Goal: Task Accomplishment & Management: Use online tool/utility

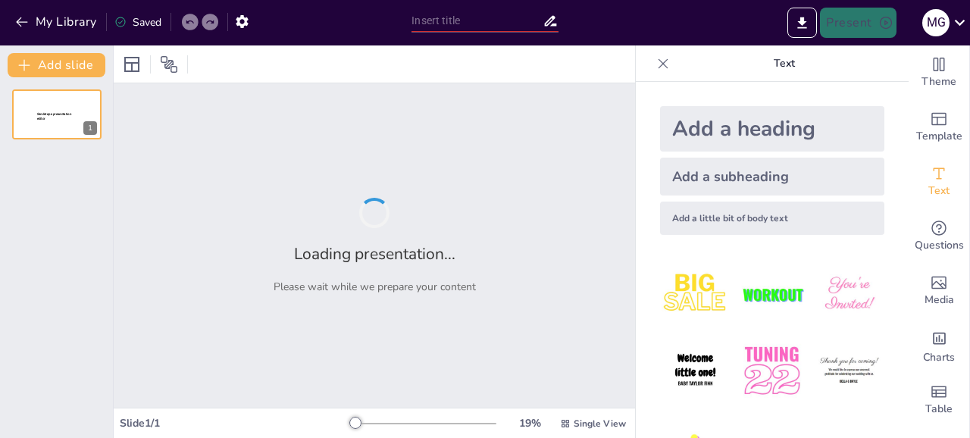
type input "Más Allá de la Respuesta: El Aprendizaje Guiado en [GEOGRAPHIC_DATA]"
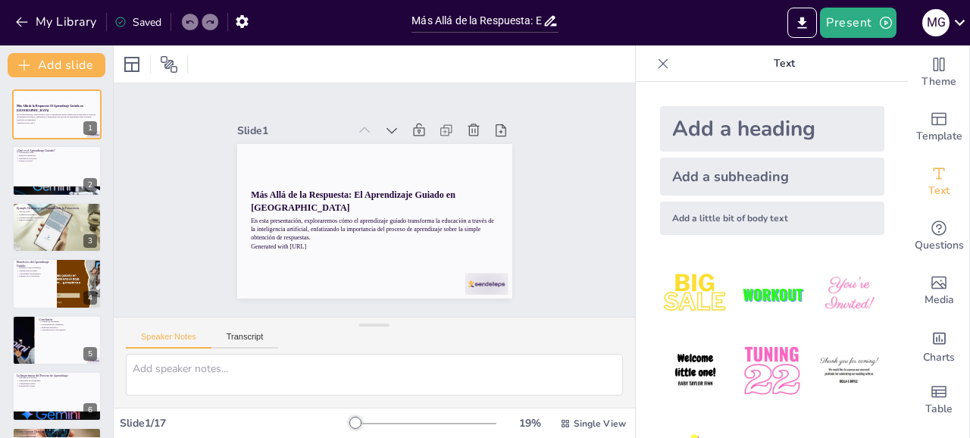
checkbox input "true"
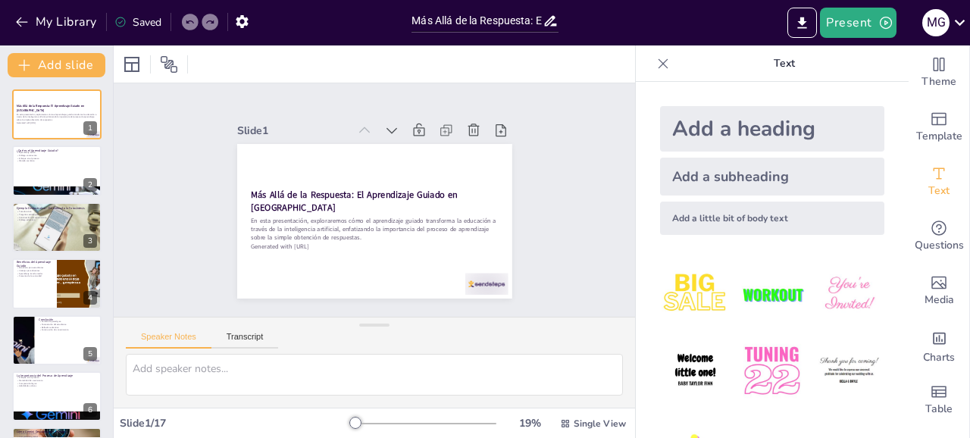
checkbox input "true"
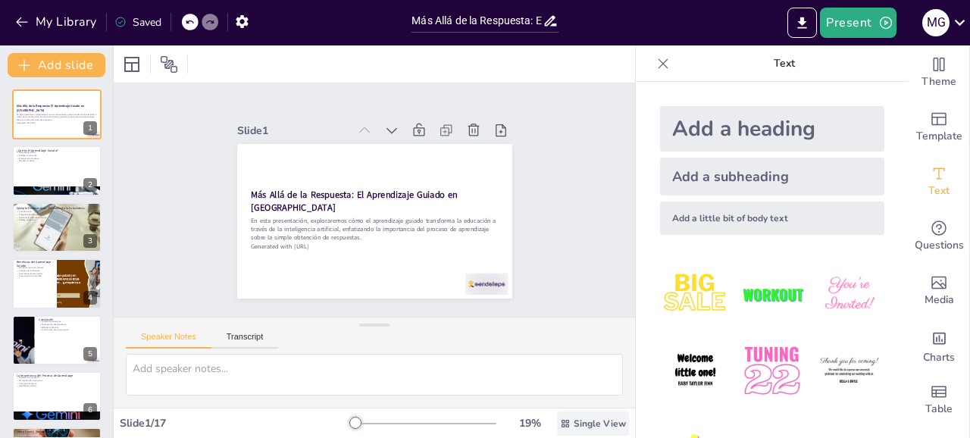
checkbox input "true"
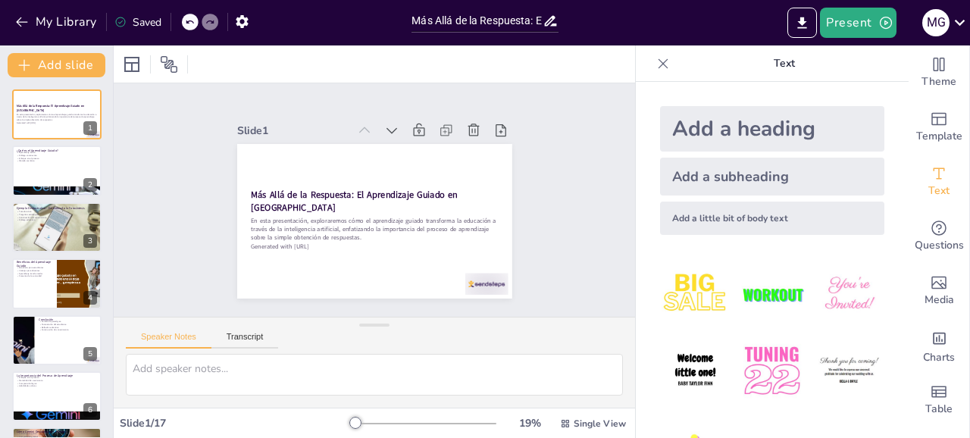
checkbox input "true"
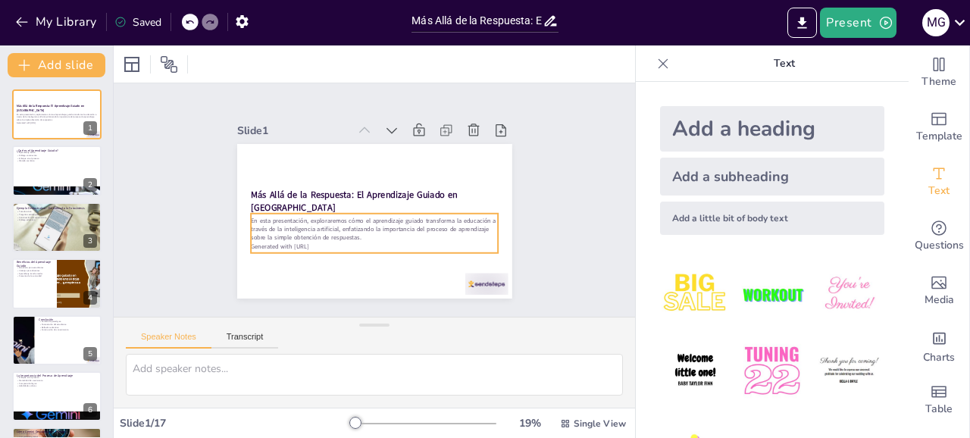
checkbox input "true"
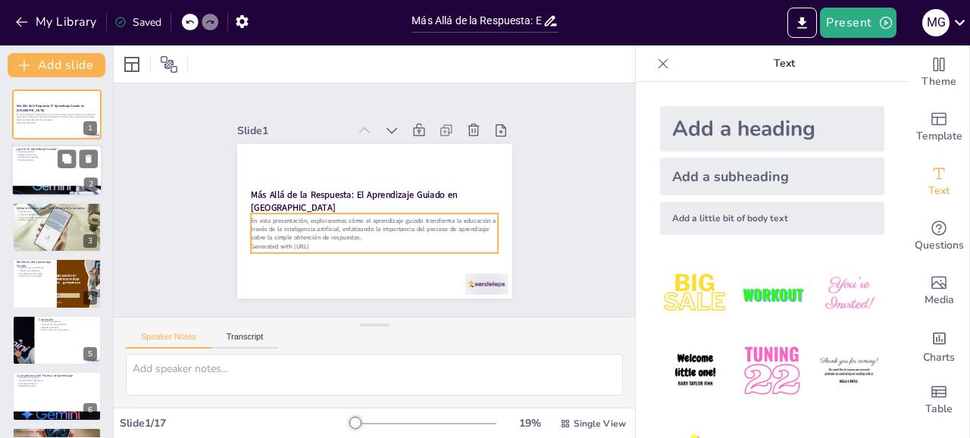
checkbox input "true"
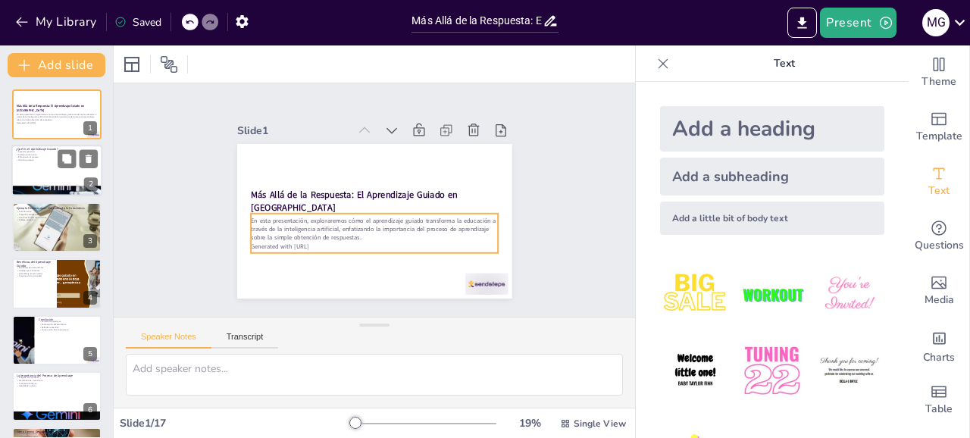
checkbox input "true"
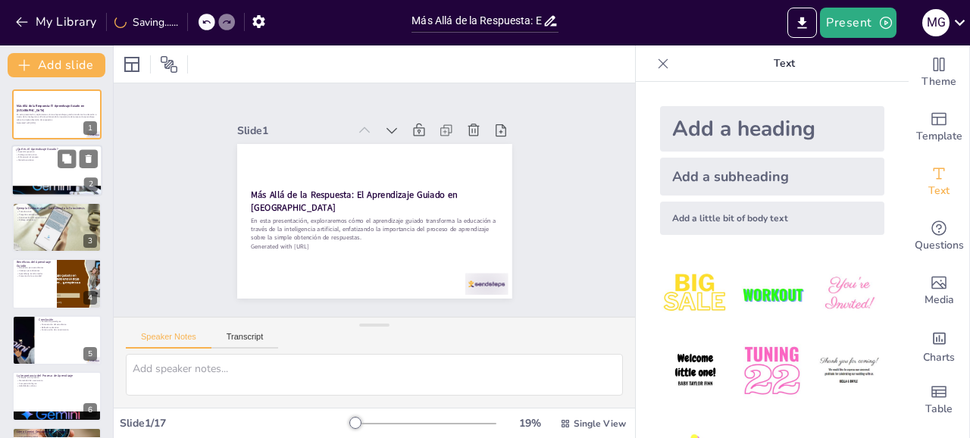
click at [86, 172] on div at bounding box center [56, 171] width 91 height 52
type textarea "El aprendizaje guiado se centra en la participación activa del estudiante, lo q…"
checkbox input "true"
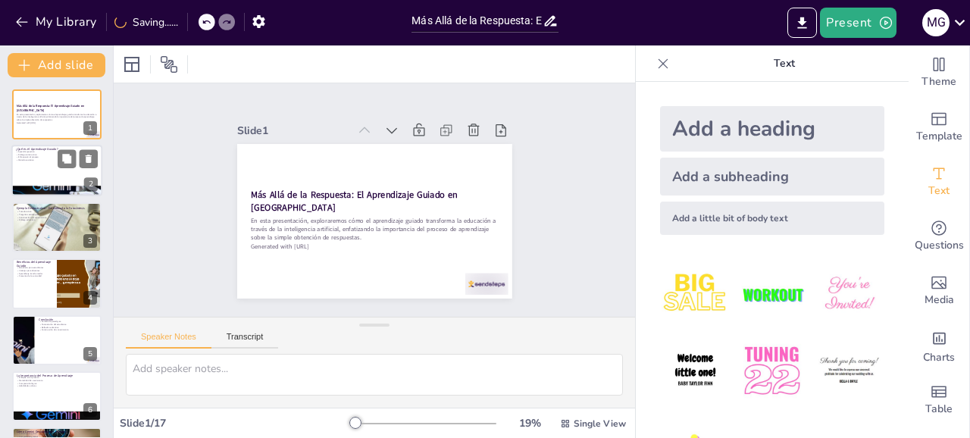
checkbox input "true"
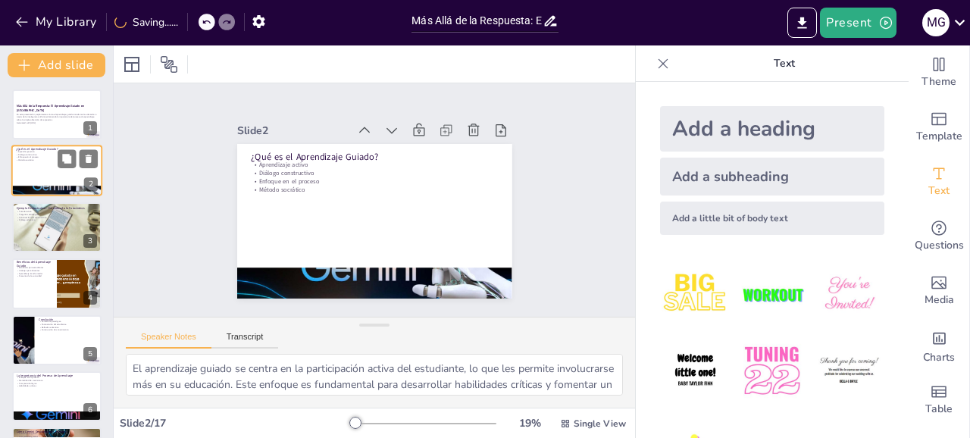
checkbox input "true"
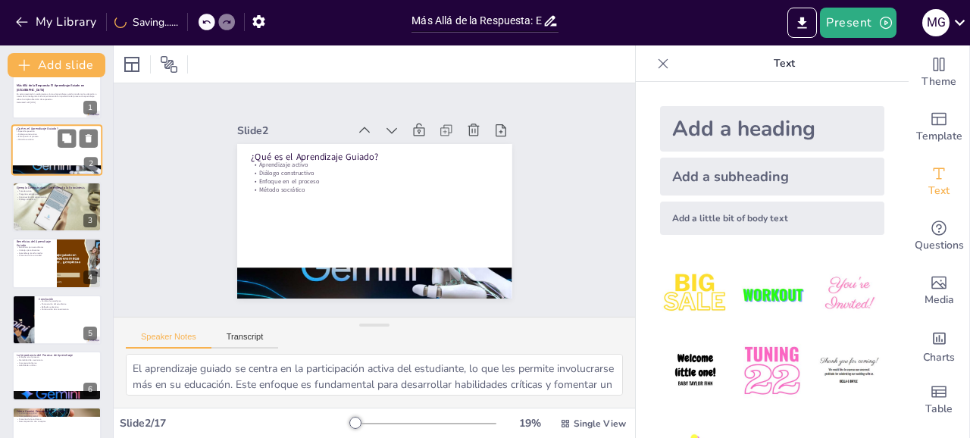
checkbox input "true"
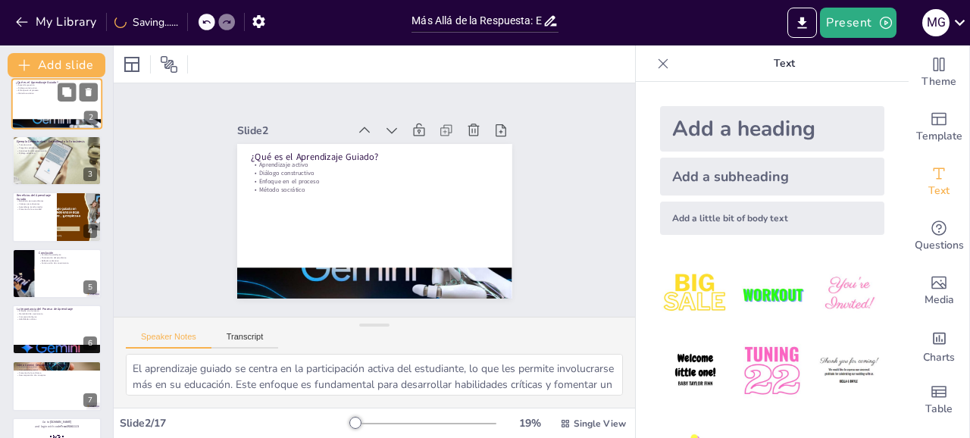
checkbox input "true"
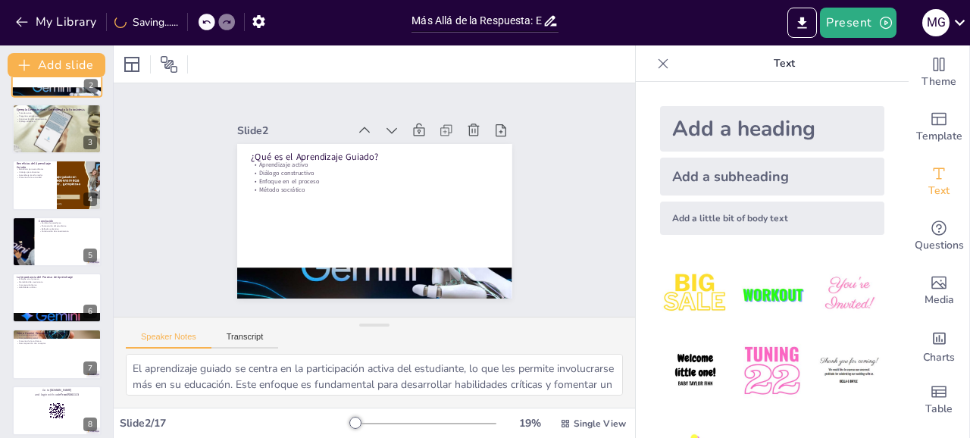
checkbox input "true"
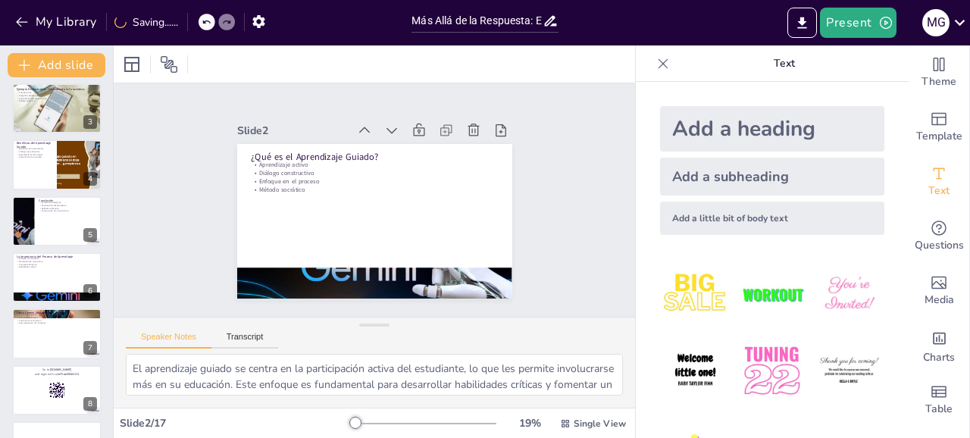
checkbox input "true"
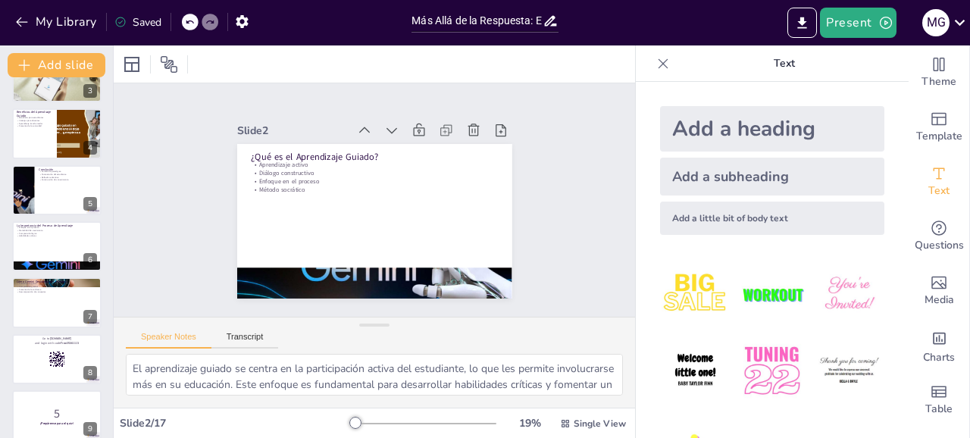
checkbox input "true"
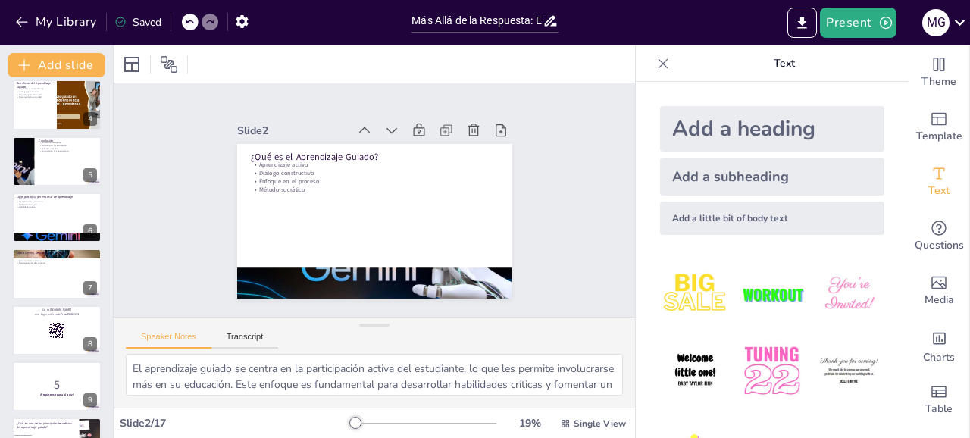
checkbox input "true"
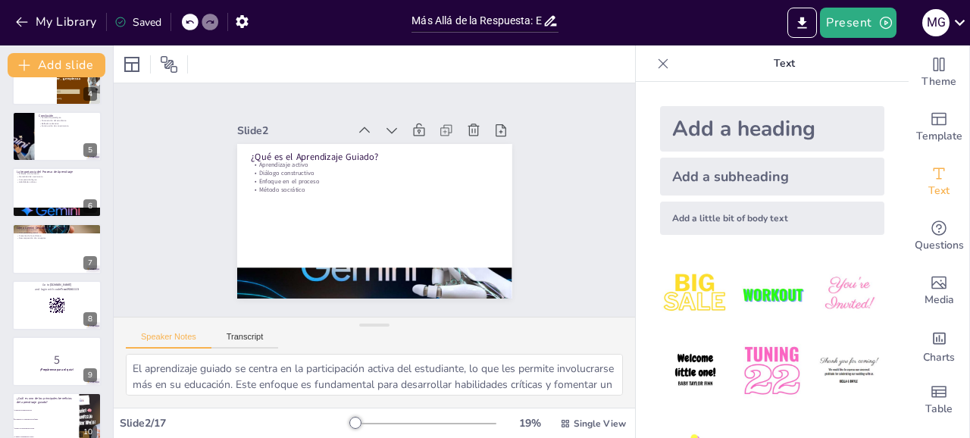
checkbox input "true"
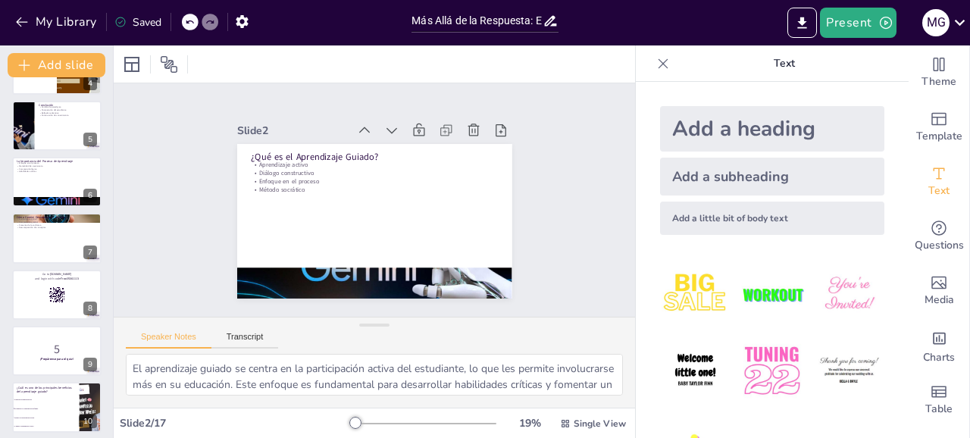
checkbox input "true"
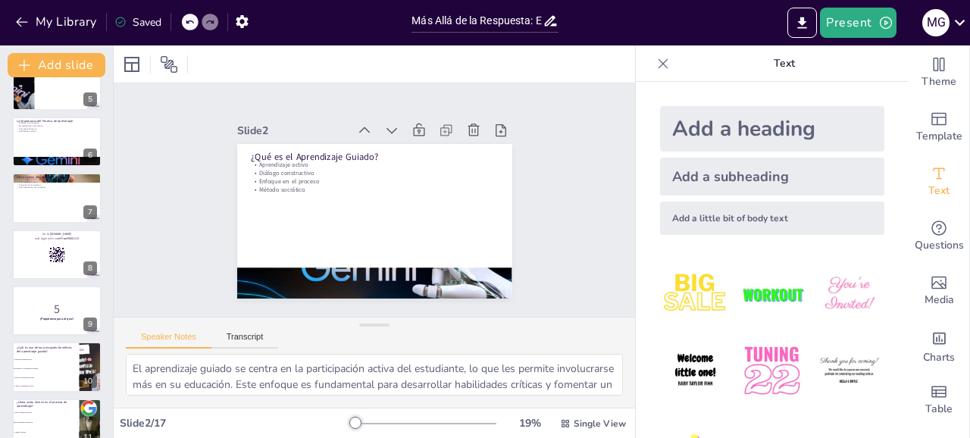
checkbox input "true"
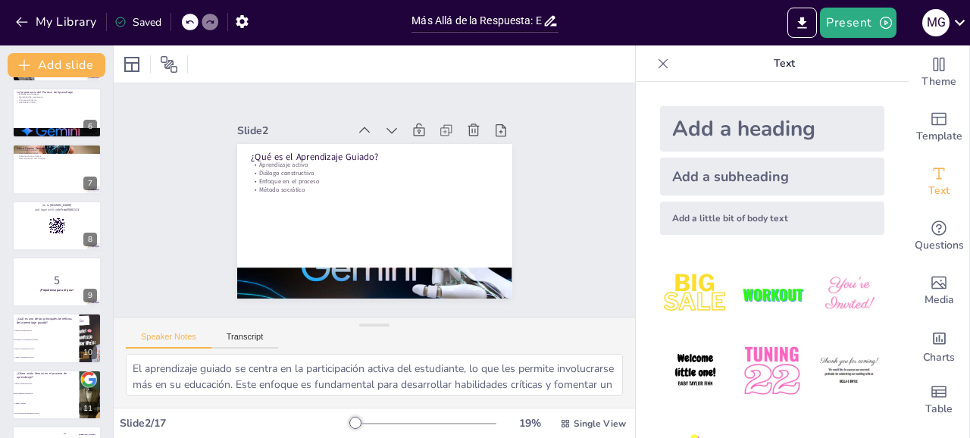
checkbox input "true"
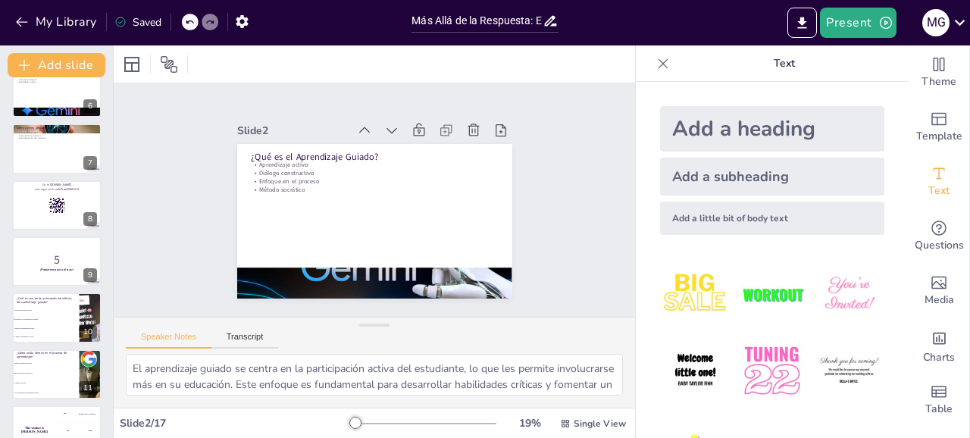
checkbox input "true"
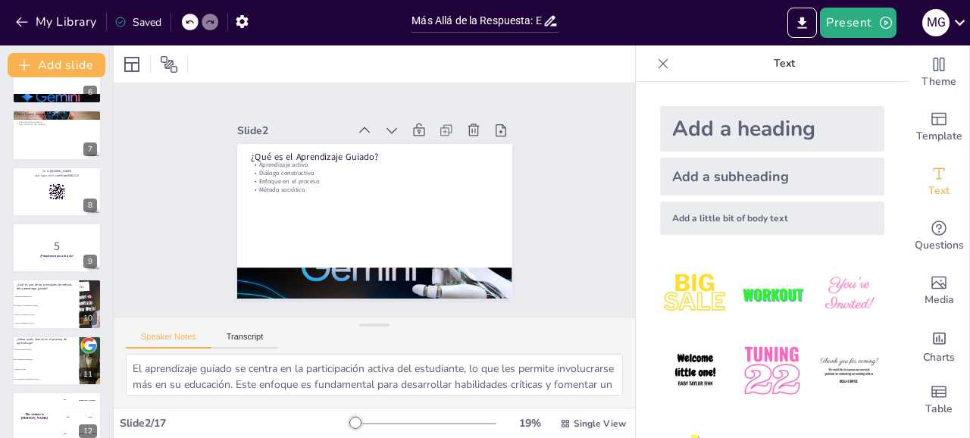
checkbox input "true"
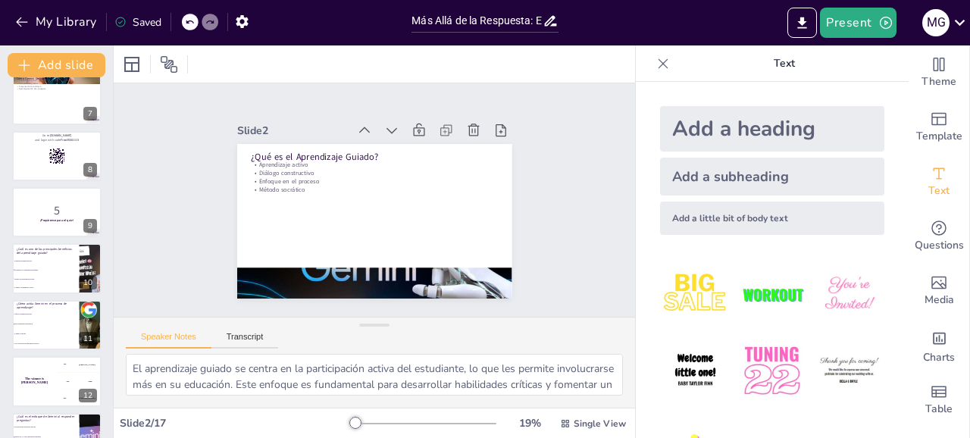
checkbox input "true"
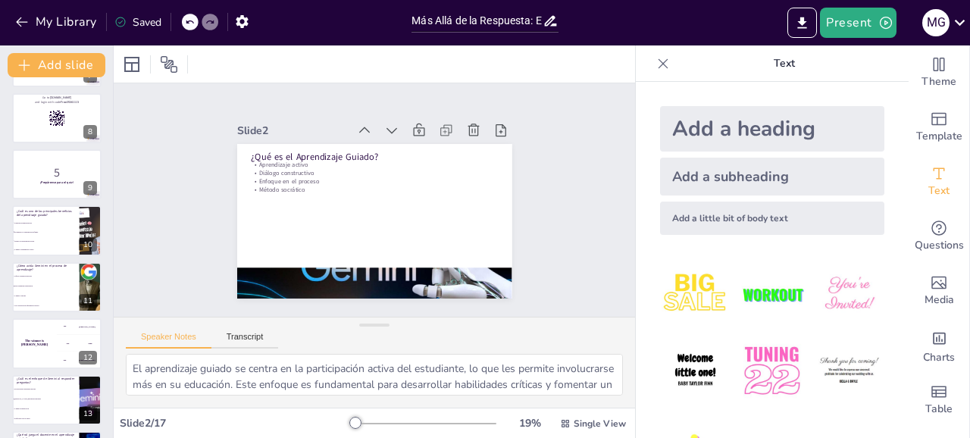
checkbox input "true"
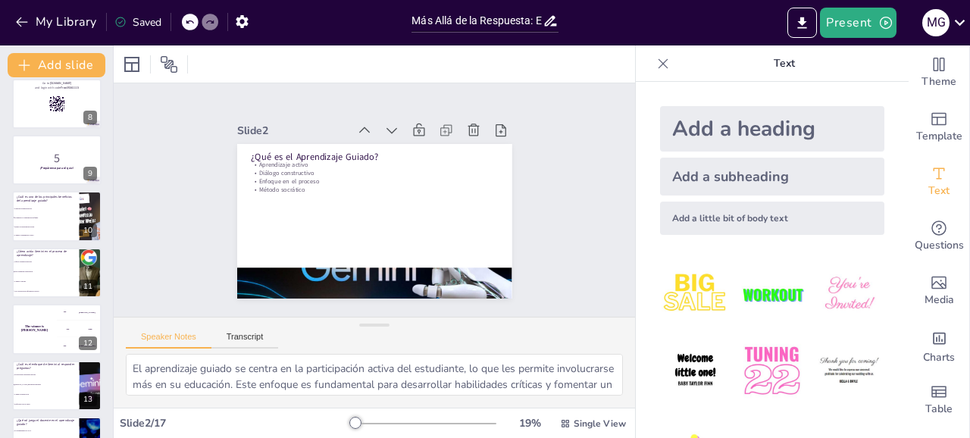
checkbox input "true"
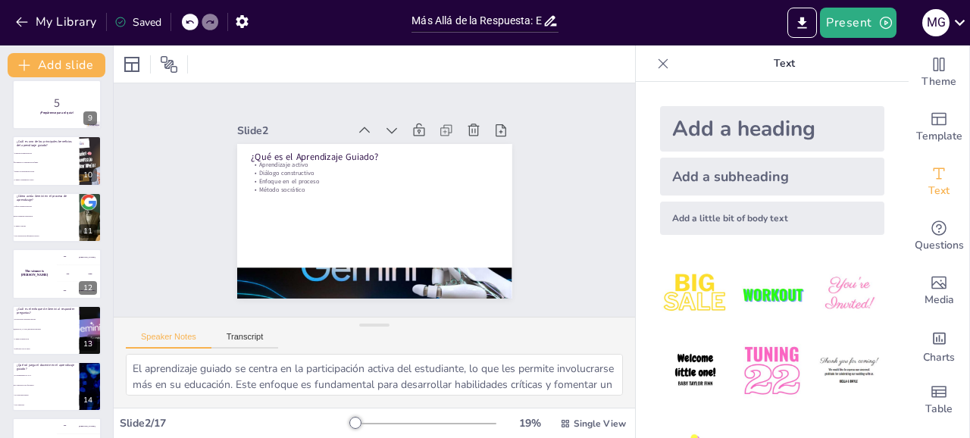
checkbox input "true"
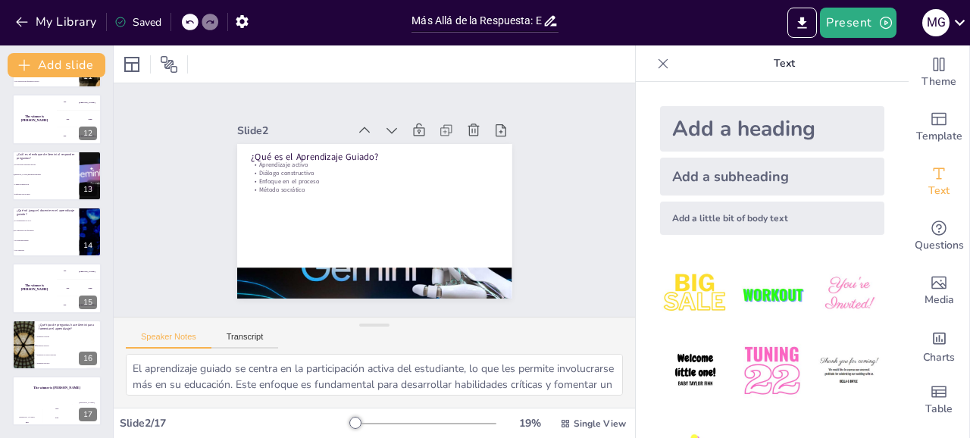
checkbox input "true"
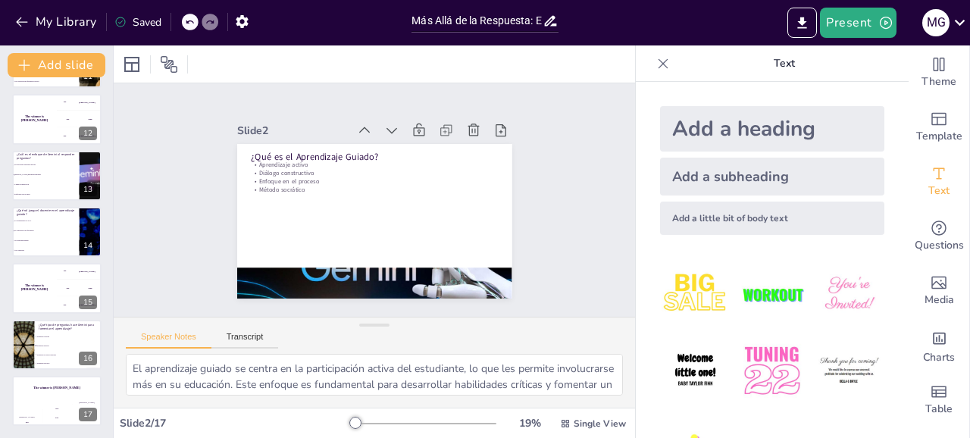
scroll to position [615, 0]
checkbox input "true"
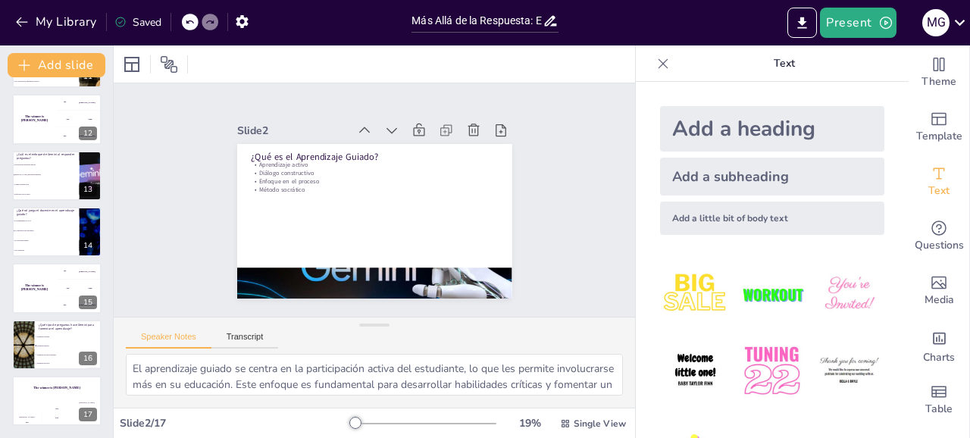
checkbox input "true"
click at [802, 22] on icon "Export to PowerPoint" at bounding box center [802, 22] width 9 height 11
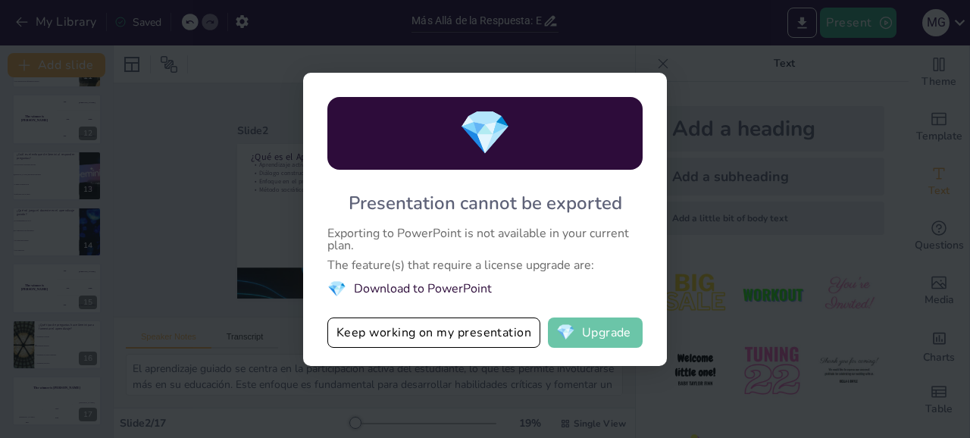
click at [569, 330] on span "💎" at bounding box center [565, 332] width 19 height 15
checkbox input "true"
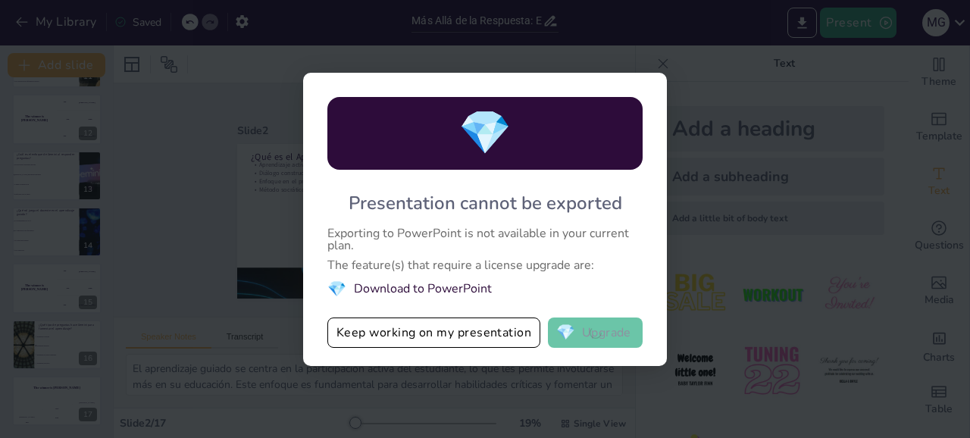
checkbox input "true"
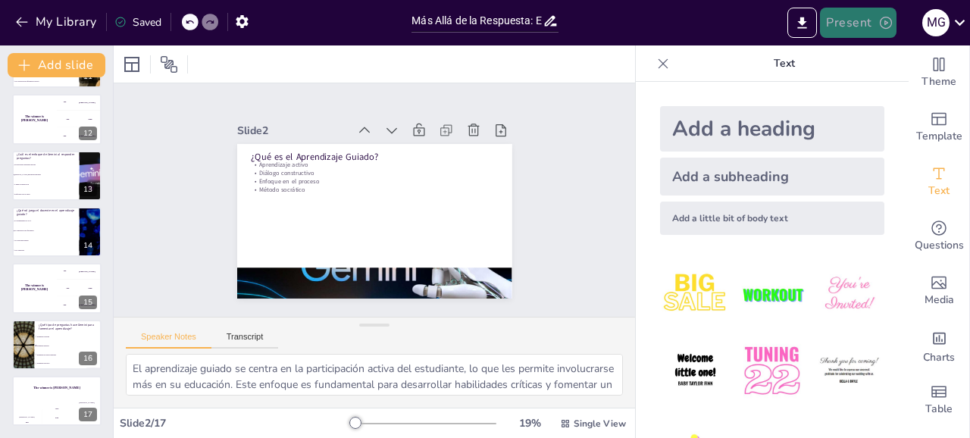
click at [868, 25] on button "Present" at bounding box center [858, 23] width 76 height 30
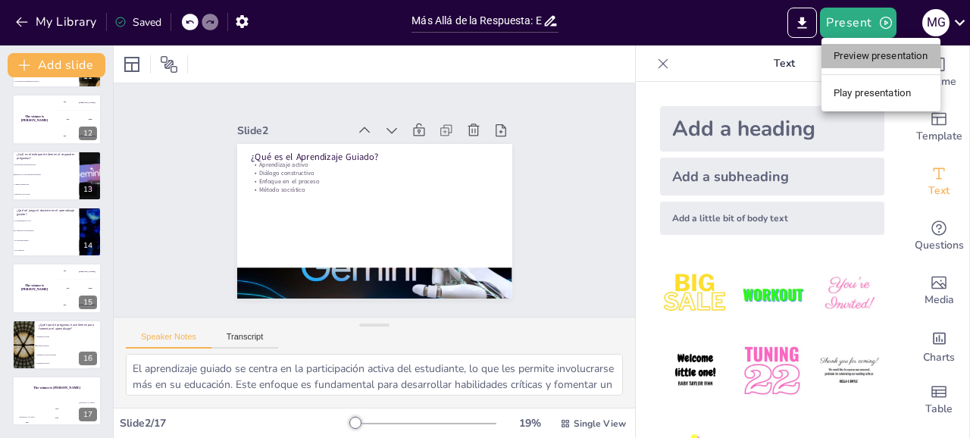
click at [862, 58] on li "Preview presentation" at bounding box center [880, 56] width 119 height 24
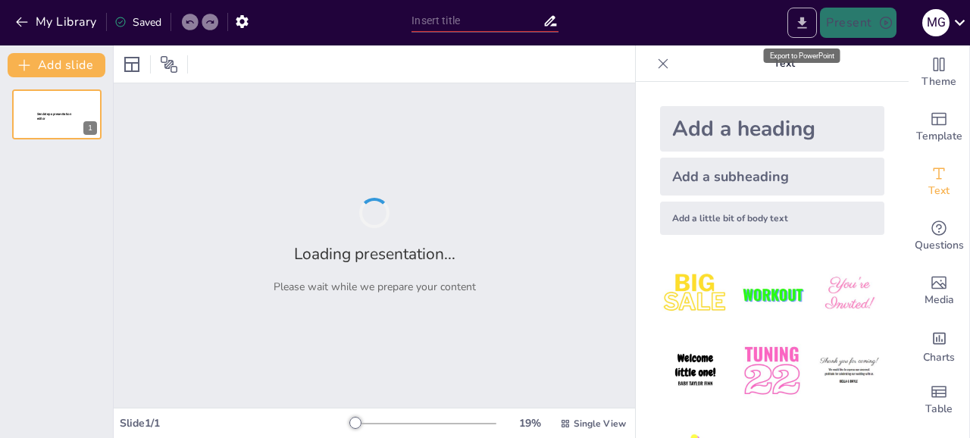
click at [804, 27] on icon "Export to PowerPoint" at bounding box center [802, 23] width 16 height 16
type input "Más Allá de la Respuesta: El Aprendizaje Guiado en [GEOGRAPHIC_DATA]"
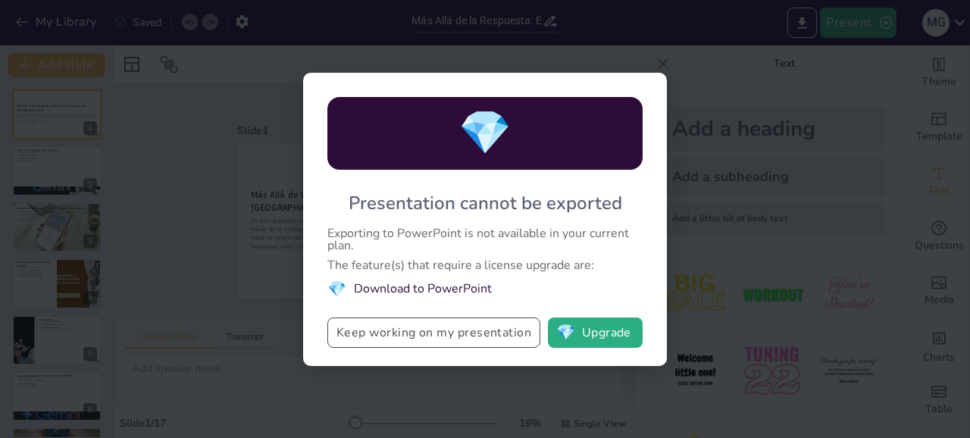
click at [375, 333] on button "Keep working on my presentation" at bounding box center [433, 333] width 213 height 30
checkbox input "true"
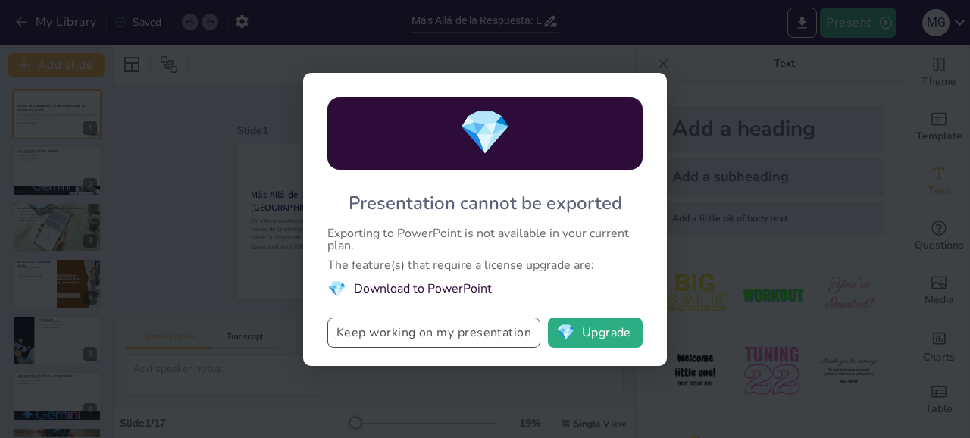
checkbox input "true"
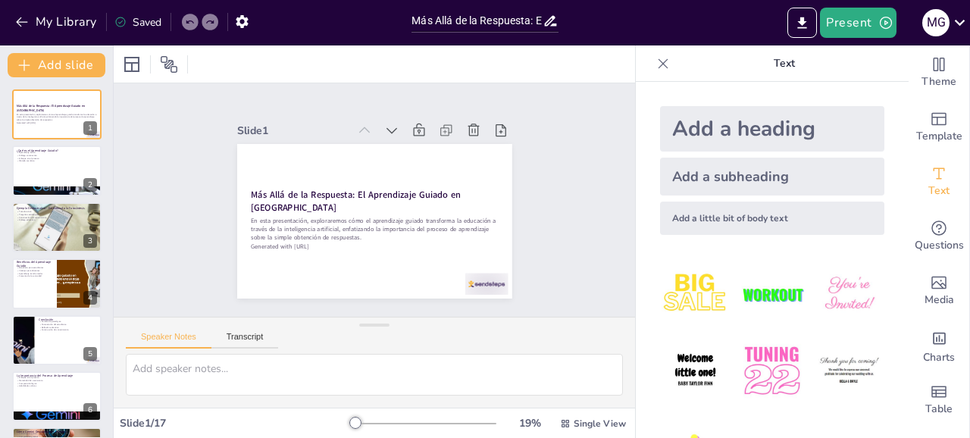
checkbox input "true"
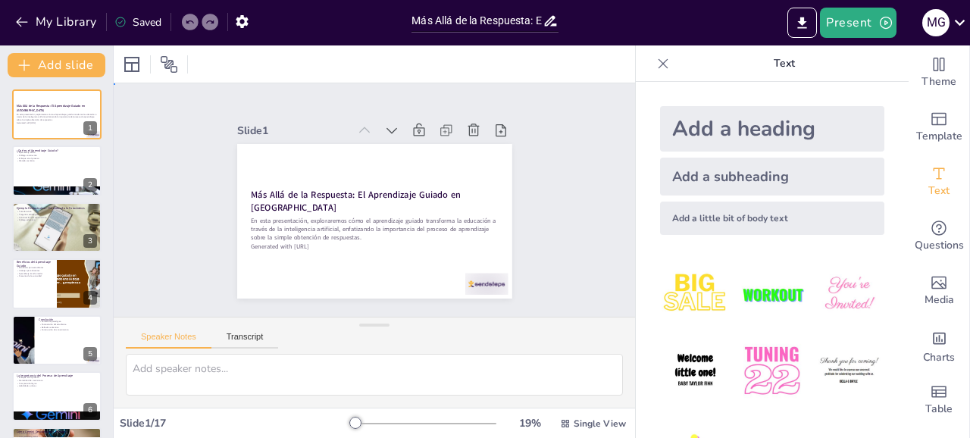
click at [585, 271] on div "Slide 1 Más Allá de la Respuesta: El Aprendizaje Guiado en Gemini En esta prese…" at bounding box center [374, 199] width 521 height 233
checkbox input "true"
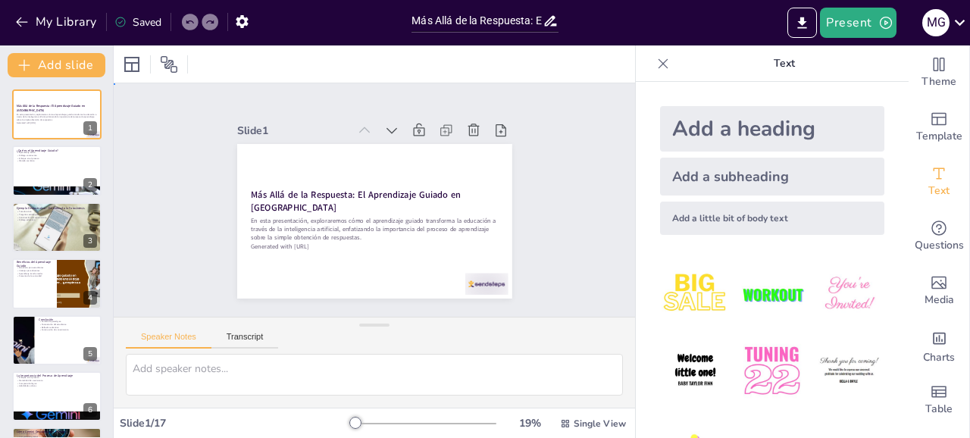
checkbox input "true"
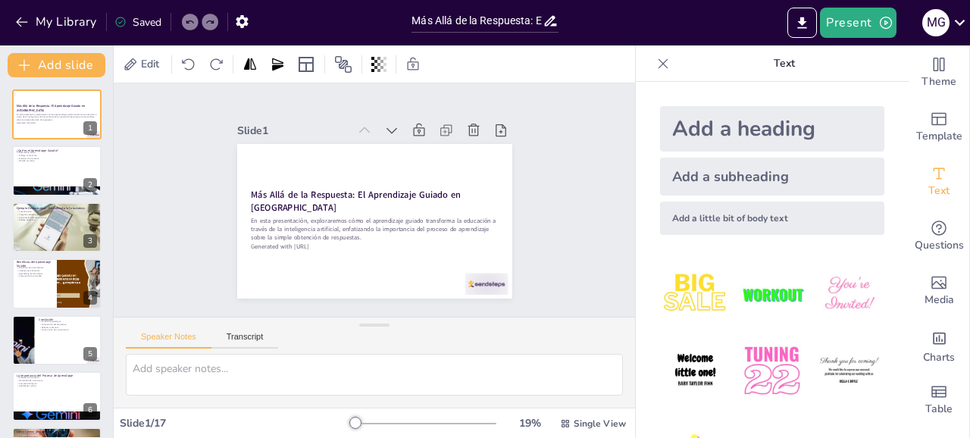
checkbox input "true"
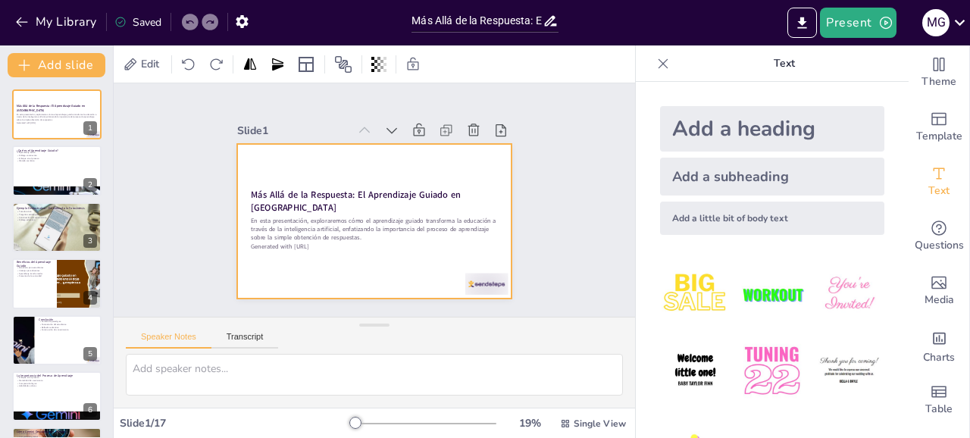
checkbox input "true"
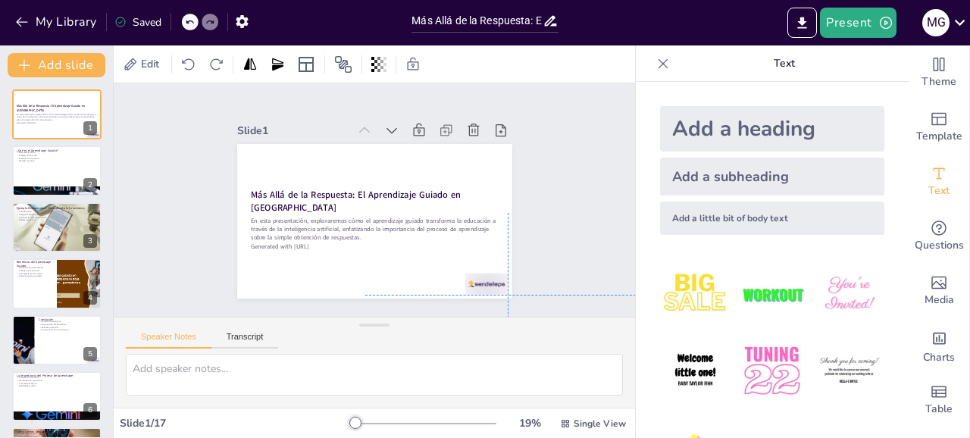
click at [374, 144] on div "Más Allá de la Respuesta: El Aprendizaje Guiado en Gemini En esta presentación,…" at bounding box center [374, 144] width 275 height 0
checkbox input "true"
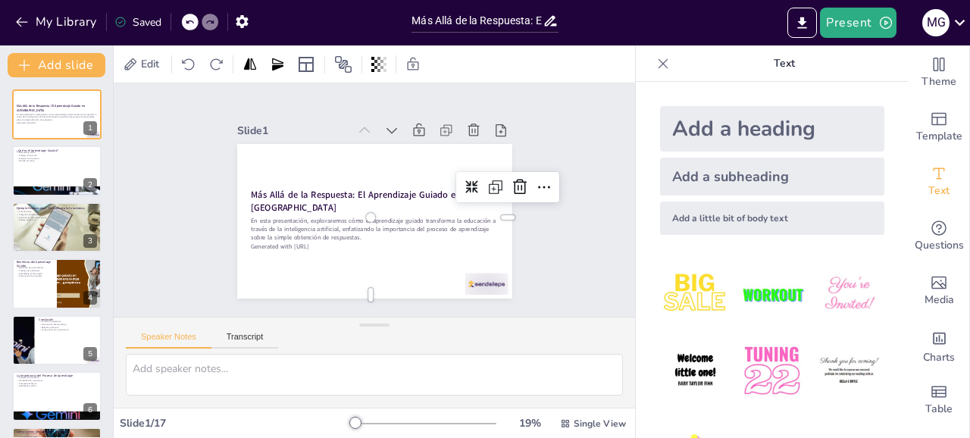
checkbox input "true"
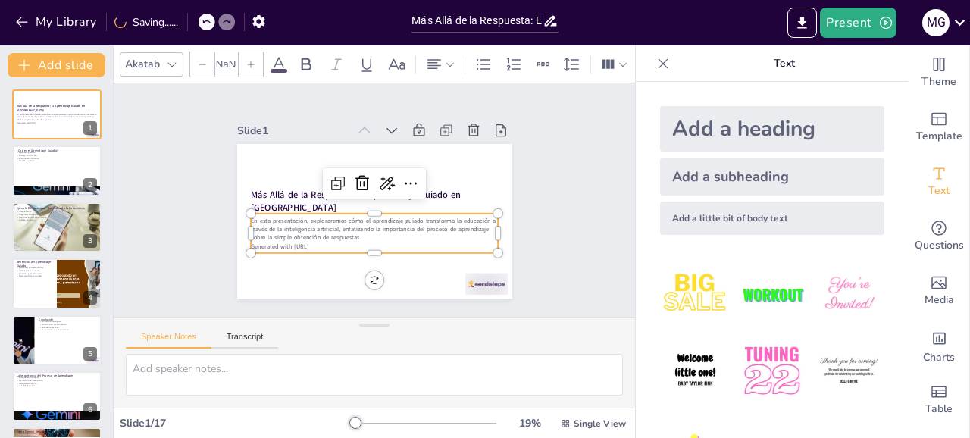
checkbox input "true"
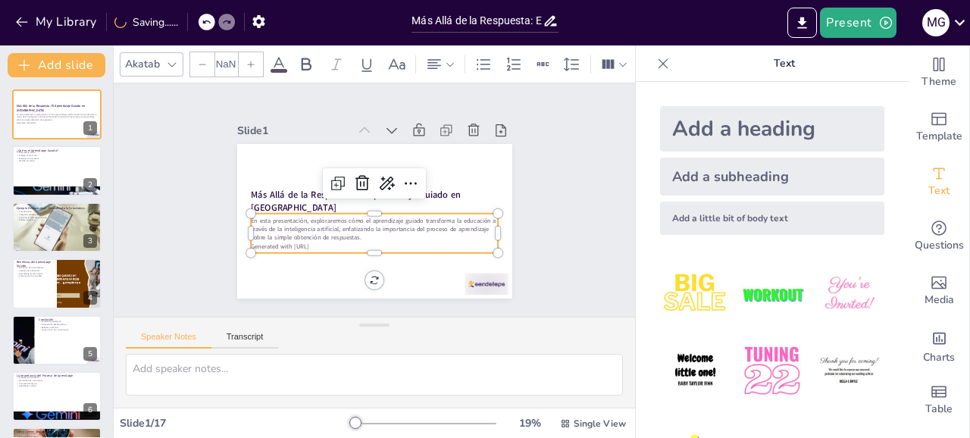
click at [320, 245] on p "Generated with [URL]" at bounding box center [374, 246] width 247 height 8
checkbox input "true"
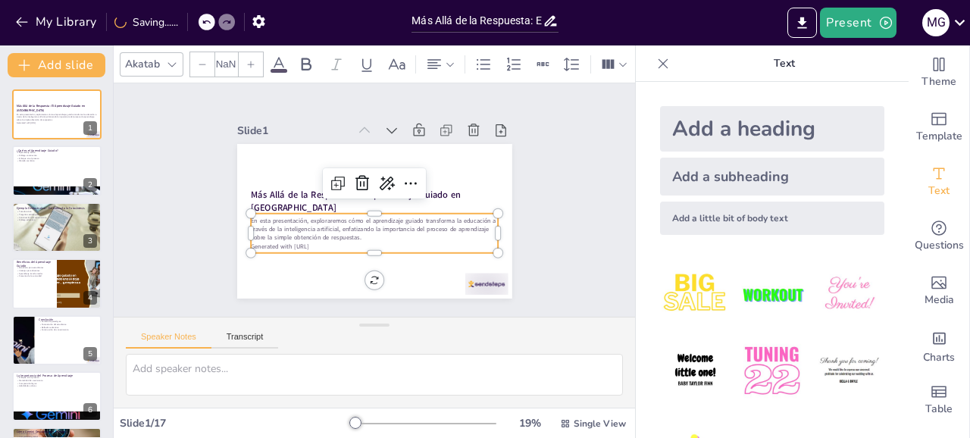
checkbox input "true"
type input "32"
checkbox input "true"
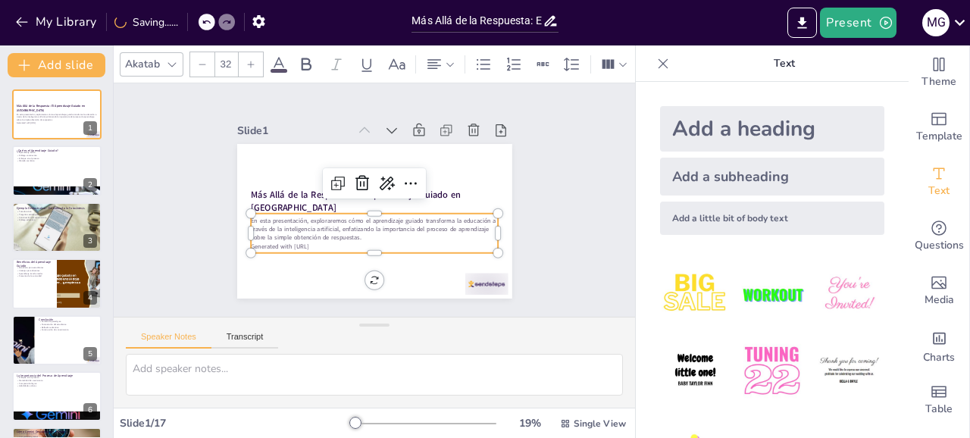
checkbox input "true"
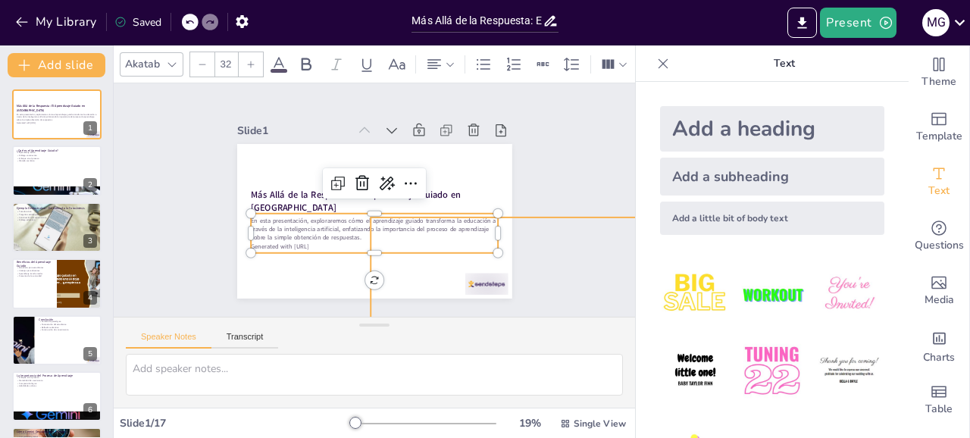
checkbox input "true"
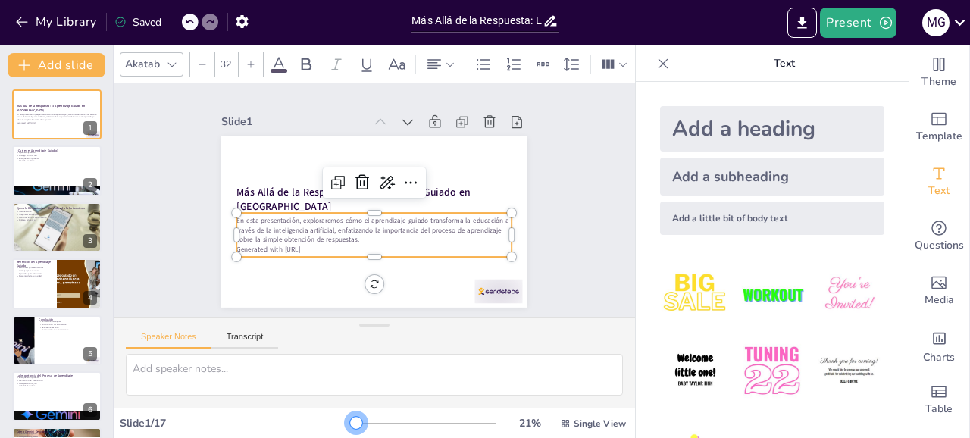
checkbox input "true"
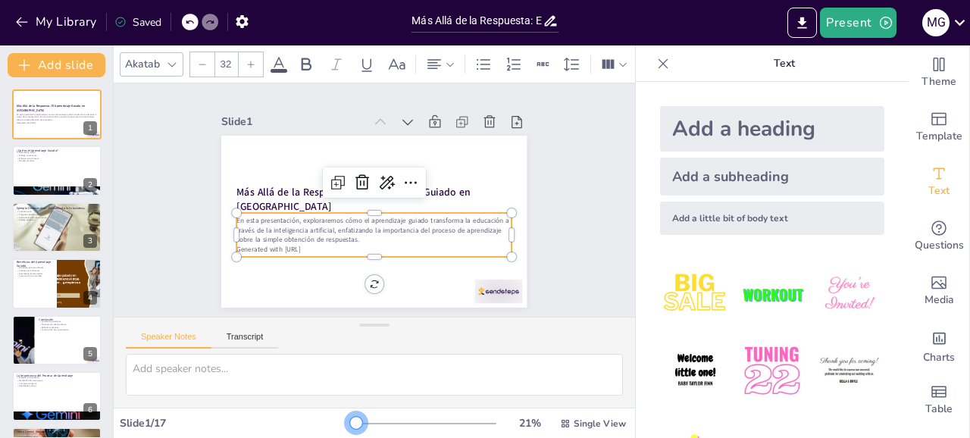
drag, startPoint x: 358, startPoint y: 421, endPoint x: 385, endPoint y: 421, distance: 27.3
click at [362, 421] on div at bounding box center [356, 423] width 12 height 12
checkbox input "true"
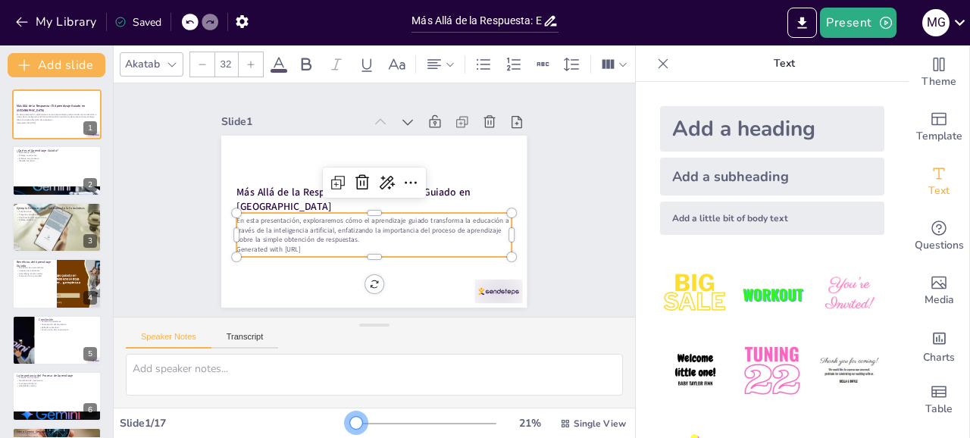
checkbox input "true"
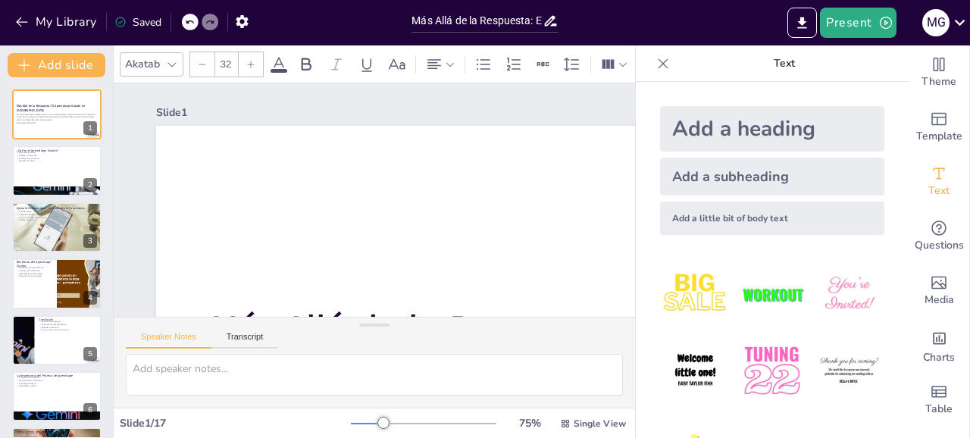
checkbox input "true"
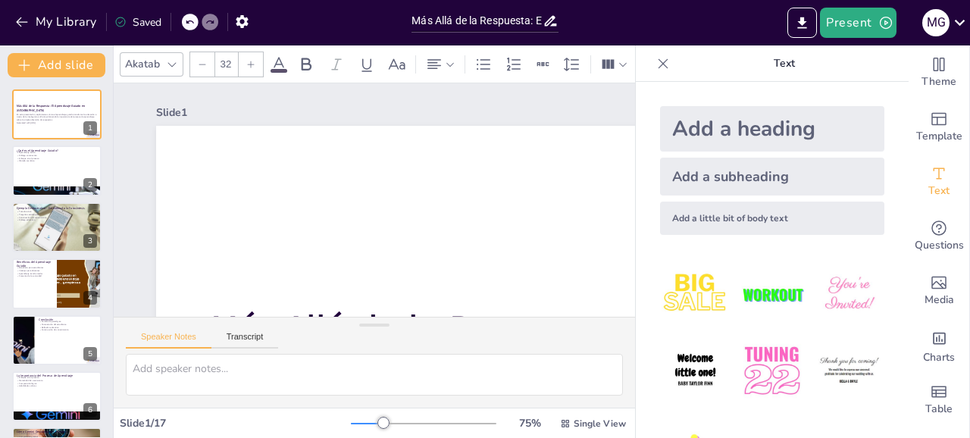
click at [385, 422] on div at bounding box center [383, 423] width 12 height 12
checkbox input "true"
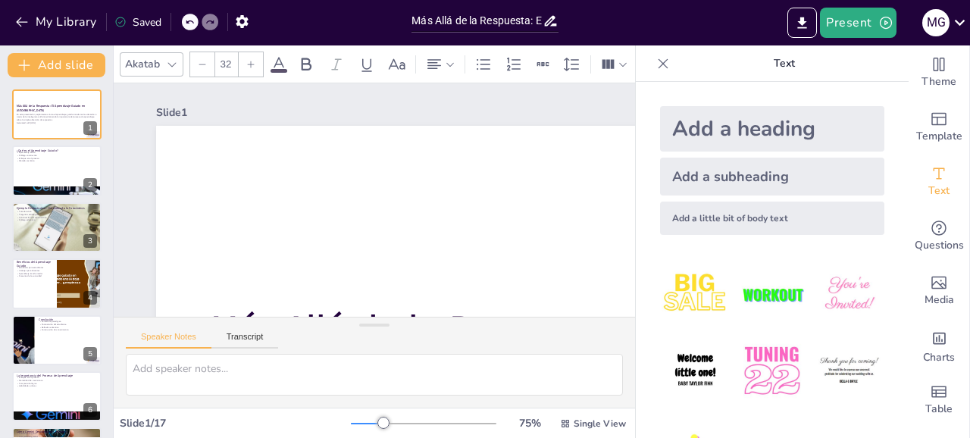
checkbox input "true"
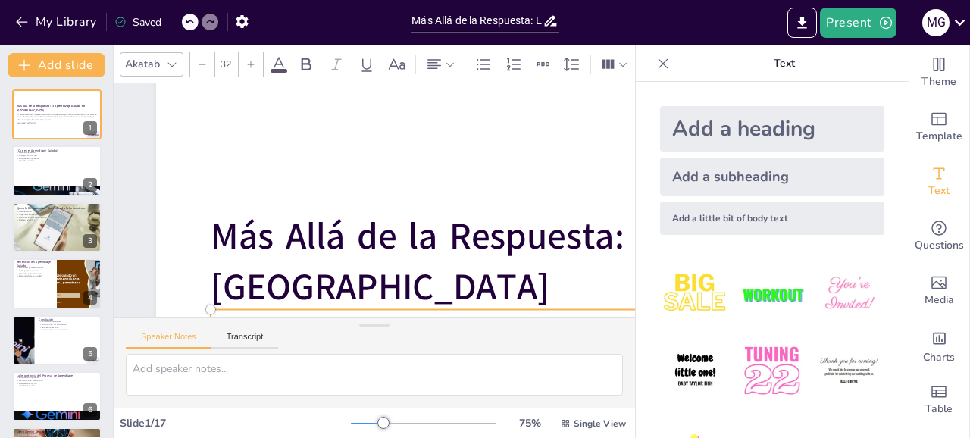
scroll to position [95, 0]
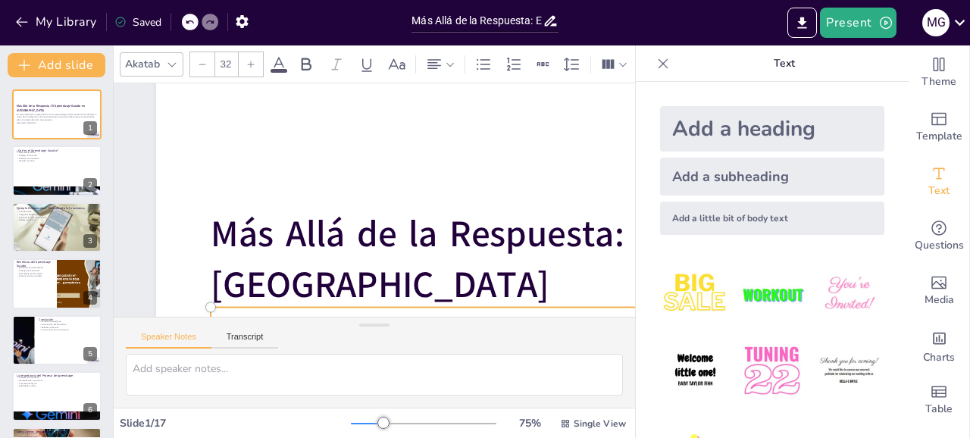
checkbox input "true"
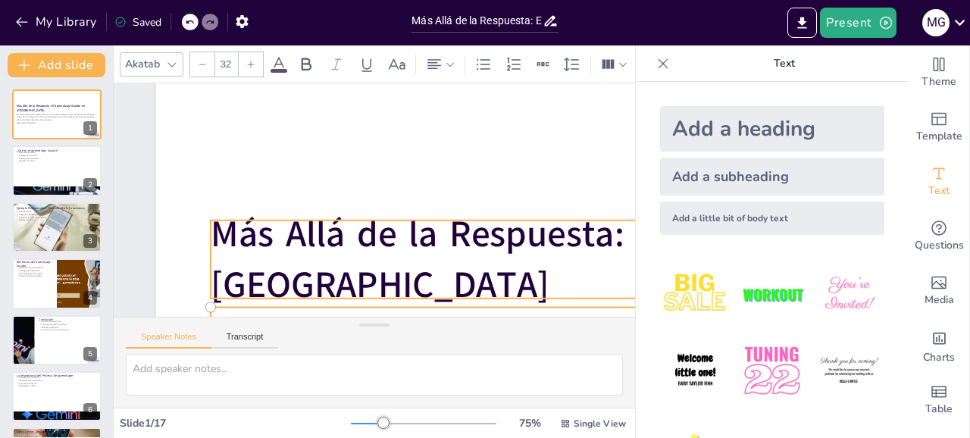
checkbox input "true"
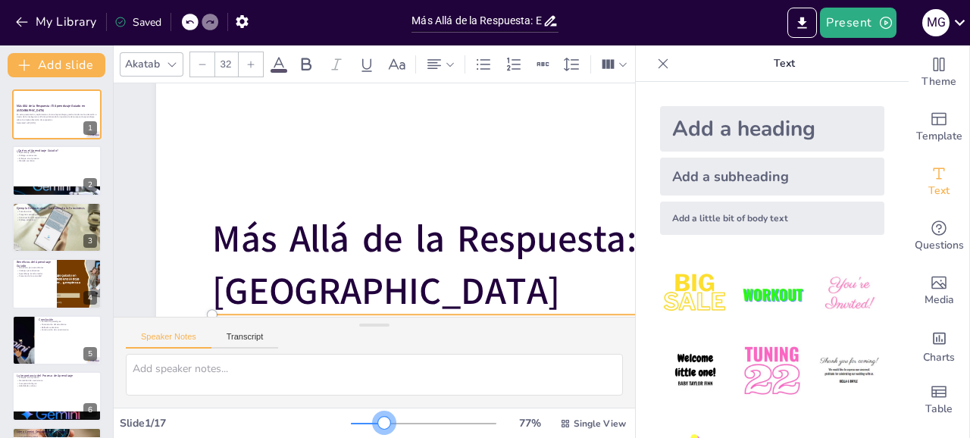
checkbox input "true"
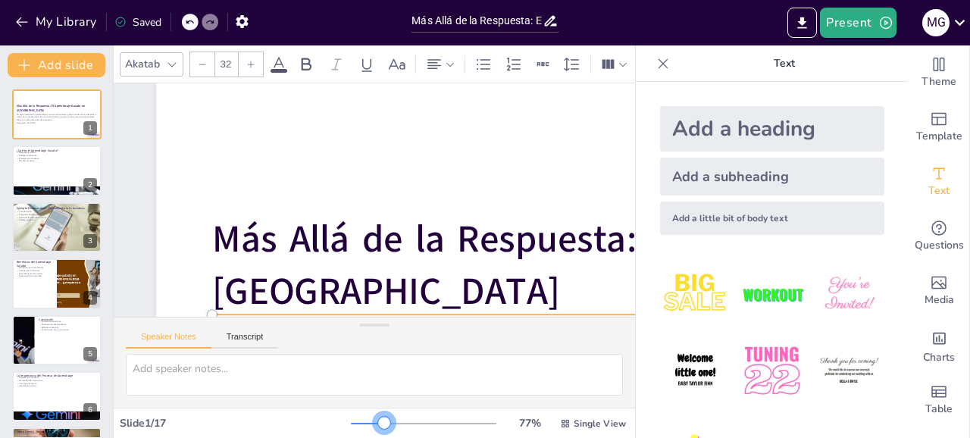
checkbox input "true"
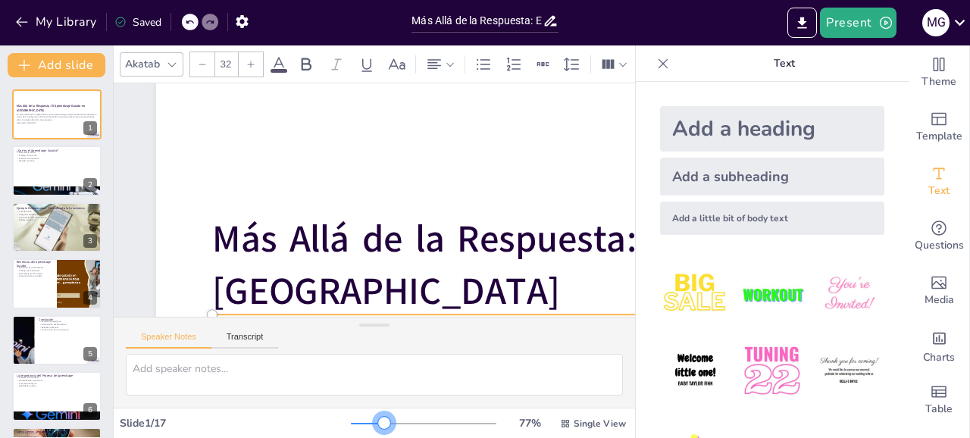
checkbox input "true"
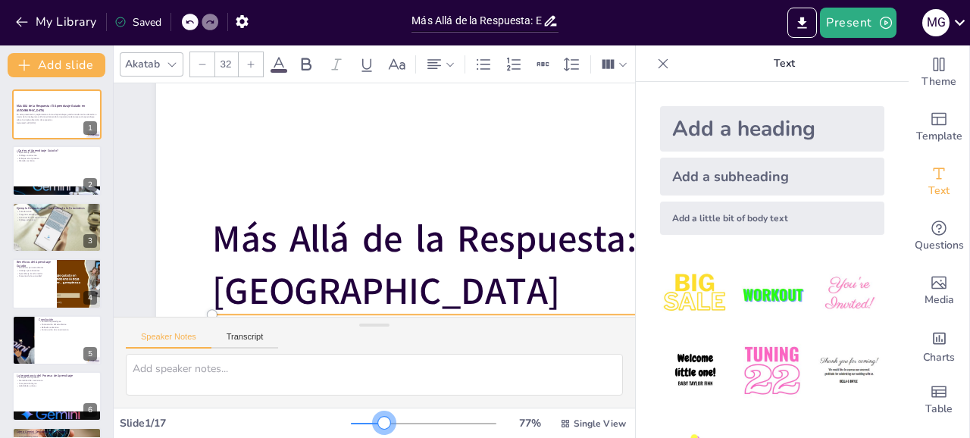
drag, startPoint x: 386, startPoint y: 425, endPoint x: 372, endPoint y: 425, distance: 13.6
click at [378, 425] on div at bounding box center [384, 423] width 12 height 12
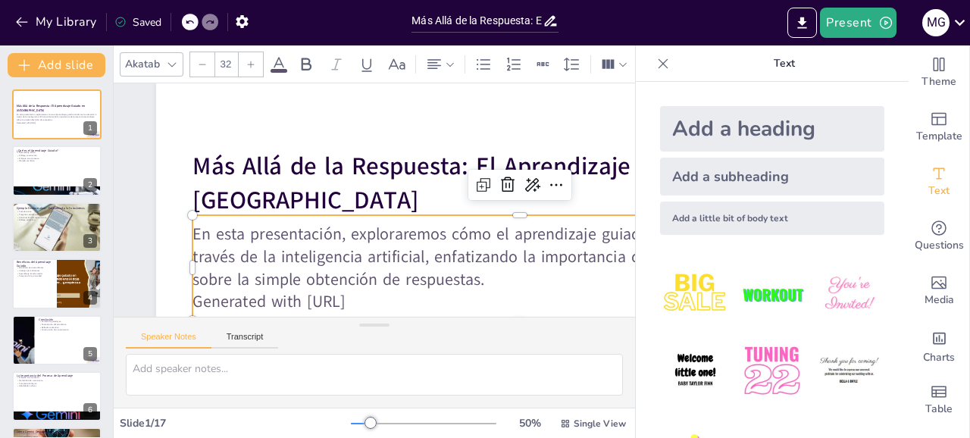
checkbox input "true"
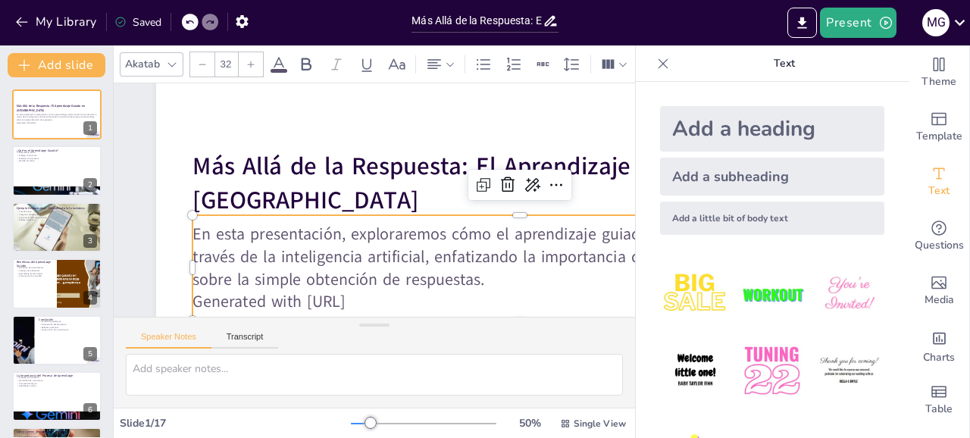
click at [662, 64] on icon at bounding box center [663, 63] width 10 height 10
checkbox input "true"
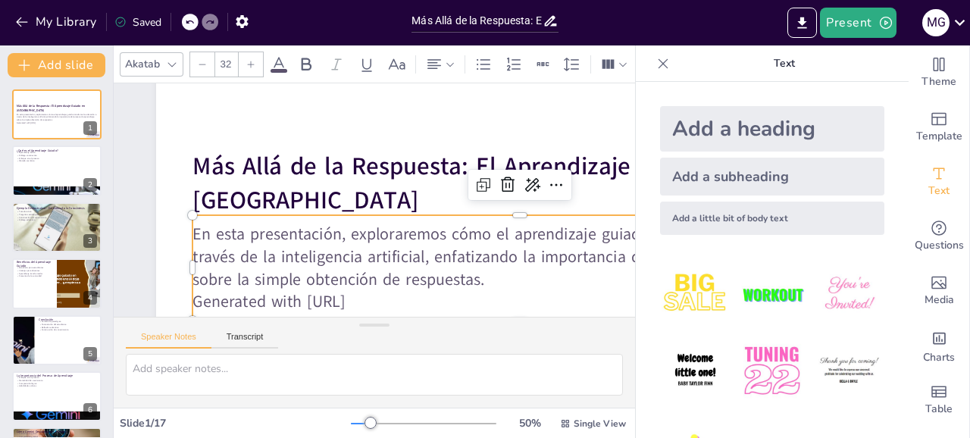
checkbox input "true"
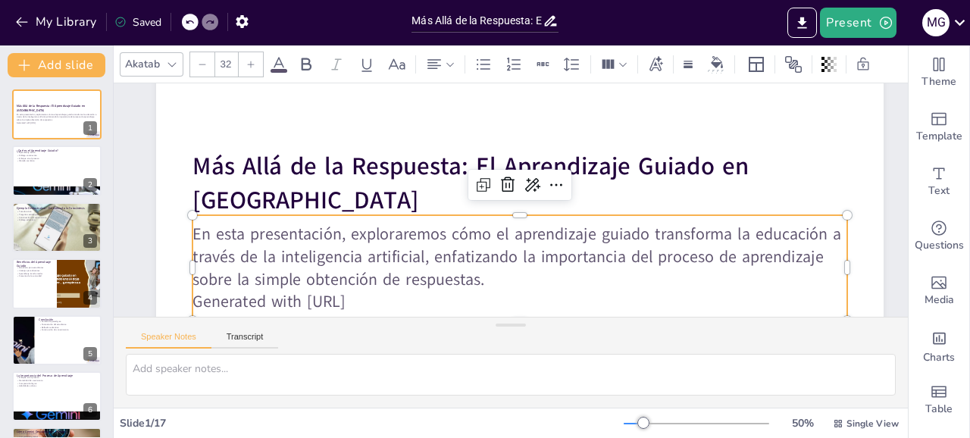
checkbox input "true"
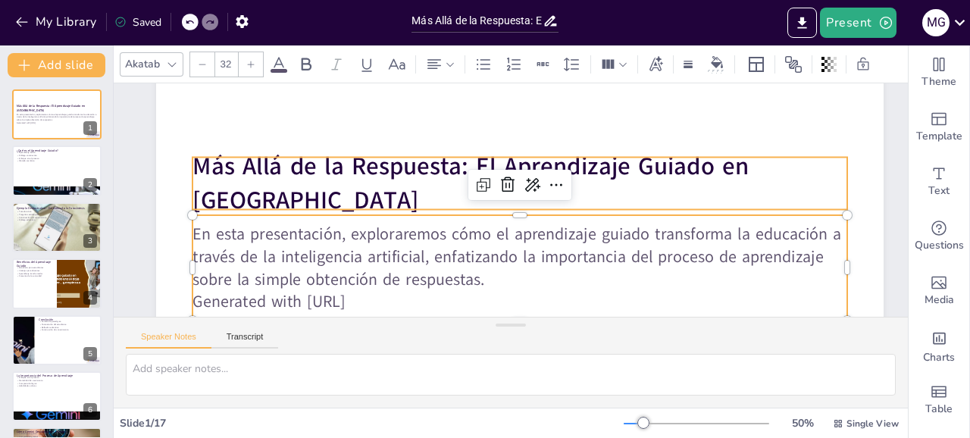
checkbox input "true"
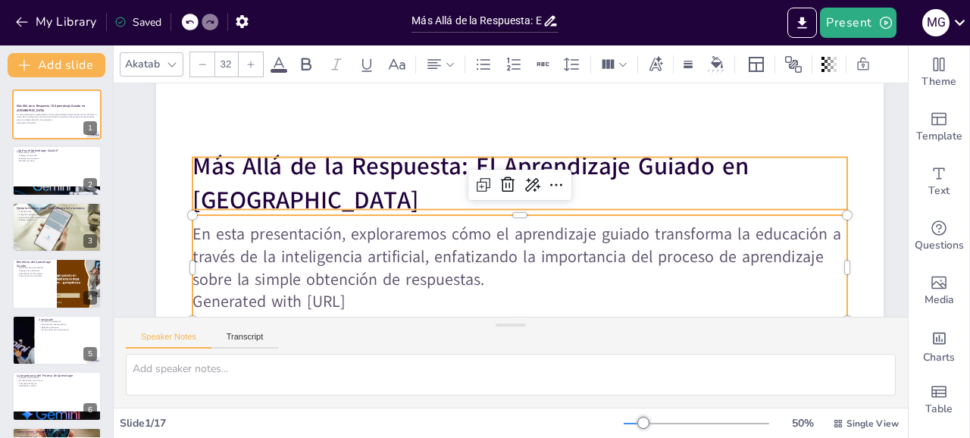
checkbox input "true"
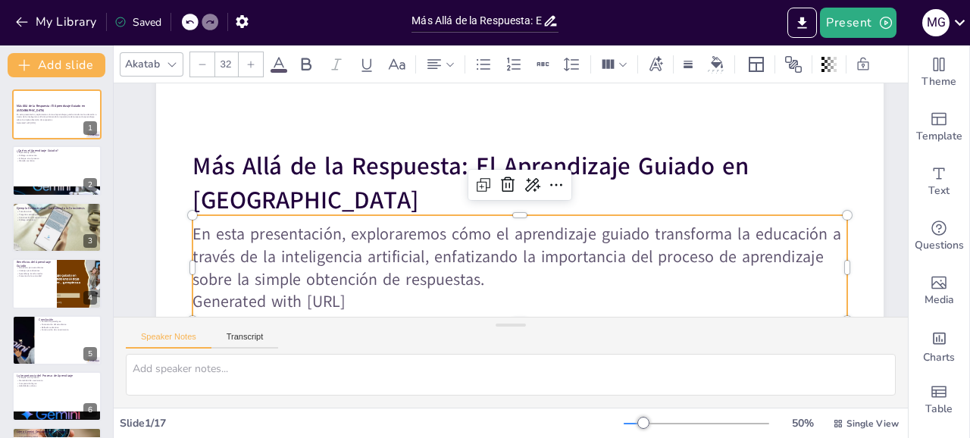
checkbox input "true"
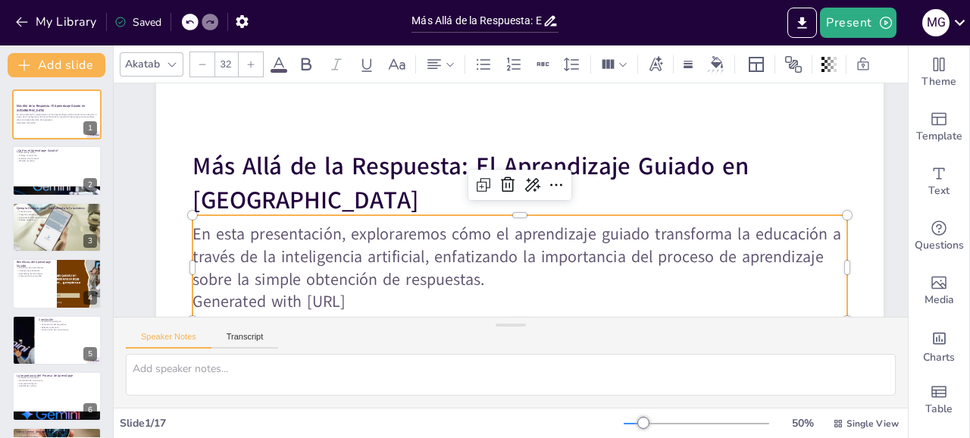
checkbox input "true"
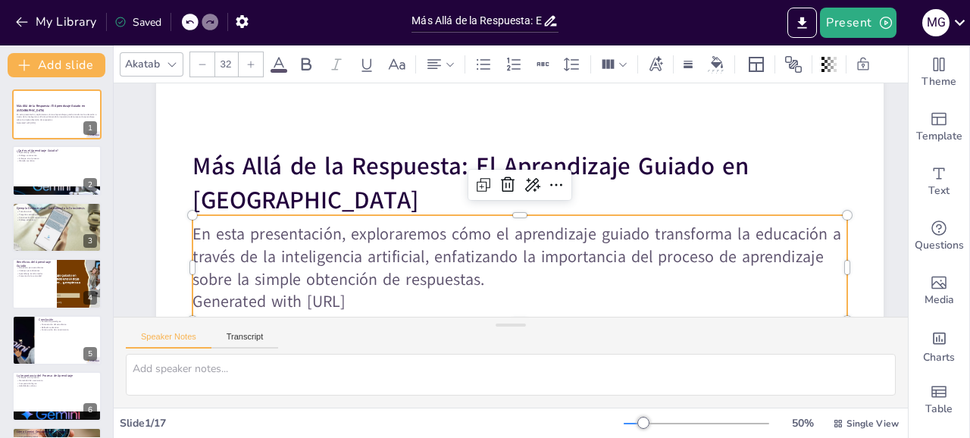
checkbox input "true"
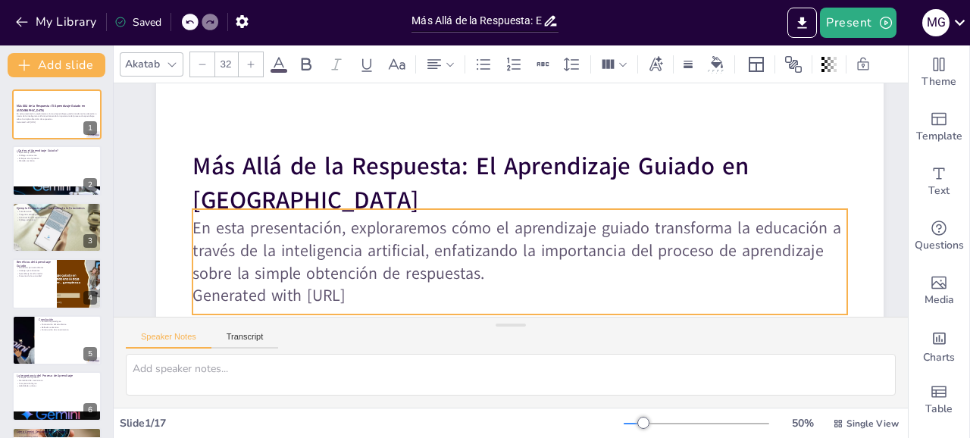
drag, startPoint x: 490, startPoint y: 279, endPoint x: 210, endPoint y: 236, distance: 282.9
click at [257, 239] on p "En esta presentación, exploraremos cómo el aprendizaje guiado transforma la edu…" at bounding box center [519, 251] width 655 height 68
checkbox input "true"
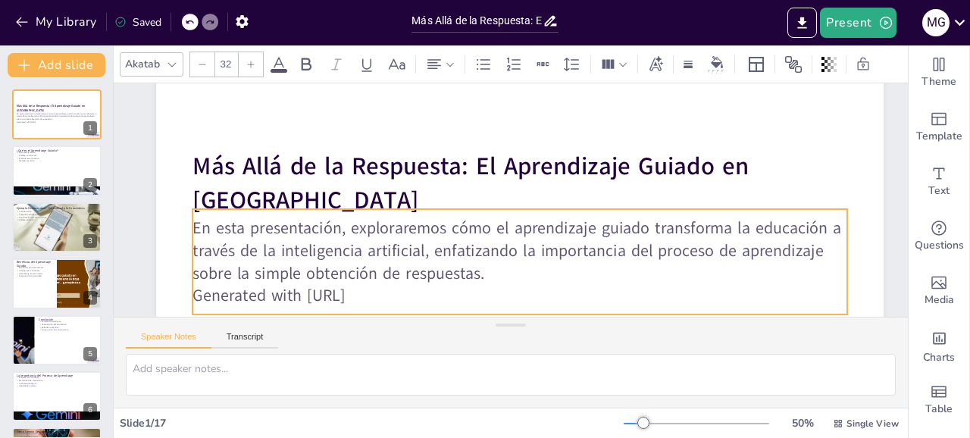
checkbox input "true"
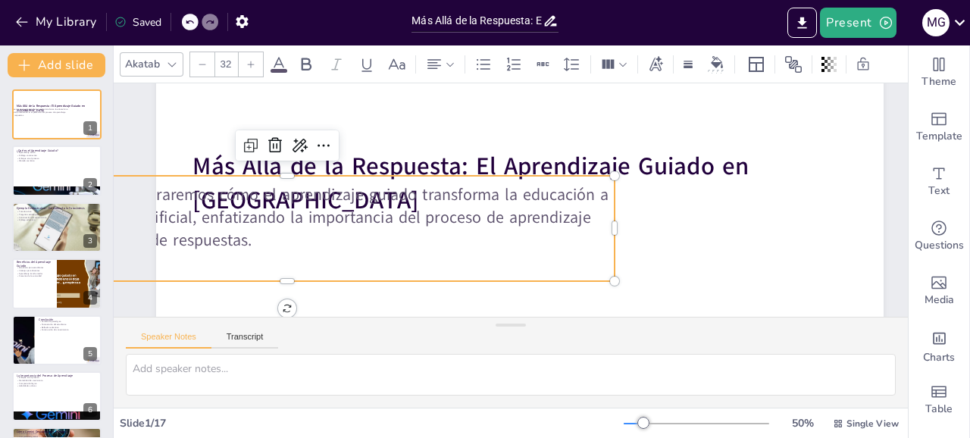
click at [210, 236] on p "En esta presentación, exploraremos cómo el aprendizaje guiado transforma la edu…" at bounding box center [287, 194] width 658 height 136
checkbox input "true"
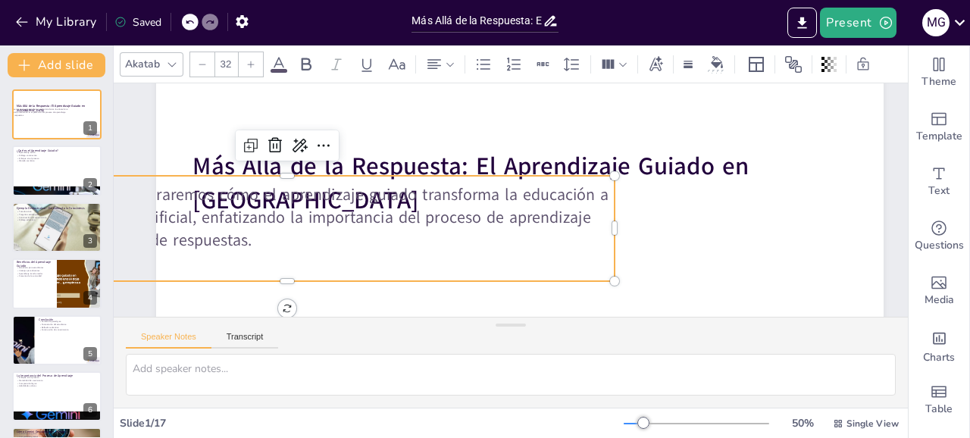
checkbox input "true"
click at [210, 236] on p "En esta presentación, exploraremos cómo el aprendizaje guiado transforma la edu…" at bounding box center [287, 217] width 655 height 68
checkbox input "true"
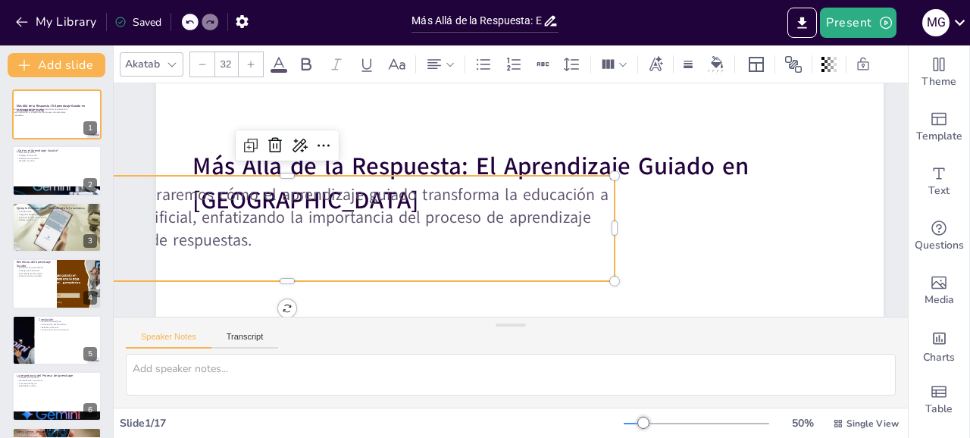
checkbox input "true"
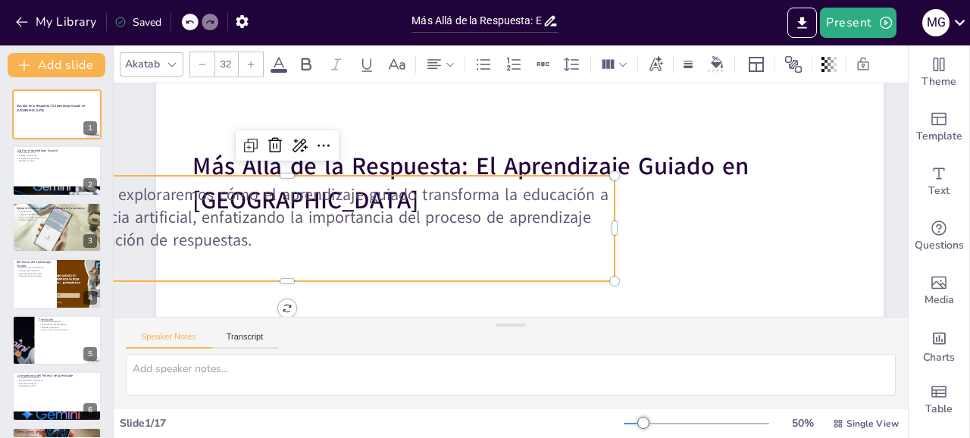
checkbox input "true"
click at [202, 227] on p "En esta presentación, exploraremos cómo el aprendizaje guiado transforma la edu…" at bounding box center [287, 217] width 655 height 68
checkbox input "true"
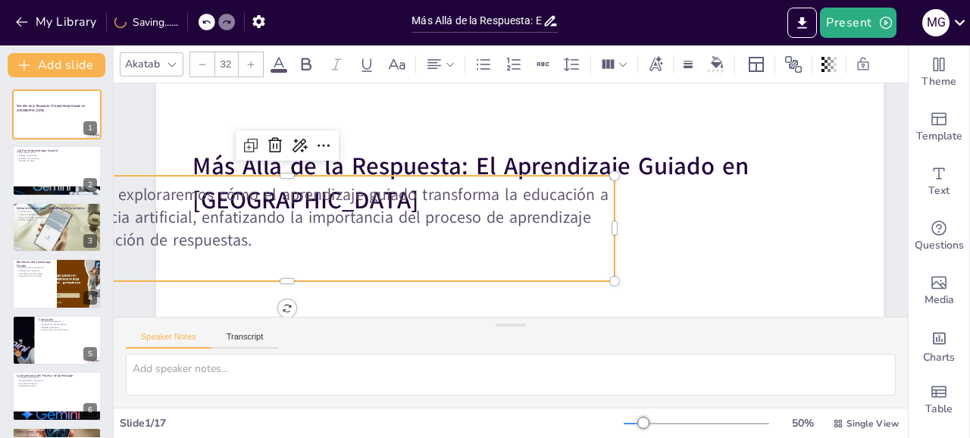
checkbox input "true"
drag, startPoint x: 358, startPoint y: 174, endPoint x: 540, endPoint y: 267, distance: 204.0
click at [540, 267] on div "Más Allá de la Respuesta: El Aprendizaje Guiado en Gemini En esta presentación,…" at bounding box center [519, 235] width 727 height 409
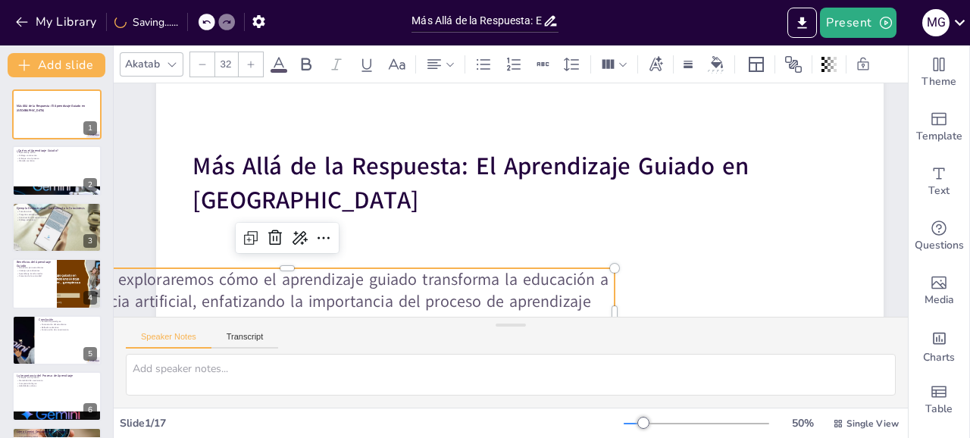
checkbox input "true"
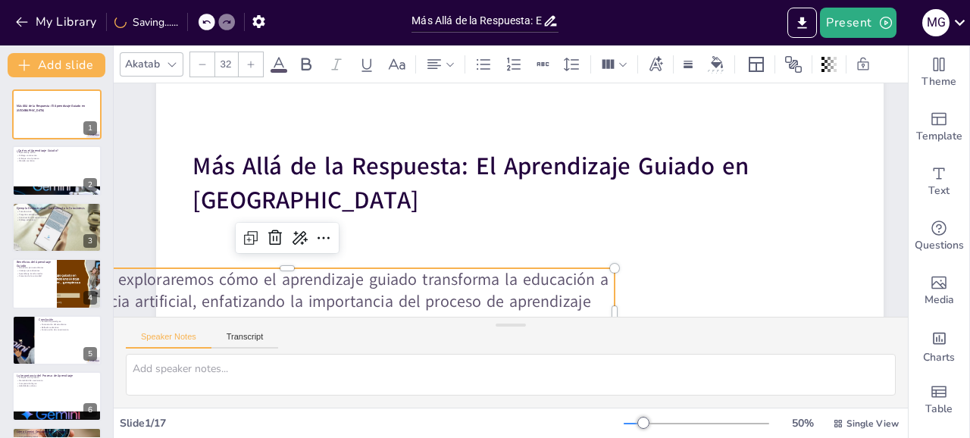
click at [255, 240] on icon at bounding box center [251, 238] width 18 height 18
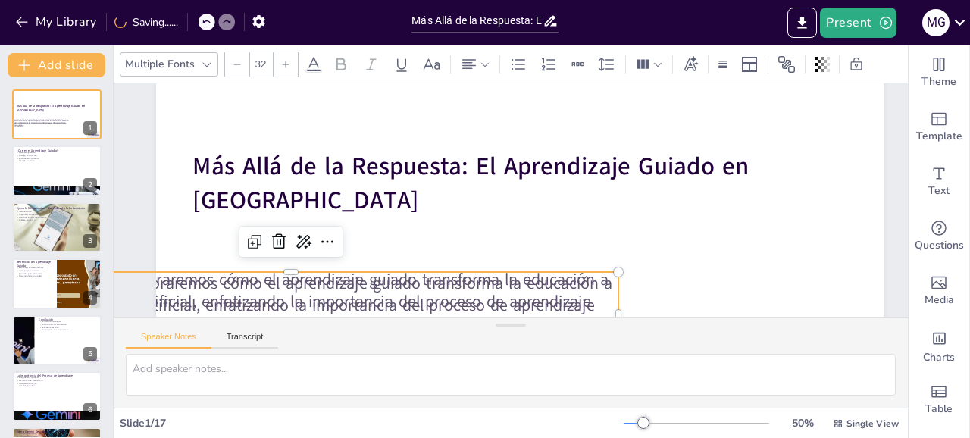
checkbox input "true"
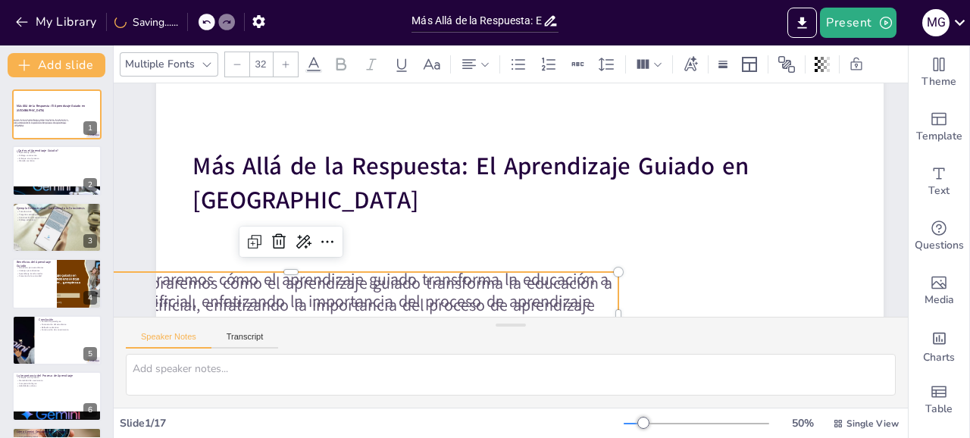
type input "--"
checkbox input "true"
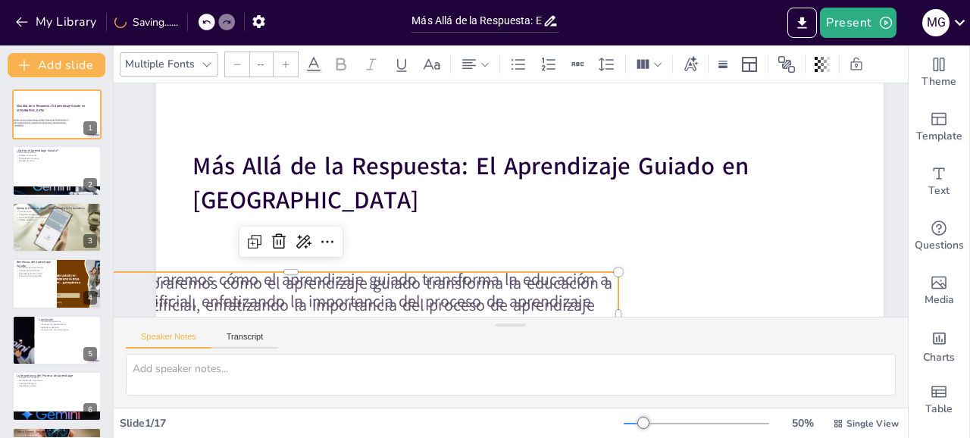
checkbox input "true"
type input "32"
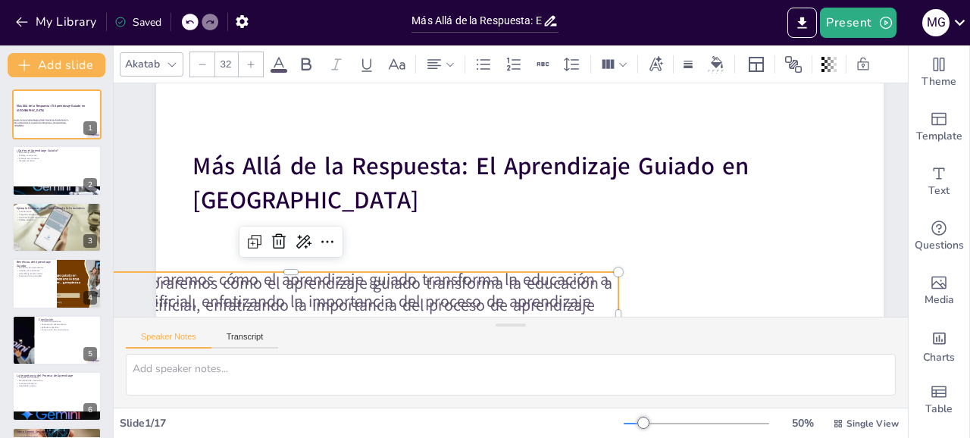
checkbox input "true"
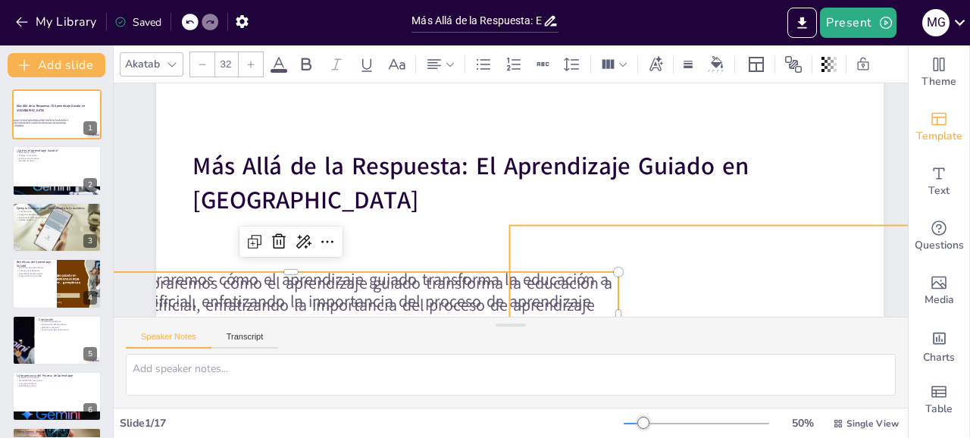
checkbox input "true"
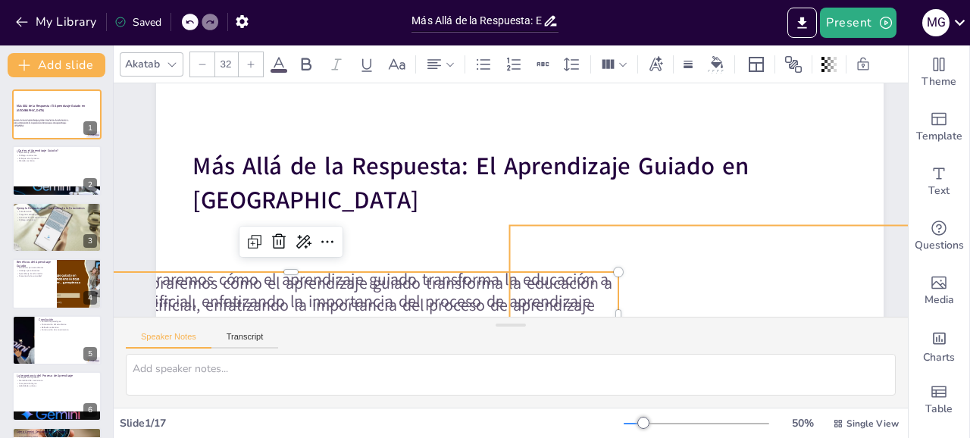
checkbox input "true"
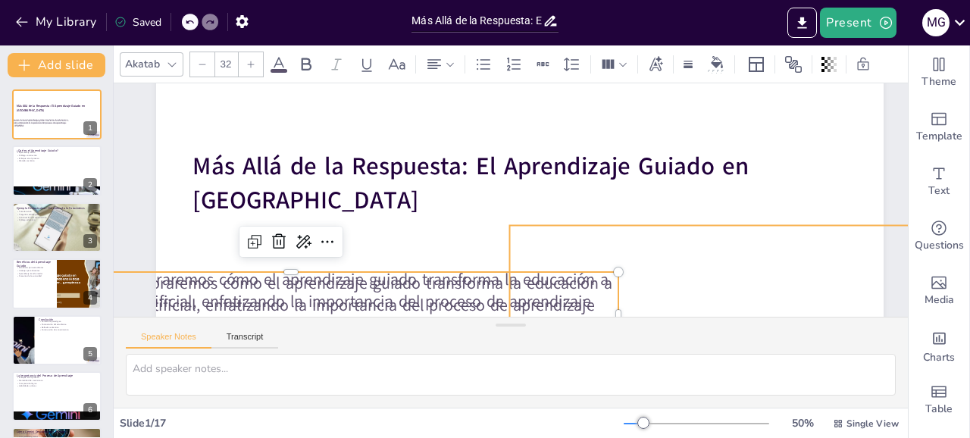
checkbox input "true"
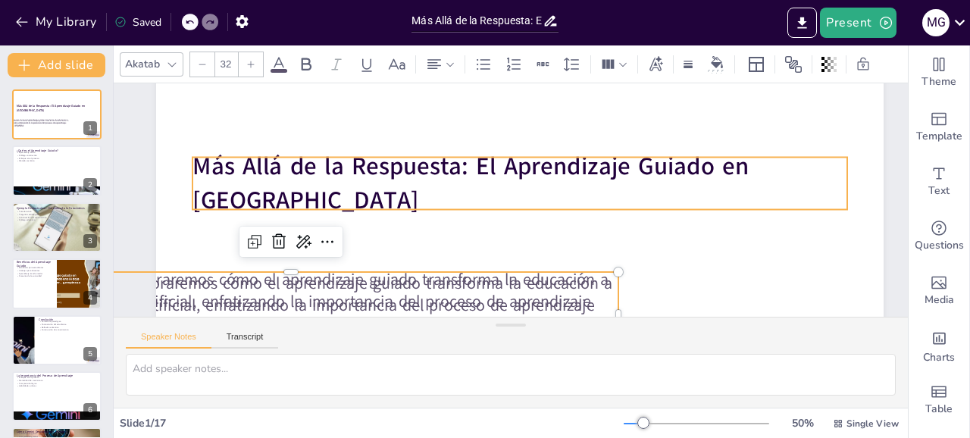
checkbox input "true"
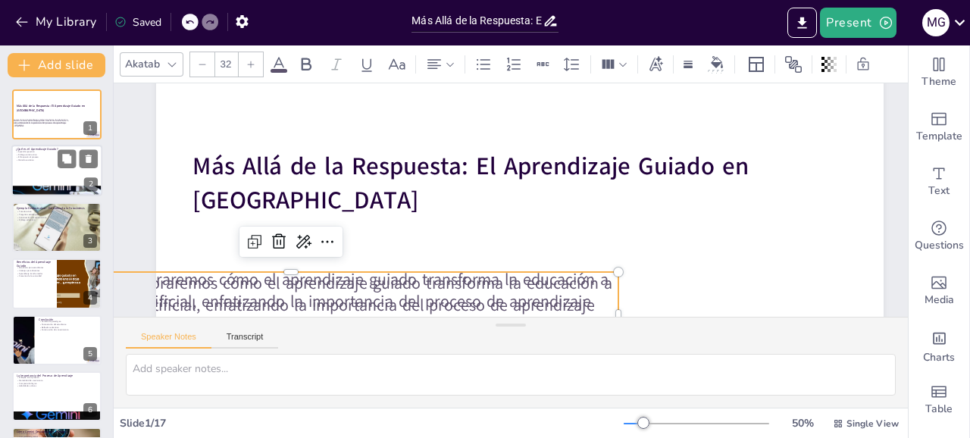
click at [44, 168] on div at bounding box center [56, 171] width 91 height 52
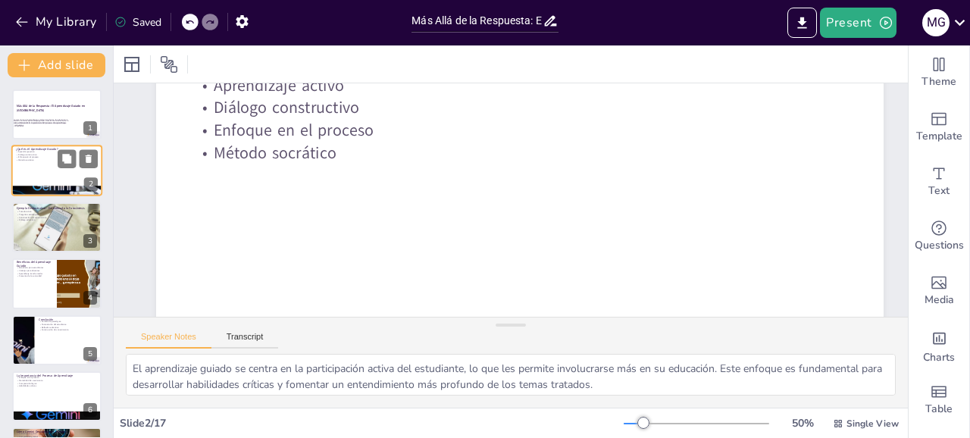
scroll to position [0, 0]
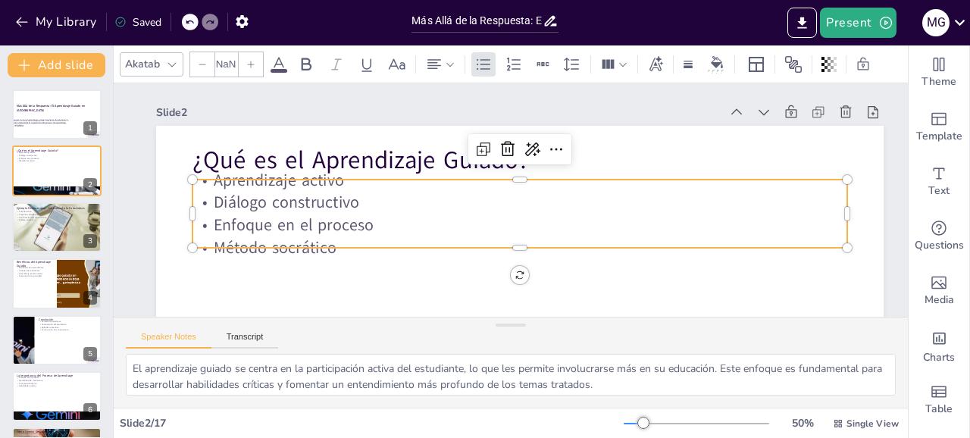
drag, startPoint x: 349, startPoint y: 250, endPoint x: 205, endPoint y: 147, distance: 177.1
click at [205, 203] on p "Método socrático" at bounding box center [514, 248] width 653 height 91
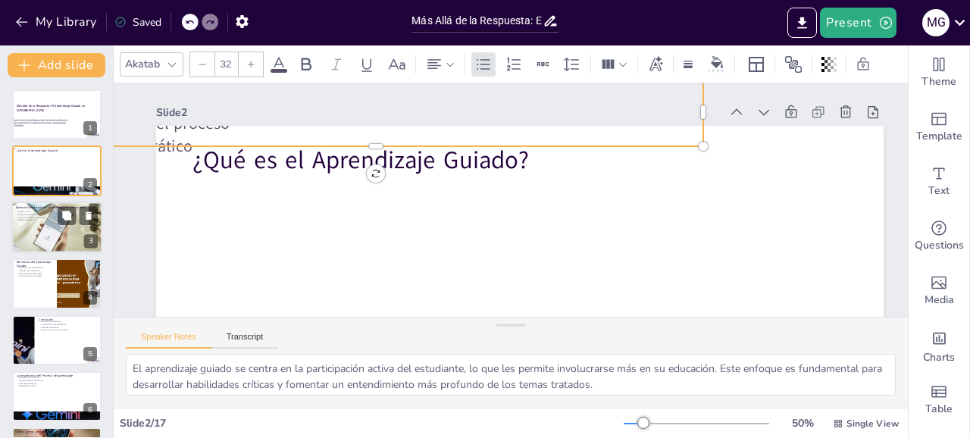
click at [39, 214] on p "Preguntas estratégicas" at bounding box center [57, 214] width 82 height 3
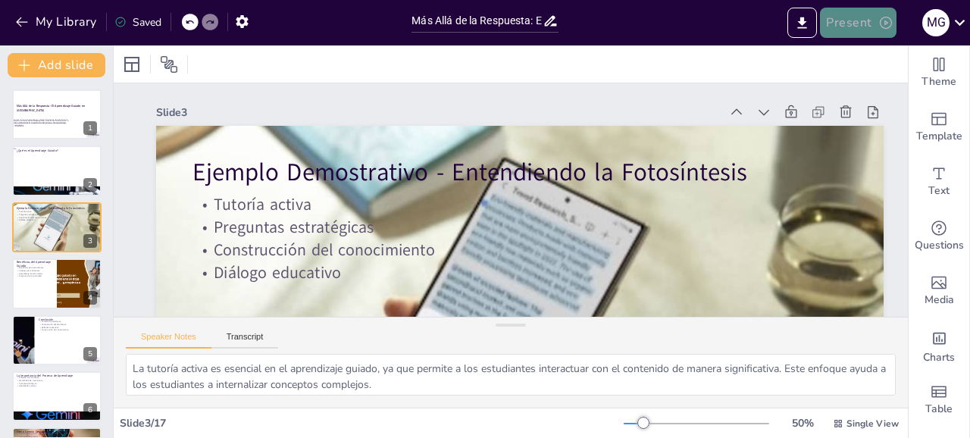
click at [871, 21] on button "Present" at bounding box center [858, 23] width 76 height 30
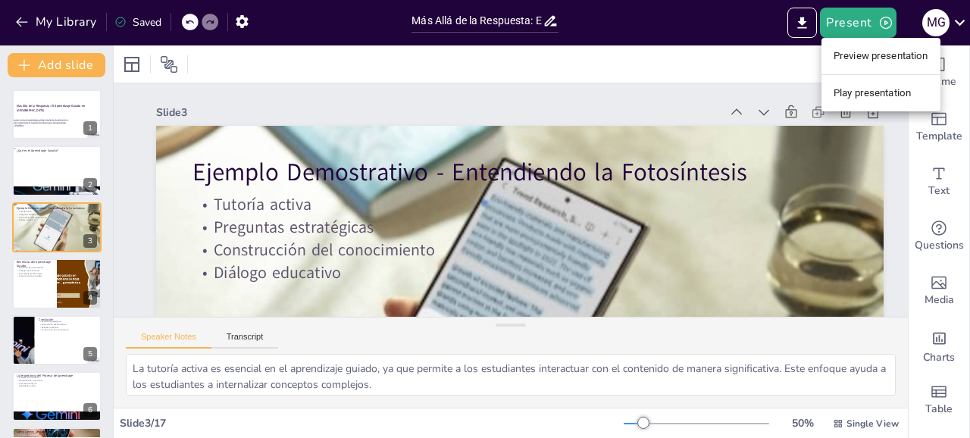
click at [57, 279] on div at bounding box center [485, 219] width 970 height 438
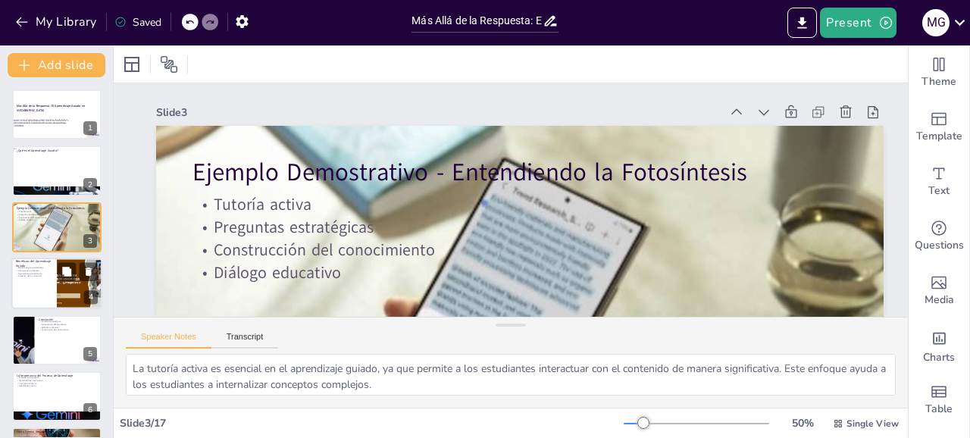
click at [48, 280] on div at bounding box center [56, 284] width 91 height 52
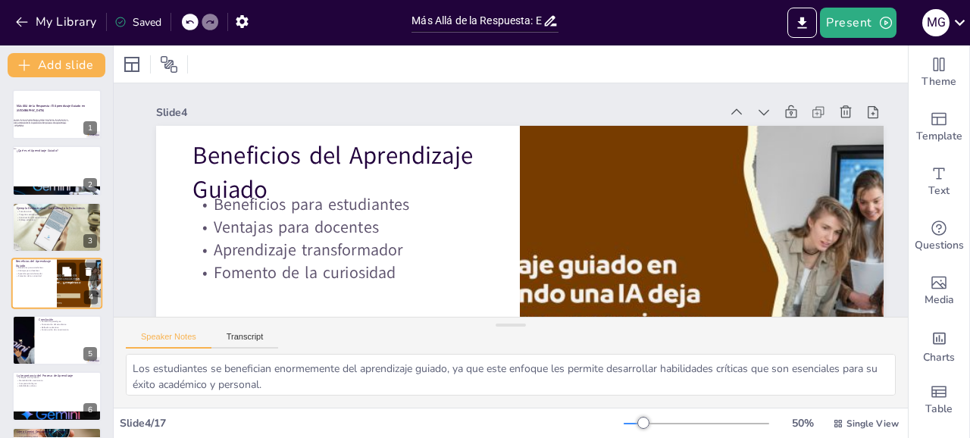
scroll to position [26, 0]
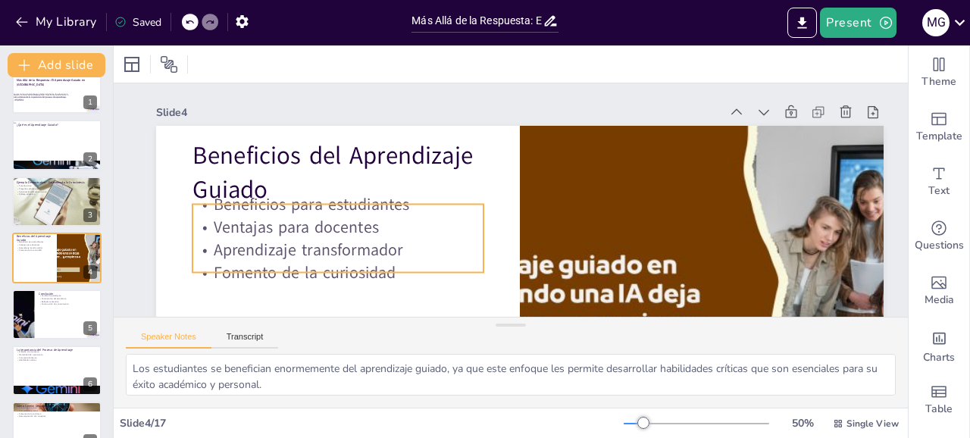
click at [687, 239] on div at bounding box center [701, 330] width 727 height 409
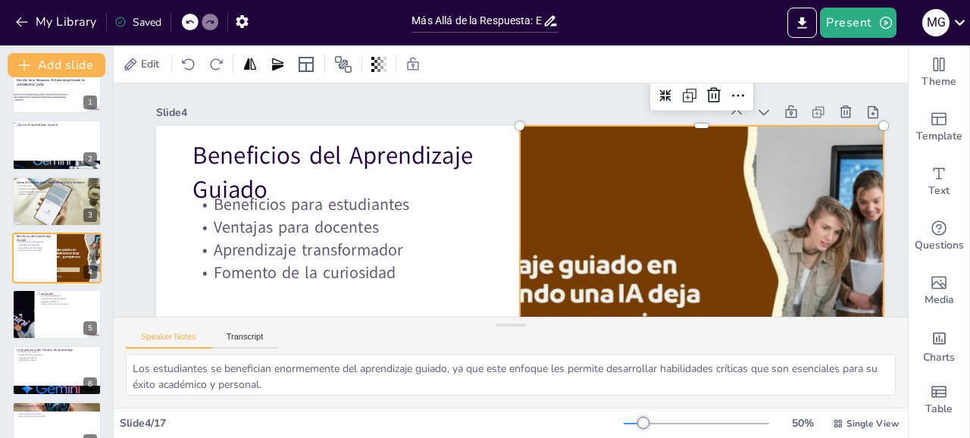
click at [536, 184] on div at bounding box center [687, 349] width 766 height 483
click at [38, 194] on p "Diálogo educativo" at bounding box center [57, 193] width 82 height 3
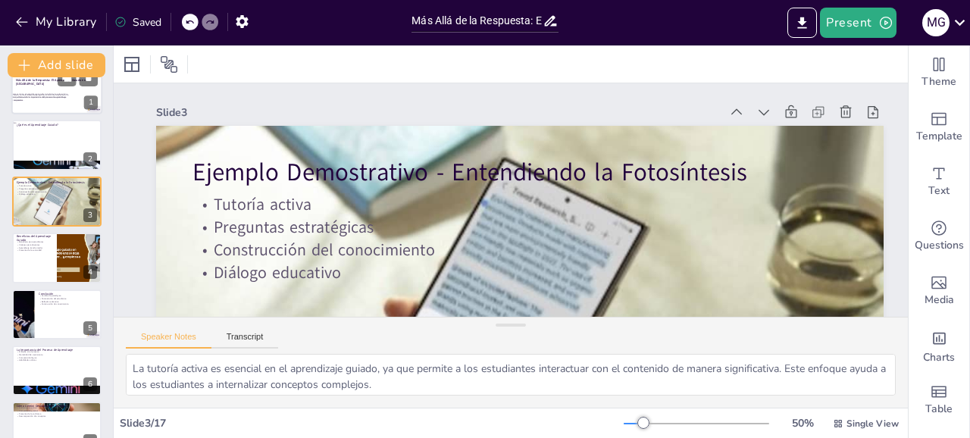
scroll to position [0, 0]
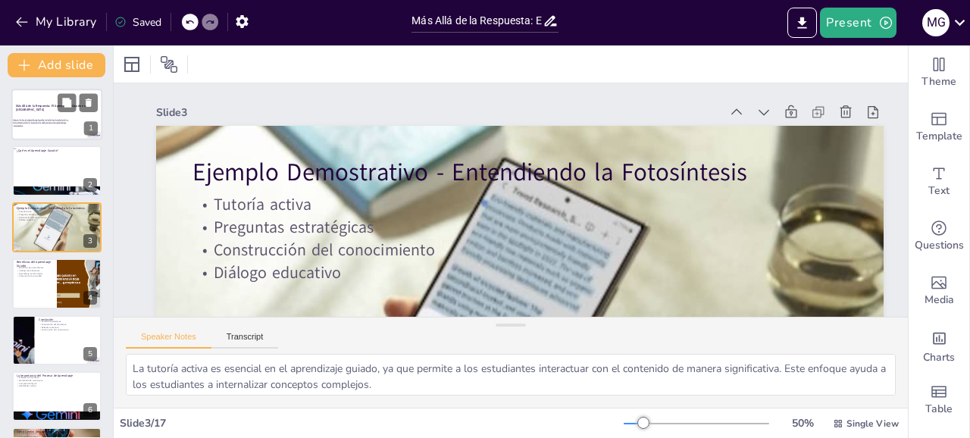
click at [48, 124] on p "En esta presentación, exploraremos cómo el aprendizaje guiado transforma la edu…" at bounding box center [28, 123] width 82 height 8
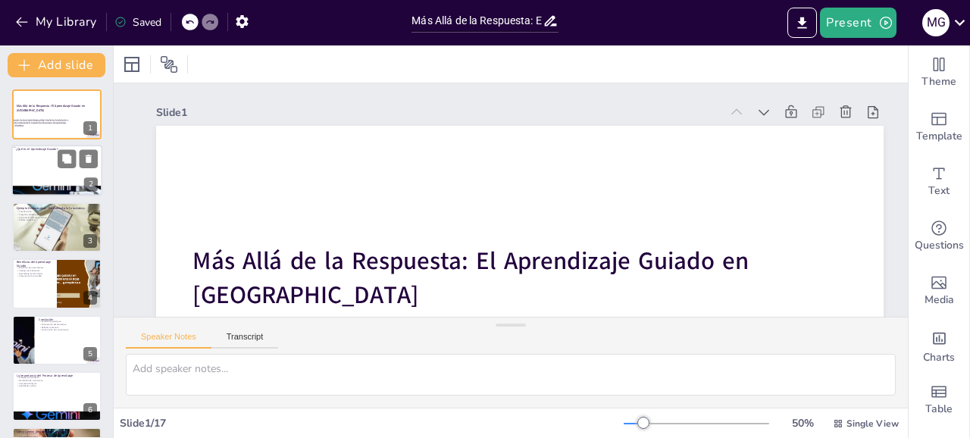
click at [46, 161] on div at bounding box center [56, 171] width 91 height 52
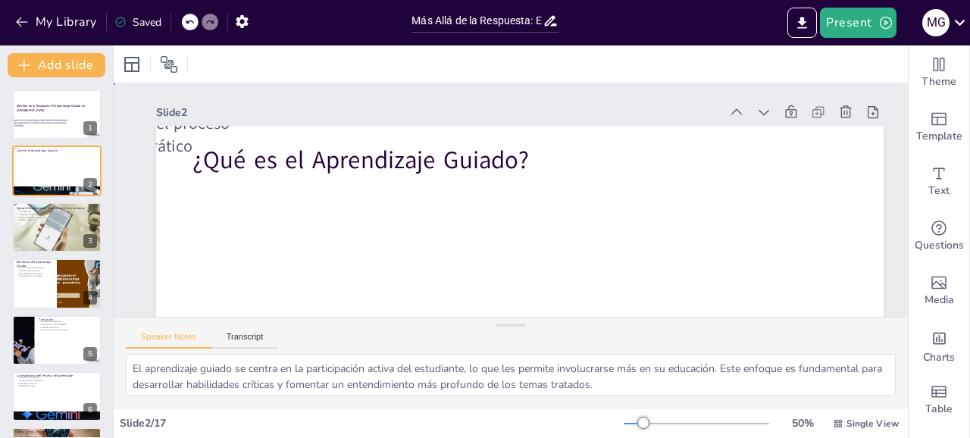
click at [292, 261] on div at bounding box center [519, 330] width 727 height 409
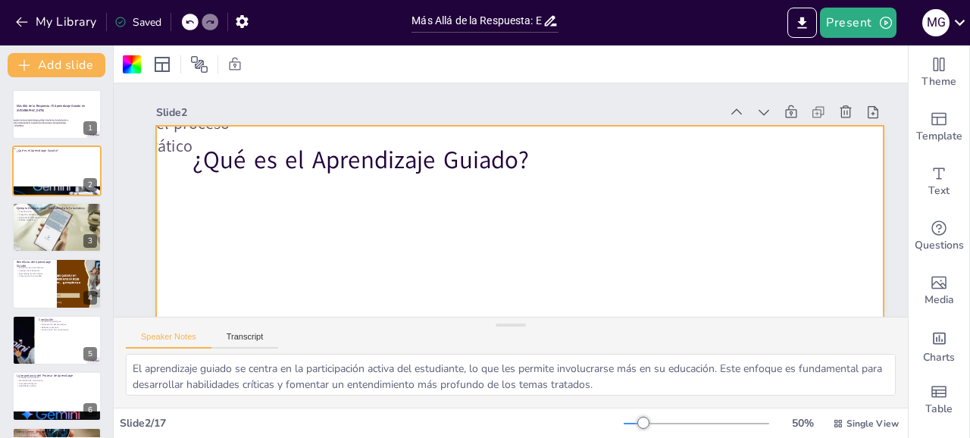
drag, startPoint x: 506, startPoint y: 325, endPoint x: 506, endPoint y: 358, distance: 32.6
click at [506, 358] on div "Speaker Notes Transcript El aprendizaje guiado se centra en la participación ac…" at bounding box center [511, 362] width 794 height 91
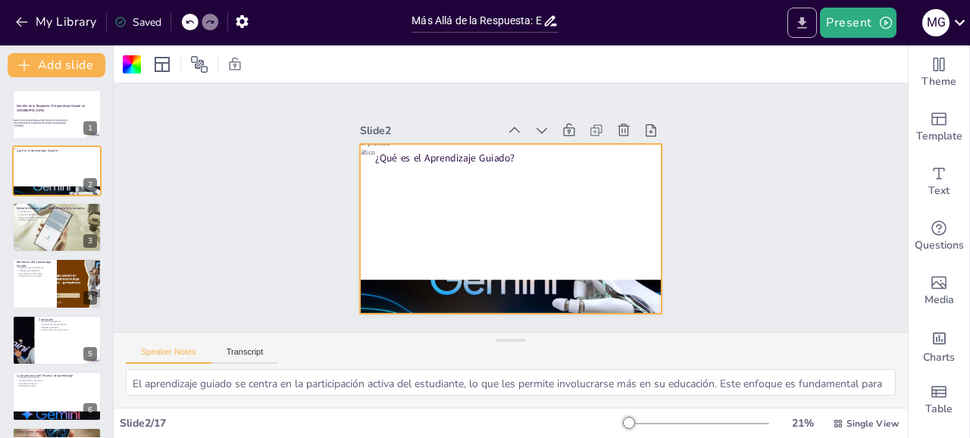
click at [803, 22] on icon "Export to PowerPoint" at bounding box center [802, 22] width 9 height 11
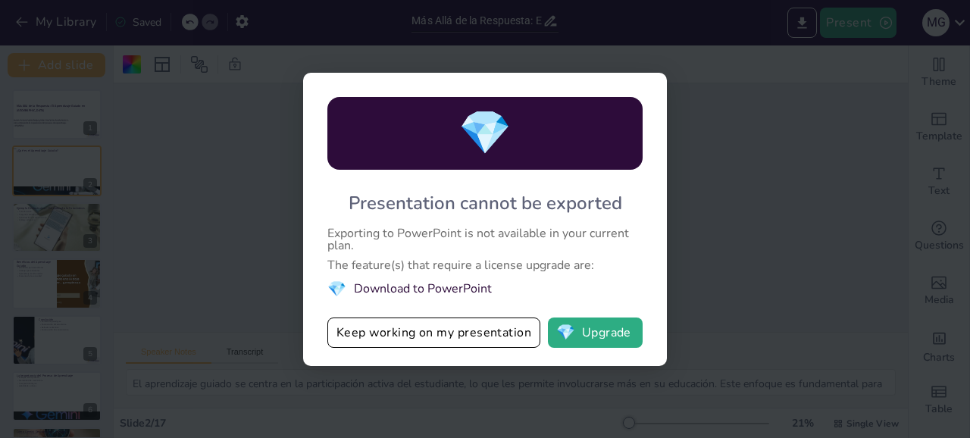
click at [444, 223] on div "💎 Presentation cannot be exported Exporting to PowerPoint is not available in y…" at bounding box center [485, 219] width 364 height 293
click at [587, 330] on button "💎 Upgrade" at bounding box center [595, 333] width 95 height 30
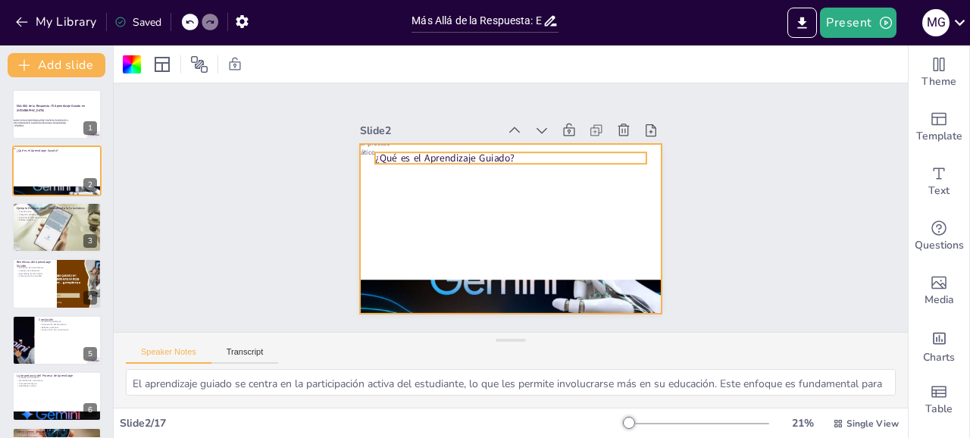
click at [480, 161] on p "¿Qué es el Aprendizaje Guiado?" at bounding box center [510, 158] width 271 height 14
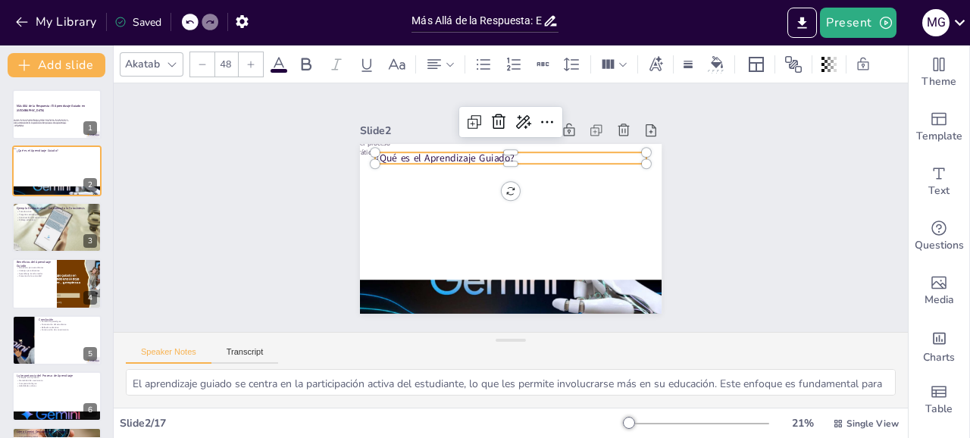
click at [366, 149] on p "Método socrático" at bounding box center [450, 152] width 271 height 9
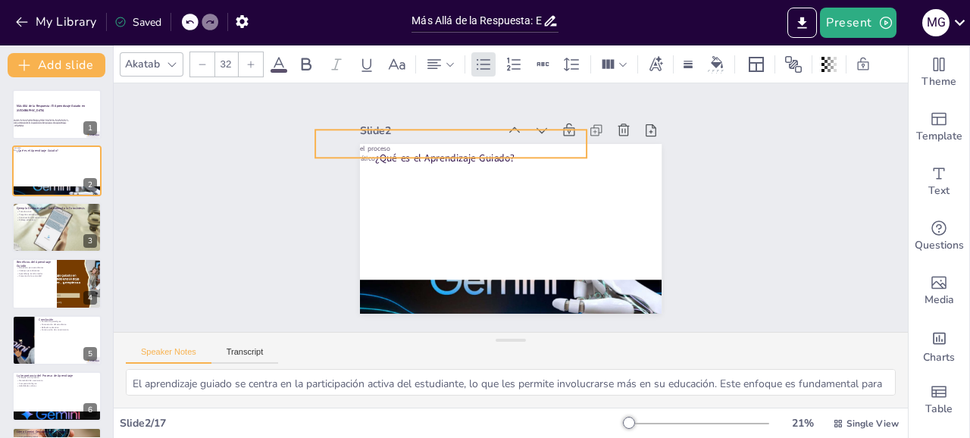
drag, startPoint x: 336, startPoint y: 152, endPoint x: 459, endPoint y: 210, distance: 135.9
click at [459, 210] on div "Slide 1 Más Allá de la Respuesta: El Aprendizaje Guiado en Gemini En esta prese…" at bounding box center [511, 208] width 386 height 212
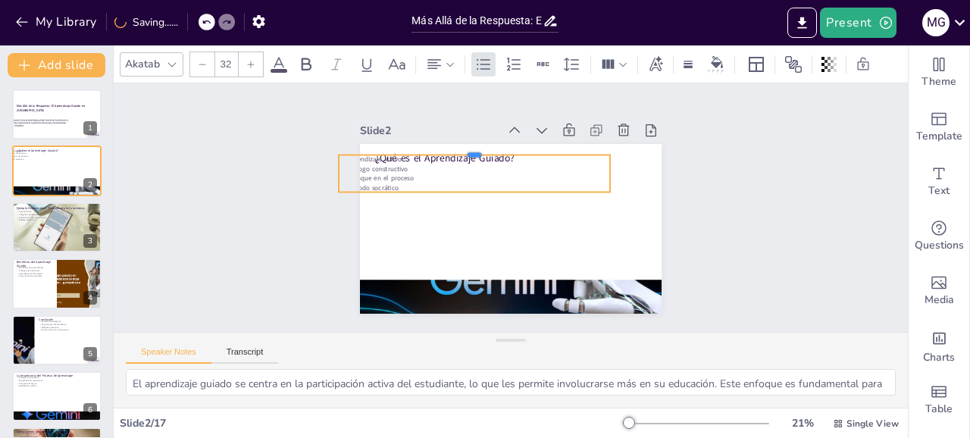
drag, startPoint x: 455, startPoint y: 127, endPoint x: 283, endPoint y: 374, distance: 300.0
click at [541, 242] on div "¿Qué es el Aprendizaje Guiado? Aprendizaje activo Diálogo constructivo Enfoque …" at bounding box center [511, 229] width 302 height 170
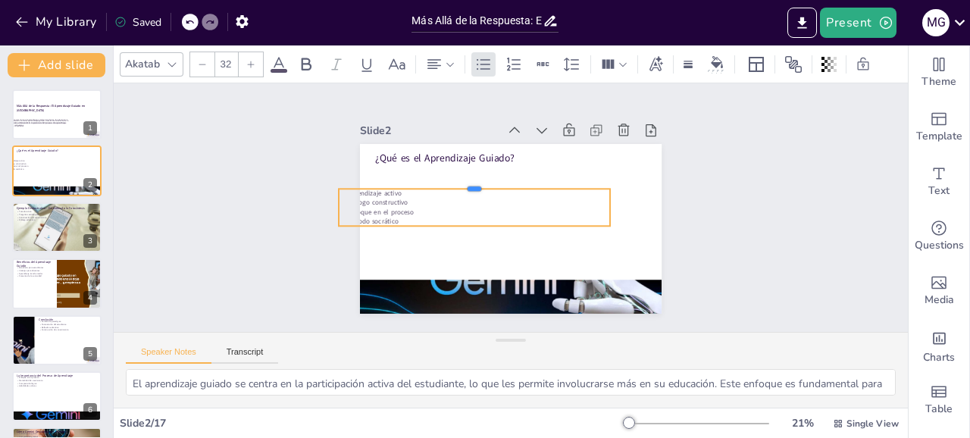
drag, startPoint x: 518, startPoint y: 155, endPoint x: 590, endPoint y: 216, distance: 95.2
click at [590, 216] on div "¿Qué es el Aprendizaje Guiado? Aprendizaje activo Diálogo constructivo Enfoque …" at bounding box center [511, 229] width 302 height 170
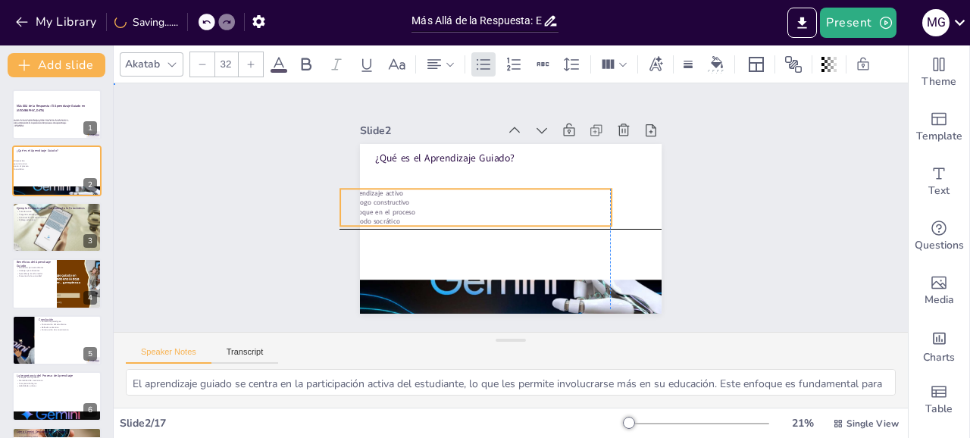
click at [568, 192] on p "Aprendizaje activo" at bounding box center [475, 193] width 271 height 9
drag, startPoint x: 568, startPoint y: 192, endPoint x: 620, endPoint y: 239, distance: 69.7
click at [620, 144] on div "¿Qué es el Aprendizaje Guiado? Aprendizaje activo Diálogo constructivo Enfoque …" at bounding box center [511, 144] width 302 height 0
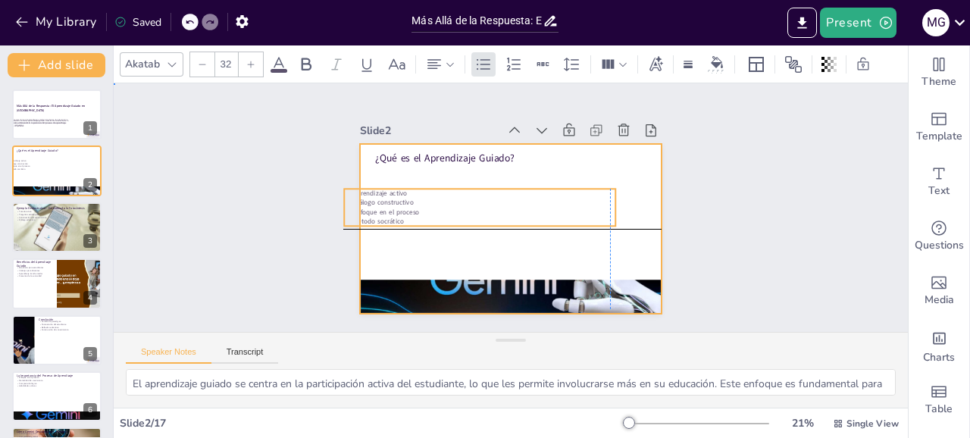
click at [461, 187] on div at bounding box center [511, 229] width 302 height 170
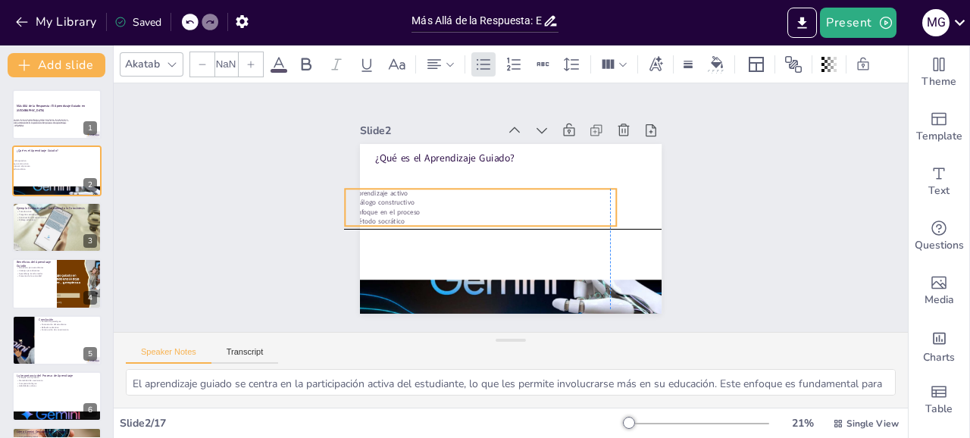
drag, startPoint x: 461, startPoint y: 224, endPoint x: 551, endPoint y: 225, distance: 90.2
click at [551, 225] on p "Método socrático" at bounding box center [480, 221] width 271 height 9
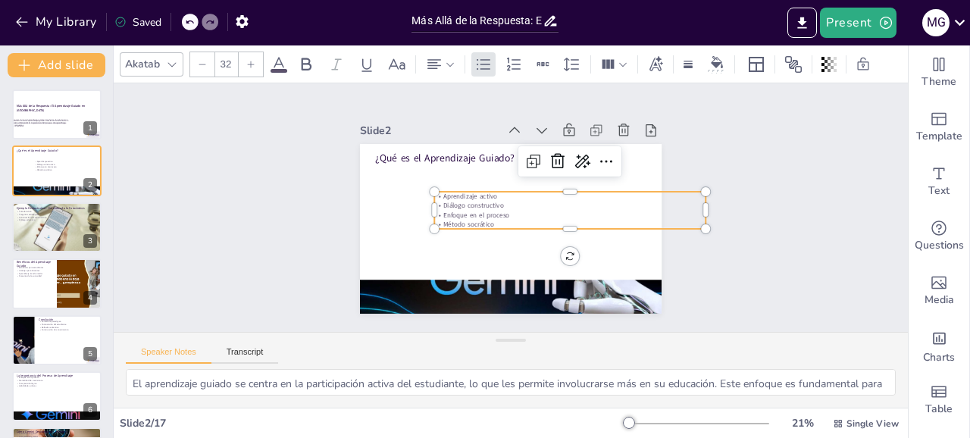
drag, startPoint x: 579, startPoint y: 187, endPoint x: 588, endPoint y: 226, distance: 39.7
click at [630, 192] on div at bounding box center [569, 186] width 271 height 12
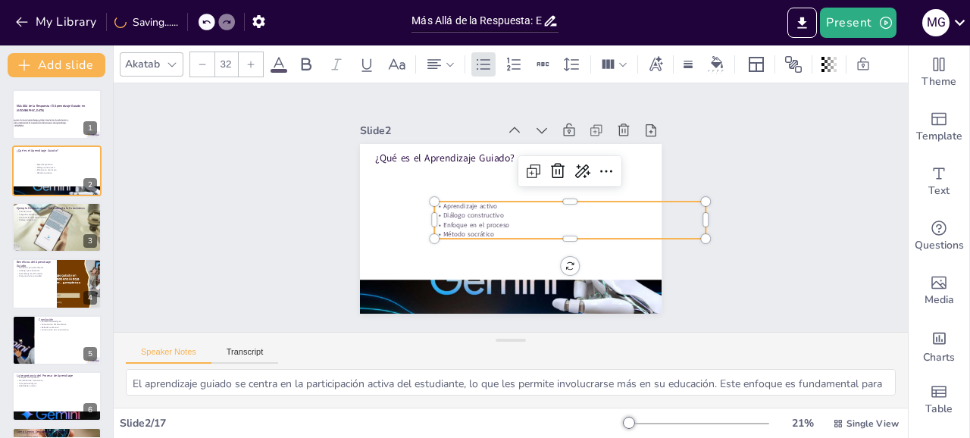
drag, startPoint x: 588, startPoint y: 226, endPoint x: 651, endPoint y: 225, distance: 62.9
click at [651, 225] on p "Enfoque en el proceso" at bounding box center [569, 225] width 271 height 9
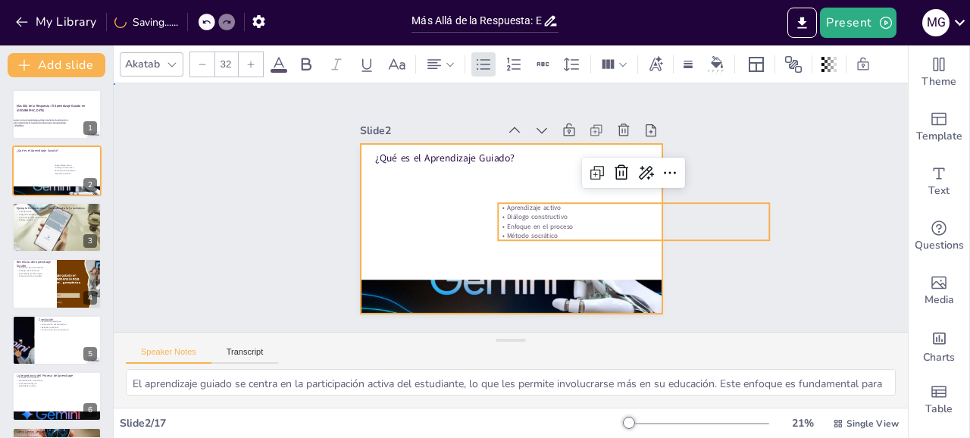
click at [377, 198] on div at bounding box center [508, 229] width 318 height 200
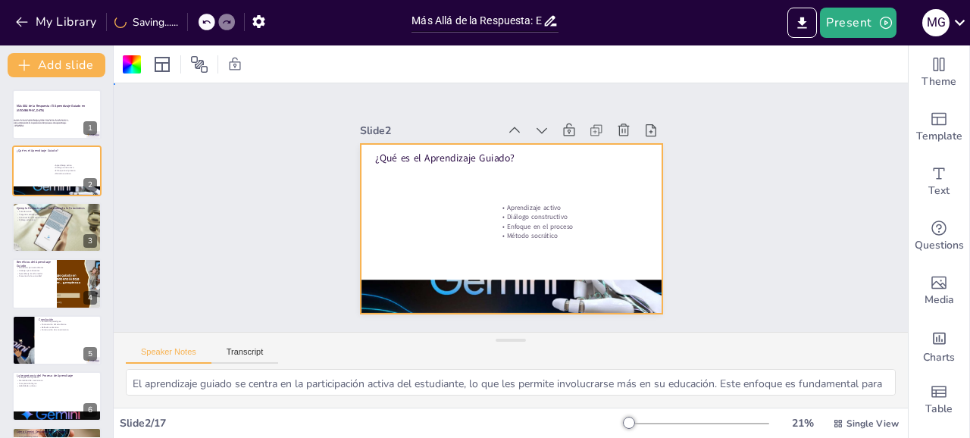
drag, startPoint x: 377, startPoint y: 198, endPoint x: 493, endPoint y: 233, distance: 120.3
click at [379, 198] on div at bounding box center [511, 229] width 302 height 170
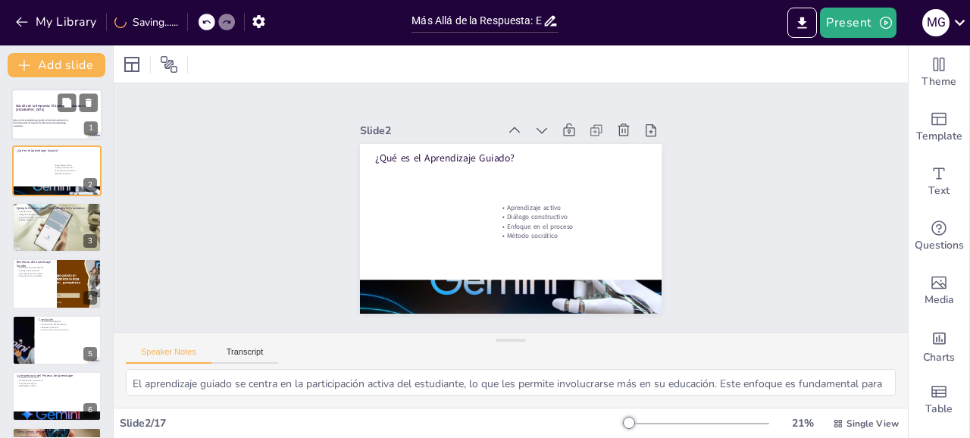
click at [20, 120] on p "En esta presentación, exploraremos cómo el aprendizaje guiado transforma la edu…" at bounding box center [28, 123] width 82 height 8
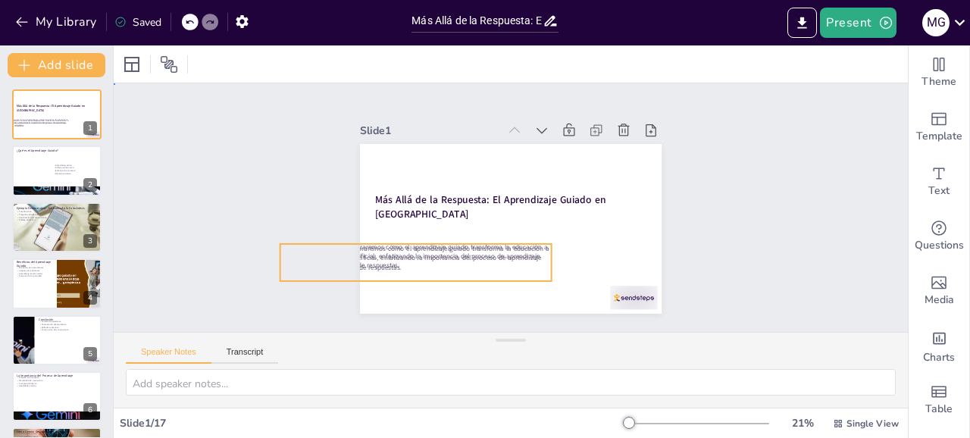
click at [380, 247] on p "En esta presentación, exploraremos cómo el aprendizaje guiado transforma la edu…" at bounding box center [415, 258] width 271 height 28
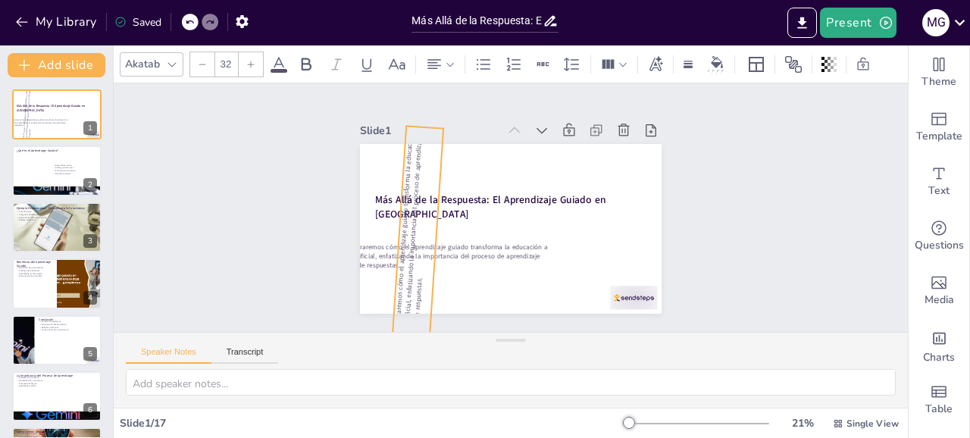
drag, startPoint x: 417, startPoint y: 307, endPoint x: 595, endPoint y: 274, distance: 181.0
click at [595, 274] on div "Más Allá de la Respuesta: El Aprendizaje Guiado en Gemini En esta presentación,…" at bounding box center [511, 229] width 302 height 170
click at [204, 23] on icon at bounding box center [206, 21] width 9 height 9
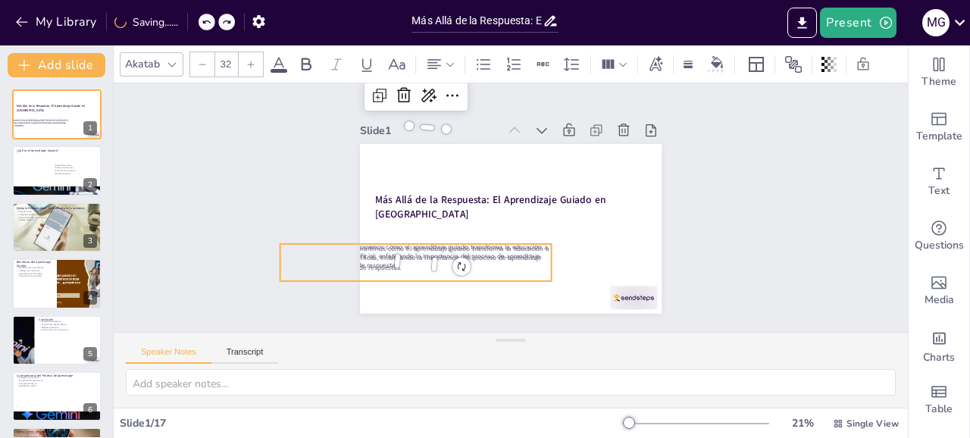
click at [204, 23] on icon at bounding box center [206, 21] width 9 height 9
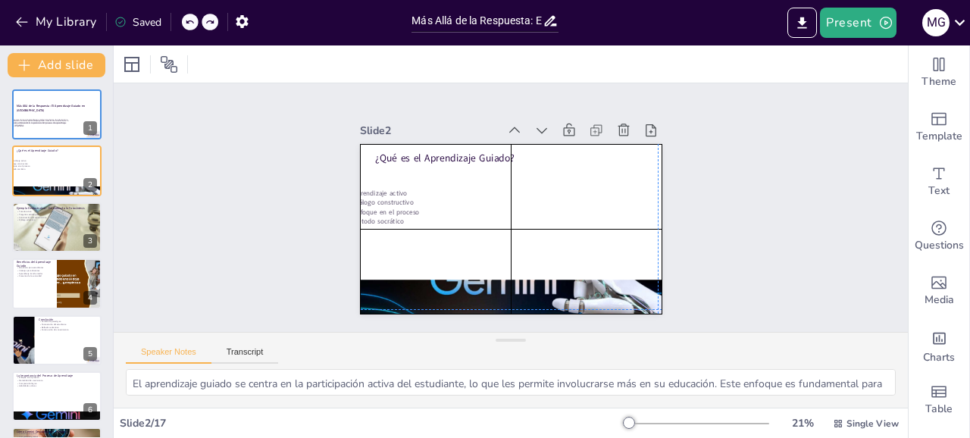
click at [204, 23] on div at bounding box center [200, 22] width 36 height 17
click at [204, 23] on icon at bounding box center [206, 21] width 9 height 9
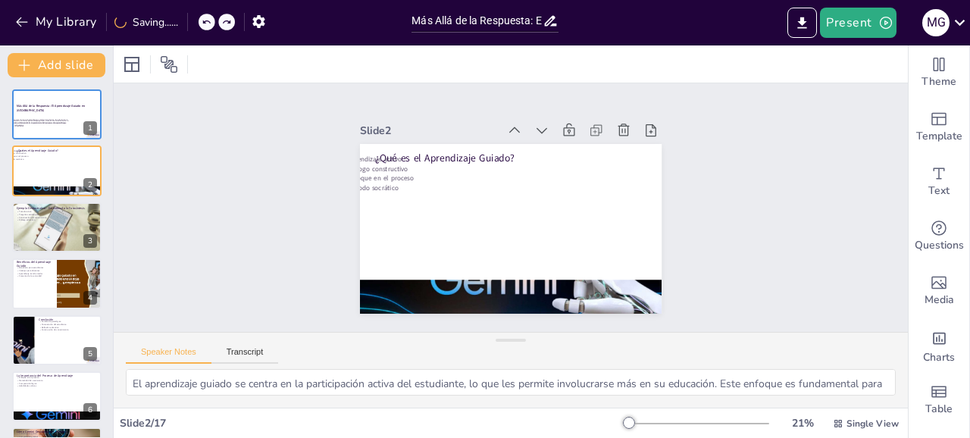
click at [204, 23] on icon at bounding box center [206, 21] width 9 height 9
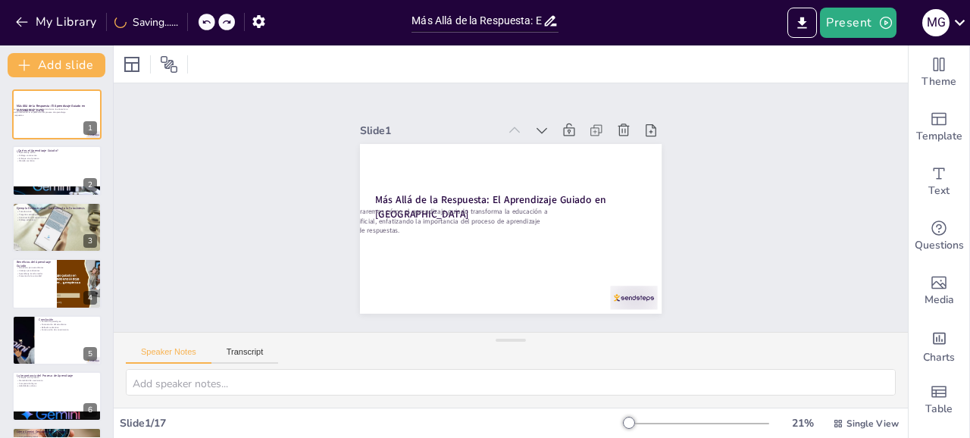
click at [204, 23] on icon at bounding box center [206, 21] width 9 height 9
click at [203, 21] on div at bounding box center [207, 22] width 17 height 17
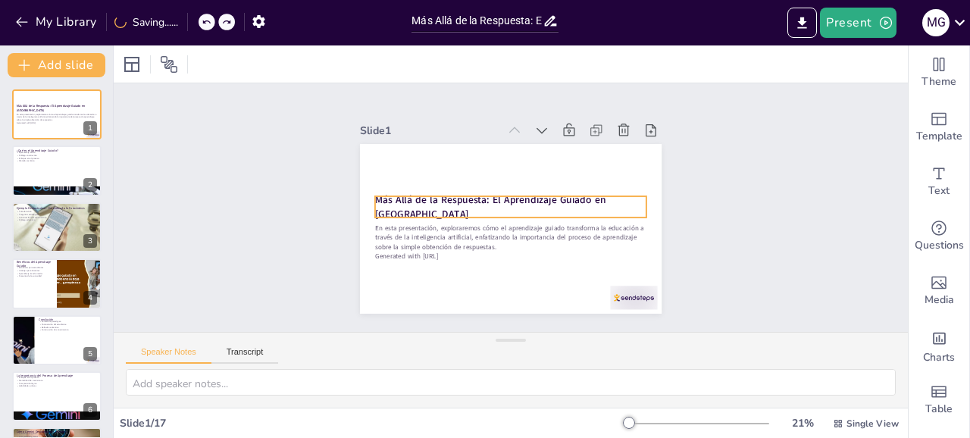
click at [423, 206] on strong "Más Allá de la Respuesta: El Aprendizaje Guiado en [GEOGRAPHIC_DATA]" at bounding box center [490, 207] width 230 height 28
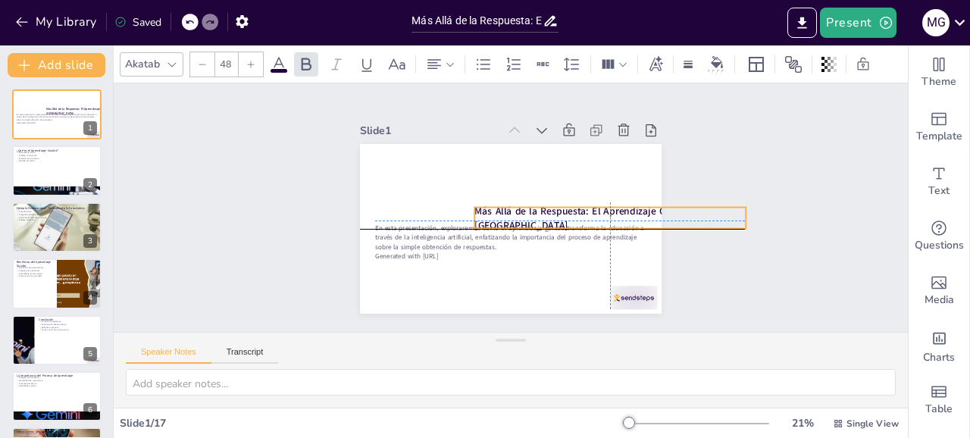
drag, startPoint x: 379, startPoint y: 207, endPoint x: 646, endPoint y: 211, distance: 266.8
click at [646, 211] on div "Más Allá de la Respuesta: El Aprendizaje Guiado en [GEOGRAPHIC_DATA]" at bounding box center [609, 218] width 271 height 21
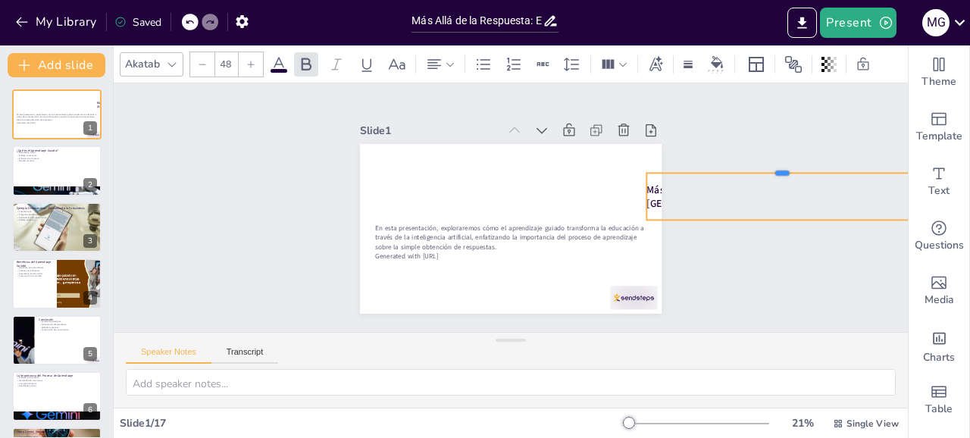
drag, startPoint x: 677, startPoint y: 197, endPoint x: 509, endPoint y: 171, distance: 169.4
click at [509, 171] on div "Más Allá de la Respuesta: El Aprendizaje Guiado en Gemini En esta presentación,…" at bounding box center [511, 229] width 302 height 170
click at [199, 27] on div at bounding box center [190, 22] width 17 height 17
click at [186, 26] on div "My Library Saved" at bounding box center [128, 21] width 256 height 27
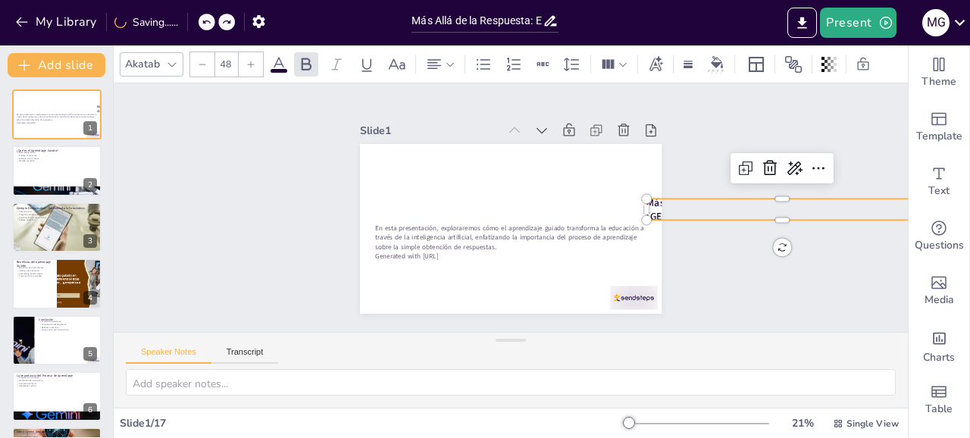
click at [186, 26] on div "My Library Saving......" at bounding box center [136, 21] width 273 height 27
click at [208, 22] on icon at bounding box center [206, 21] width 9 height 9
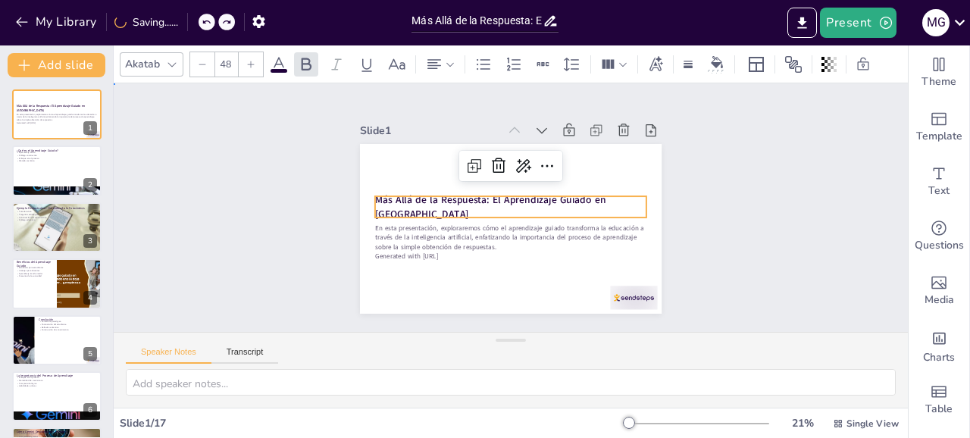
click at [339, 181] on div "Slide 1 Más Allá de la Respuesta: El Aprendizaje Guiado en Gemini En esta prese…" at bounding box center [511, 208] width 386 height 212
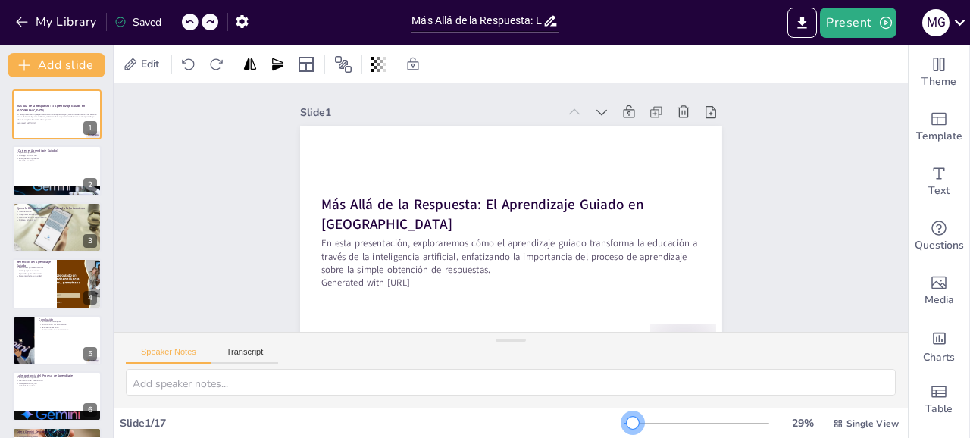
click at [639, 423] on div at bounding box center [633, 423] width 12 height 12
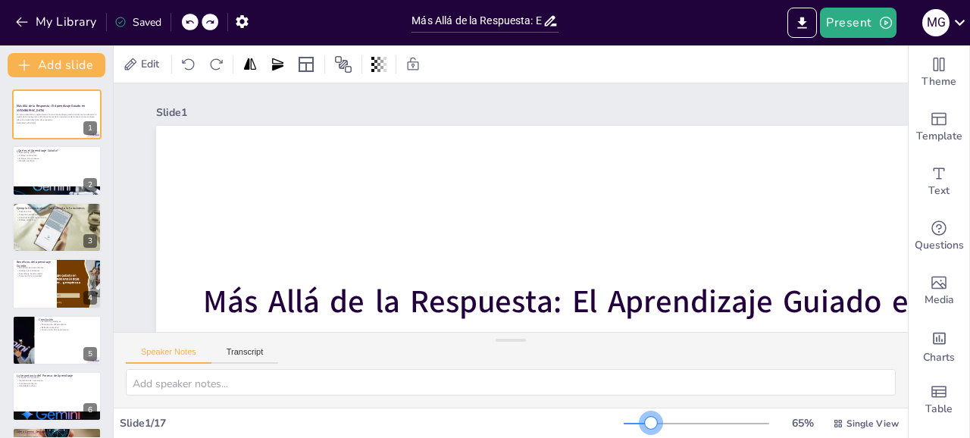
click at [639, 423] on div at bounding box center [696, 424] width 145 height 12
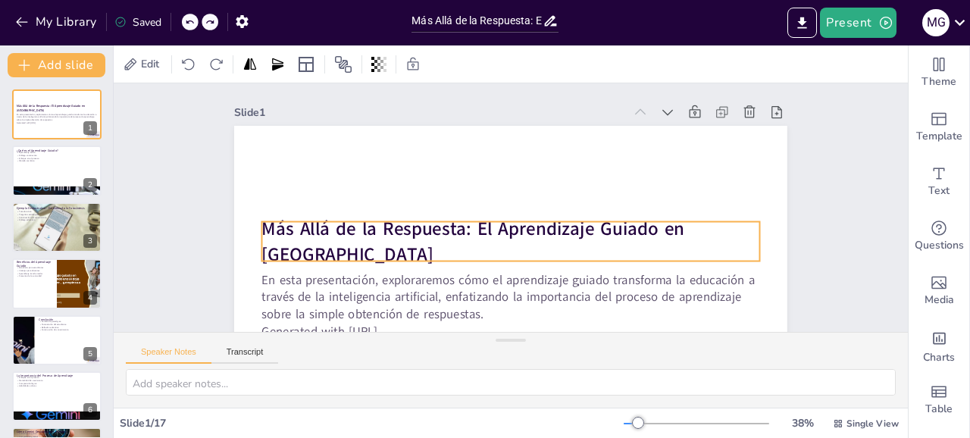
scroll to position [62, 0]
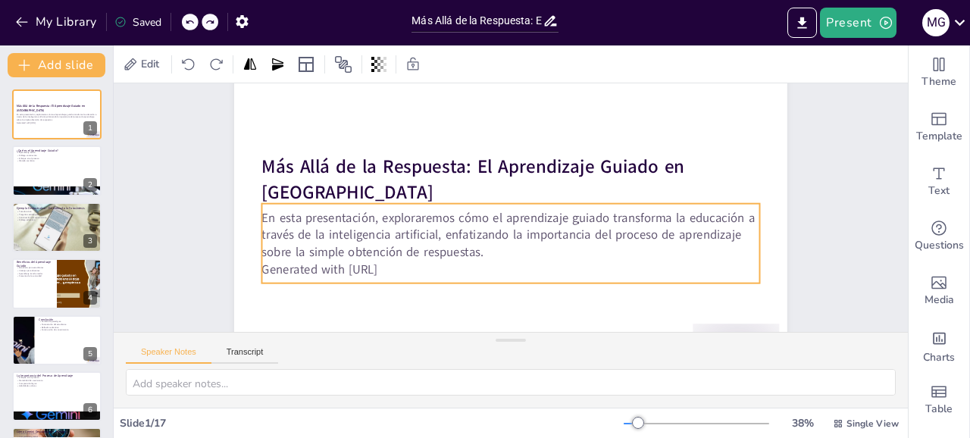
click at [816, 251] on div "Slide 1 Más Allá de la Respuesta: El Aprendizaje Guiado en Gemini En esta prese…" at bounding box center [511, 198] width 671 height 418
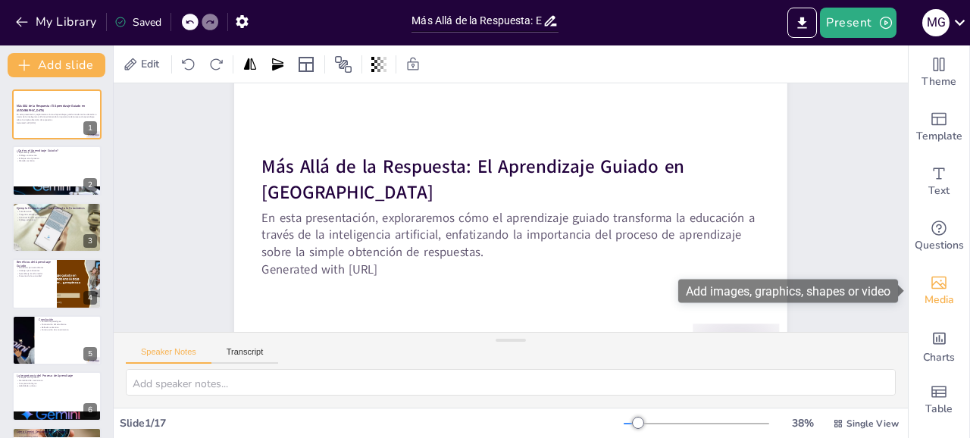
click at [936, 289] on icon "Add images, graphics, shapes or video" at bounding box center [938, 283] width 15 height 13
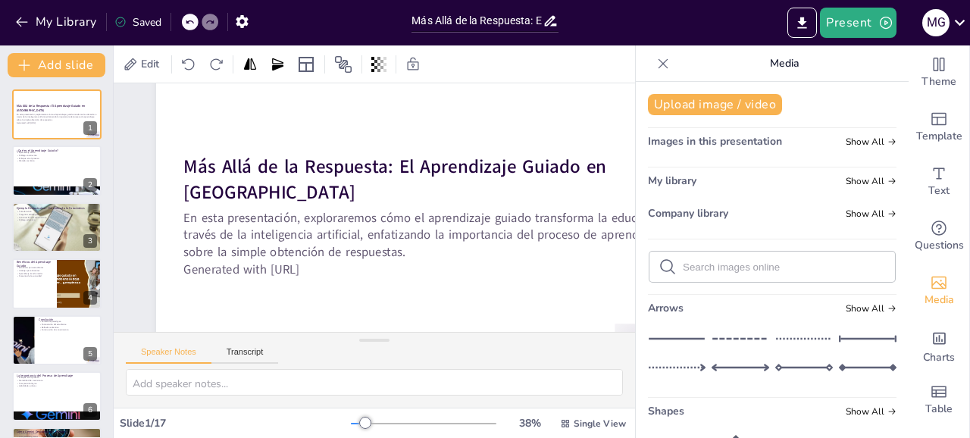
click at [659, 64] on icon at bounding box center [662, 63] width 15 height 15
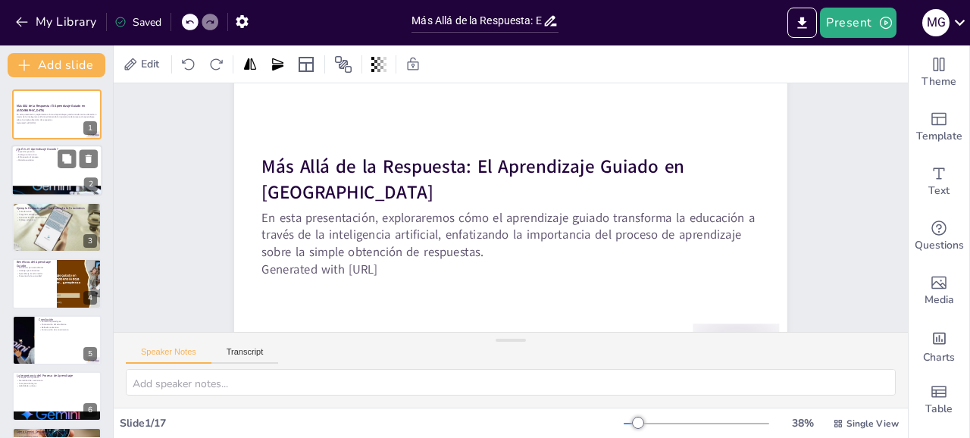
click at [71, 171] on div at bounding box center [56, 171] width 91 height 52
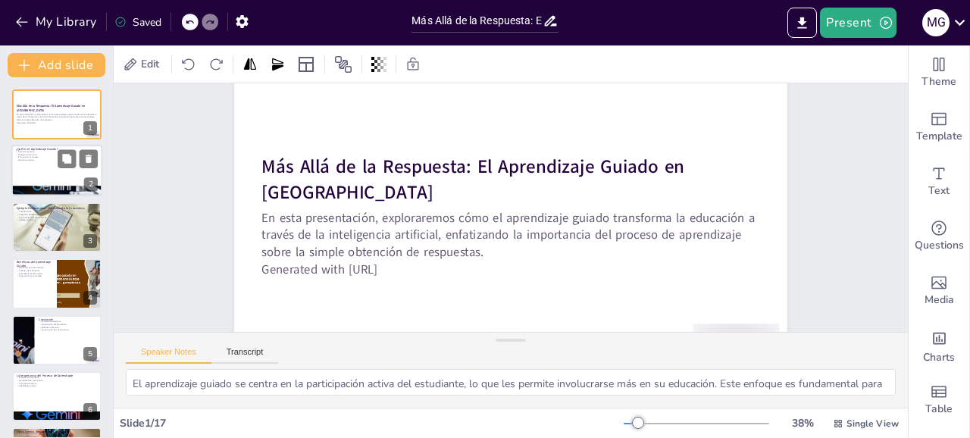
click at [35, 170] on div at bounding box center [56, 171] width 91 height 52
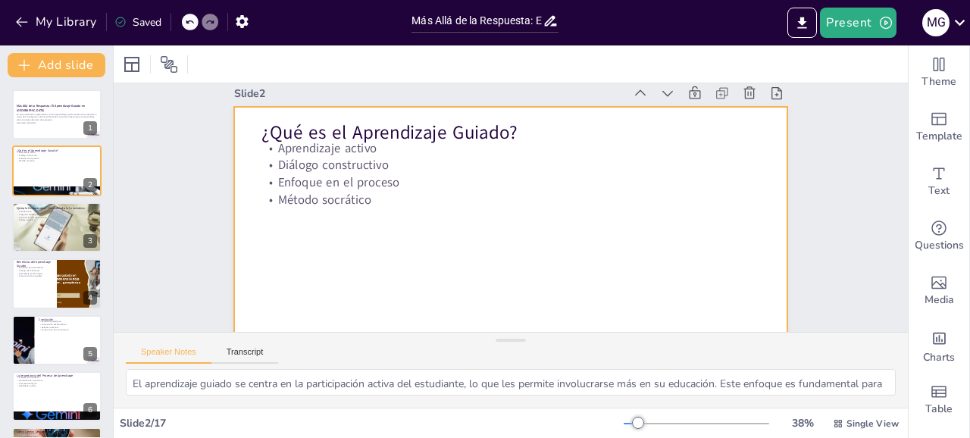
scroll to position [18, 0]
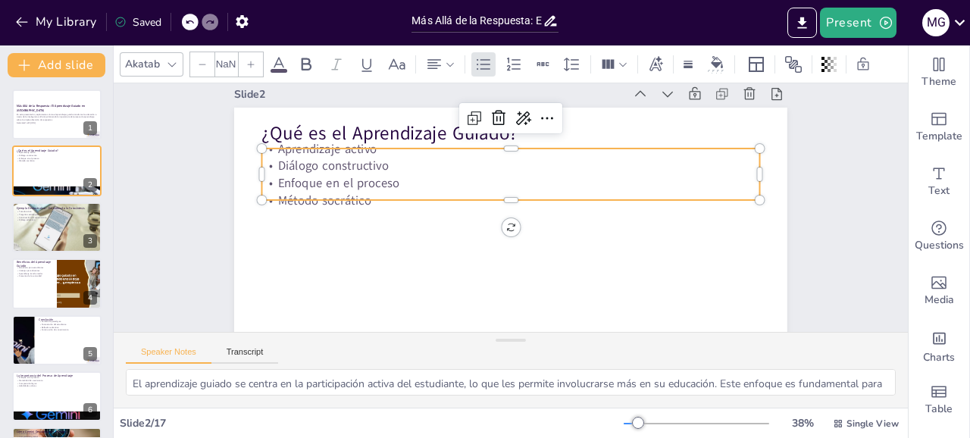
click at [366, 186] on p "Enfoque en el proceso" at bounding box center [511, 182] width 498 height 17
click at [510, 197] on p "Método socrático" at bounding box center [511, 200] width 498 height 17
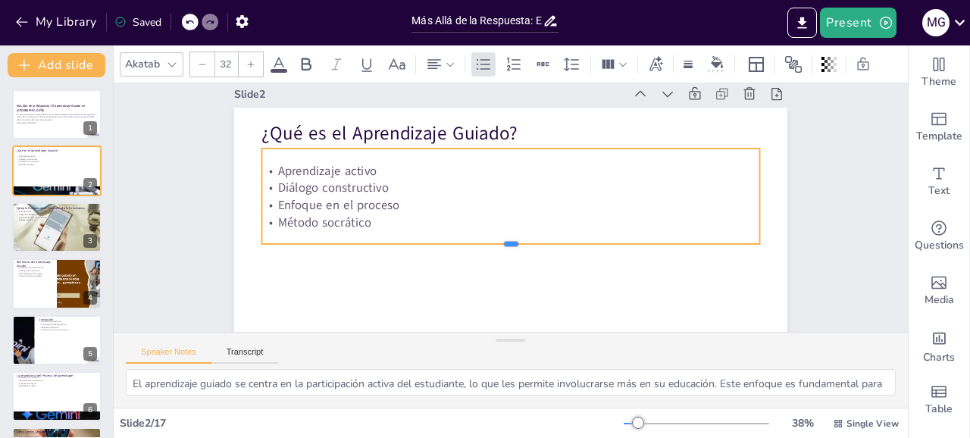
drag, startPoint x: 510, startPoint y: 202, endPoint x: 505, endPoint y: 282, distance: 79.7
click at [505, 282] on div "¿Qué es el Aprendizaje Guiado? Aprendizaje activo Diálogo constructivo Enfoque …" at bounding box center [510, 263] width 553 height 311
click at [821, 148] on div "Slide 1 Más Allá de la Respuesta: El Aprendizaje Guiado en Gemini En esta prese…" at bounding box center [511, 241] width 638 height 353
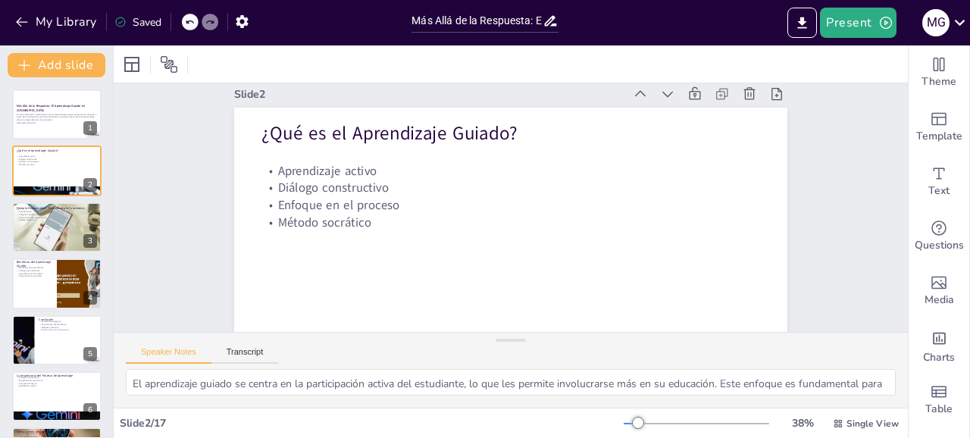
drag, startPoint x: 515, startPoint y: 342, endPoint x: 515, endPoint y: 432, distance: 90.2
click at [515, 432] on div "Slide 1 Más Allá de la Respuesta: El Aprendizaje Guiado en Gemini En esta prese…" at bounding box center [511, 241] width 794 height 393
click at [859, 21] on button "Present" at bounding box center [858, 23] width 76 height 30
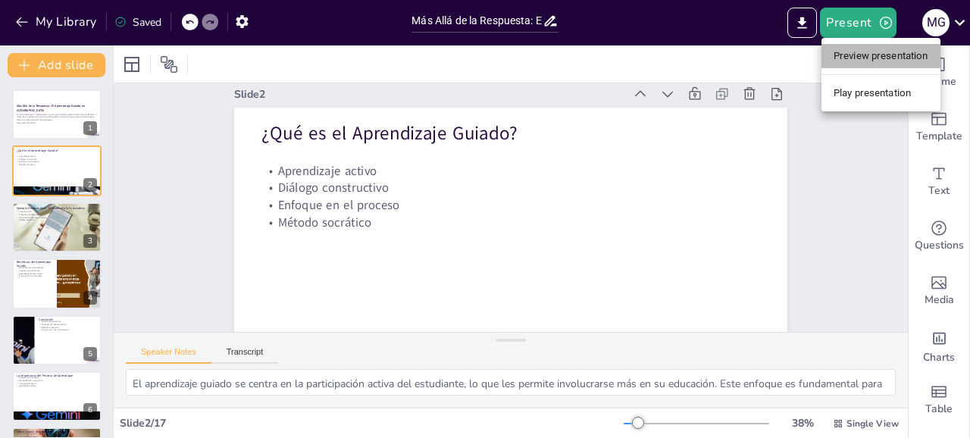
click at [858, 53] on li "Preview presentation" at bounding box center [880, 56] width 119 height 24
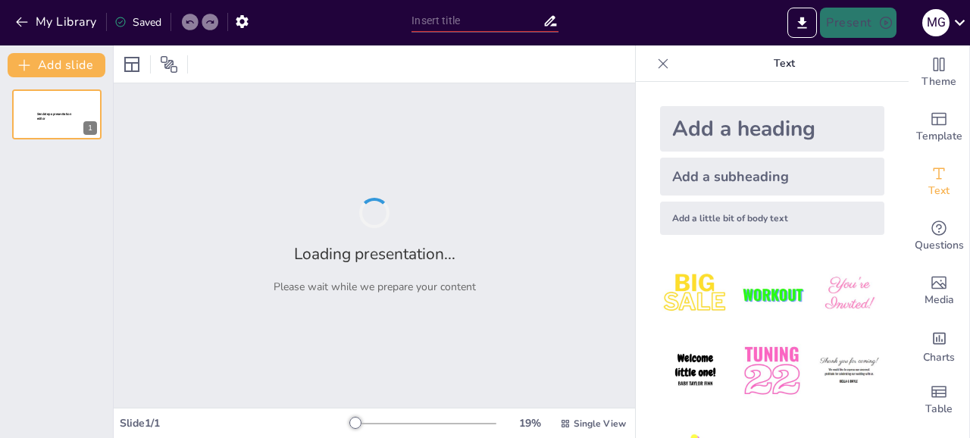
type input "Más Allá de la Respuesta: El Aprendizaje Guiado en [GEOGRAPHIC_DATA]"
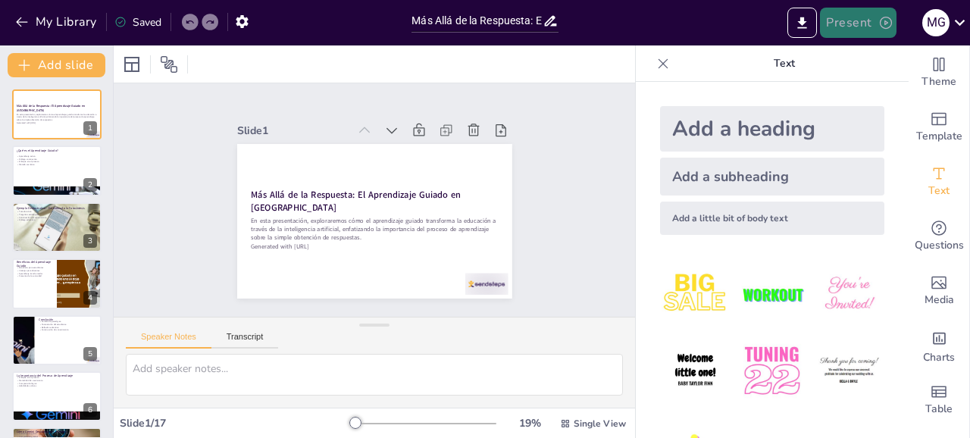
checkbox input "true"
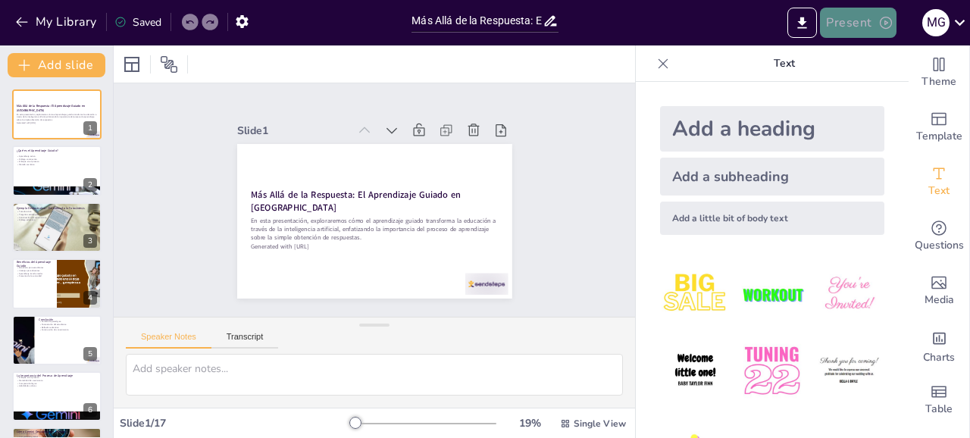
click at [867, 25] on button "Present" at bounding box center [858, 23] width 76 height 30
checkbox input "true"
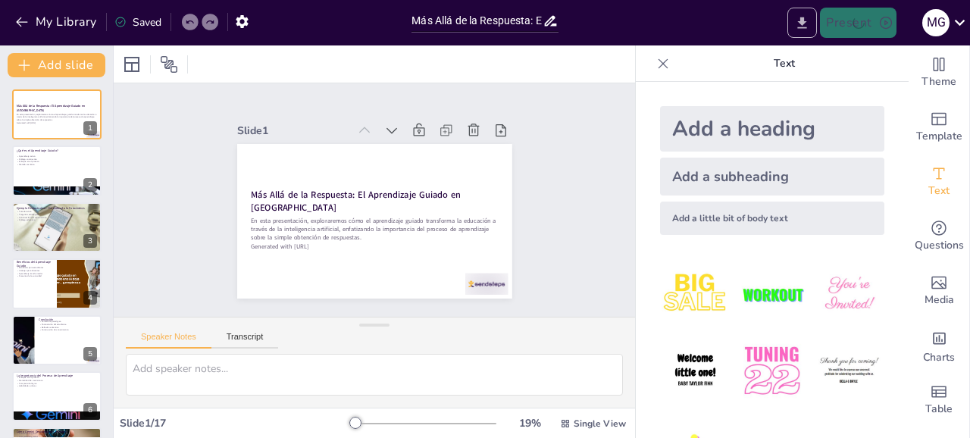
checkbox input "true"
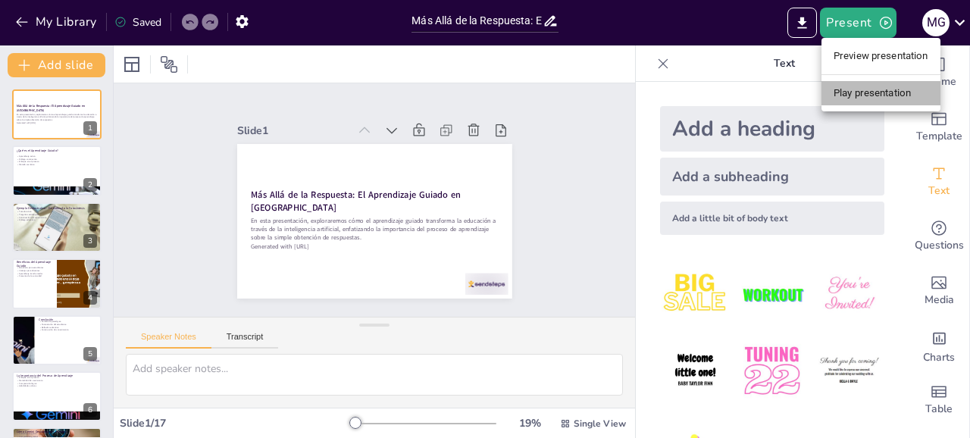
click at [870, 94] on li "Play presentation" at bounding box center [880, 93] width 119 height 24
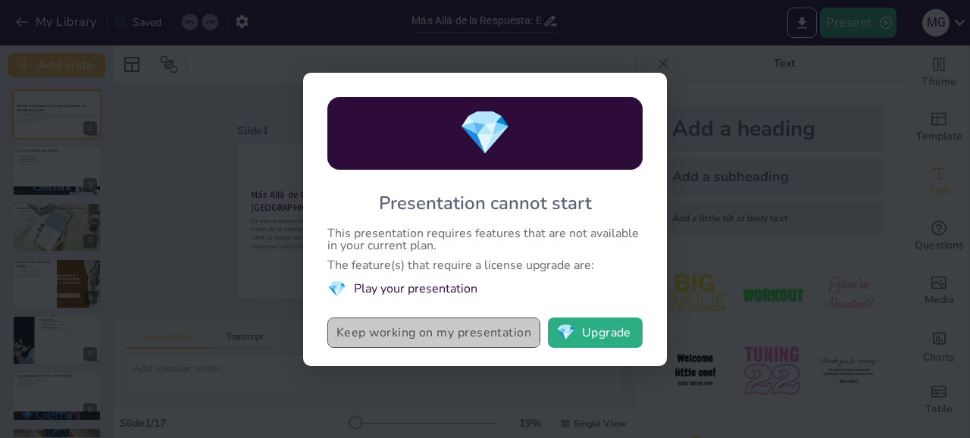
click at [453, 330] on button "Keep working on my presentation" at bounding box center [433, 333] width 213 height 30
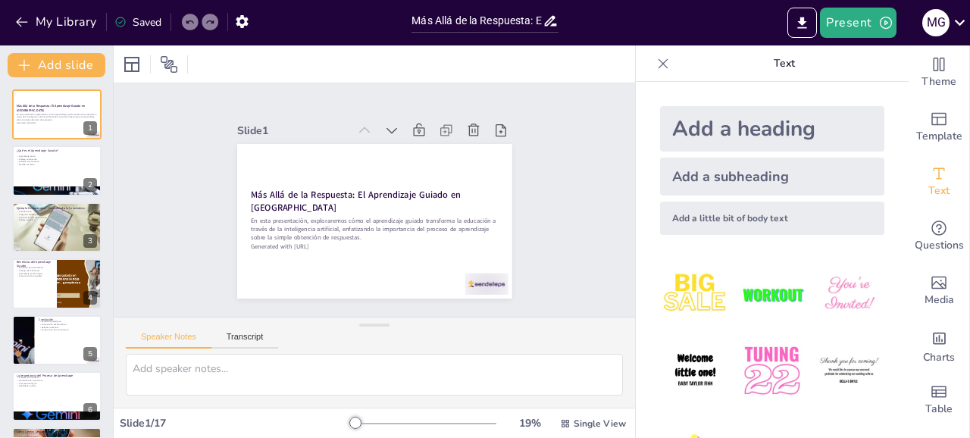
checkbox input "true"
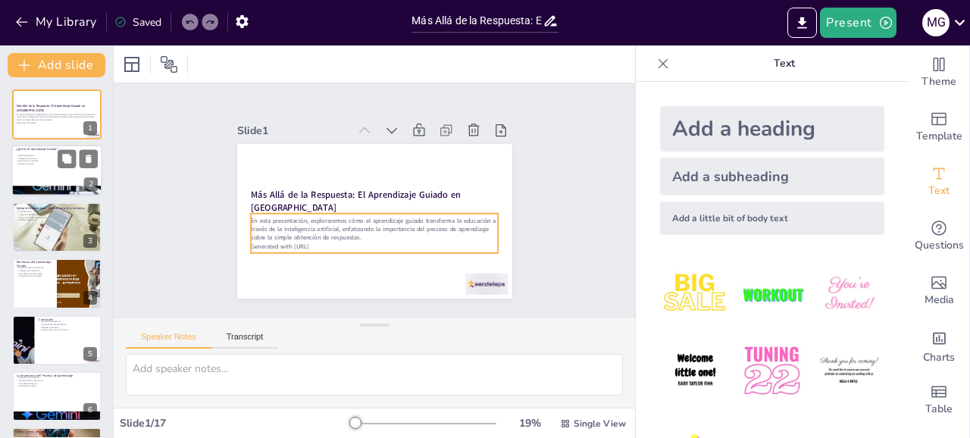
checkbox input "true"
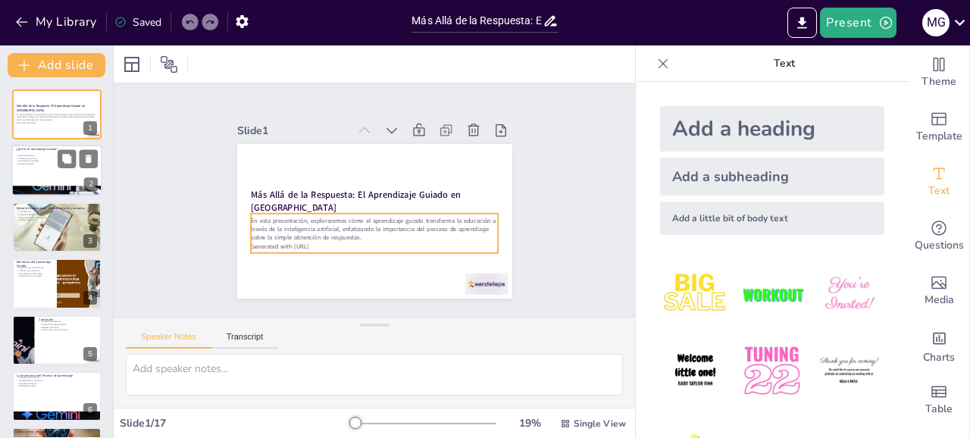
checkbox input "true"
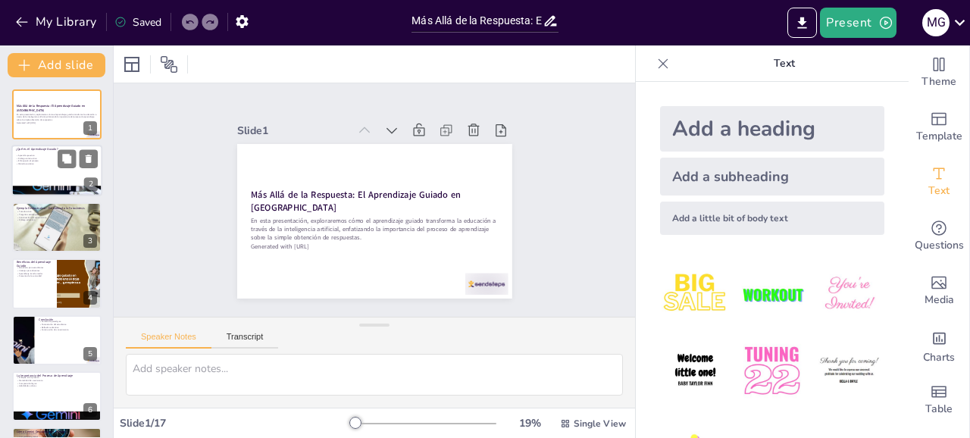
click at [34, 170] on div at bounding box center [56, 171] width 91 height 52
type textarea "El aprendizaje guiado se centra en la participación activa del estudiante, lo q…"
checkbox input "true"
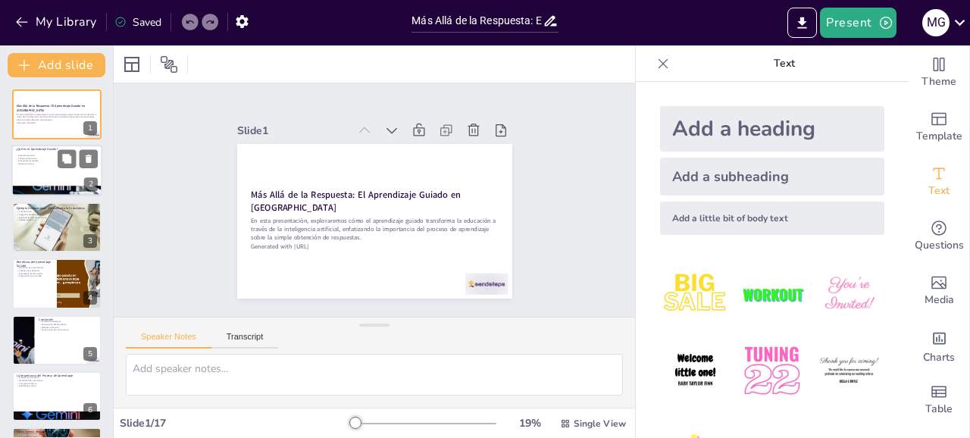
checkbox input "true"
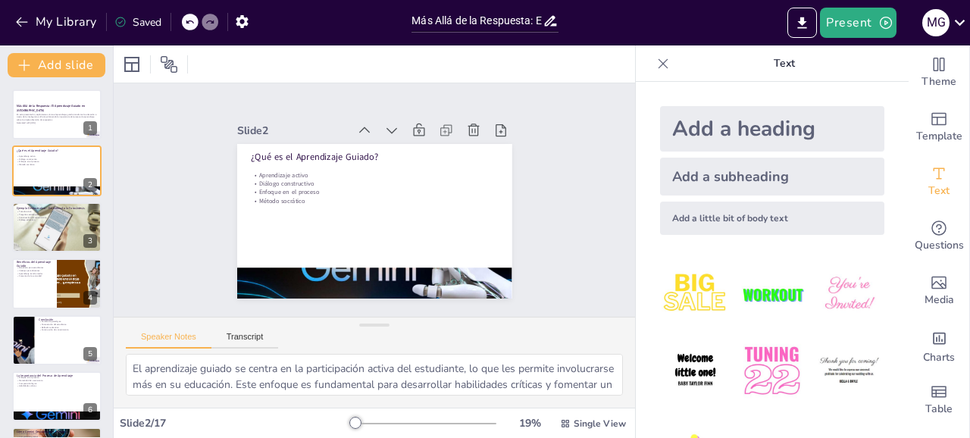
checkbox input "true"
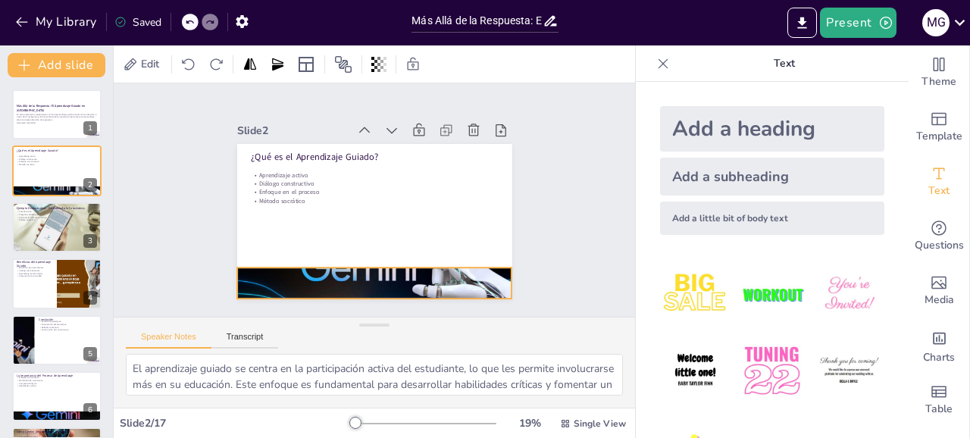
checkbox input "true"
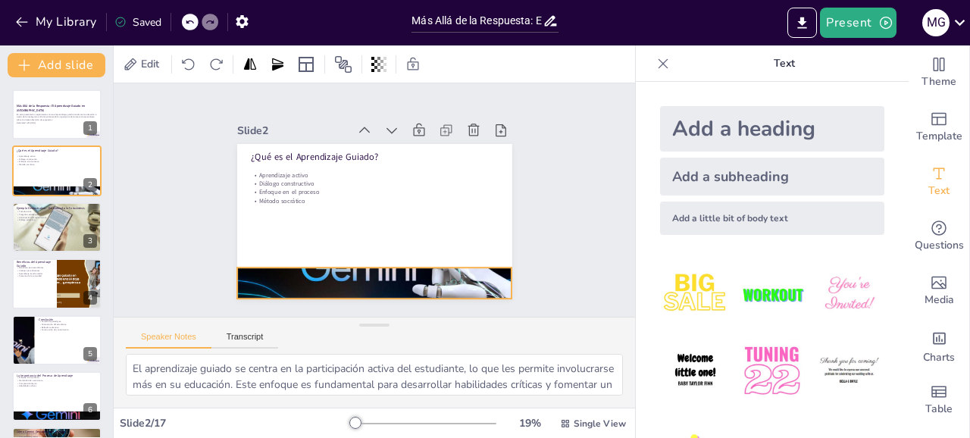
click at [271, 280] on div at bounding box center [302, 158] width 271 height 315
checkbox input "true"
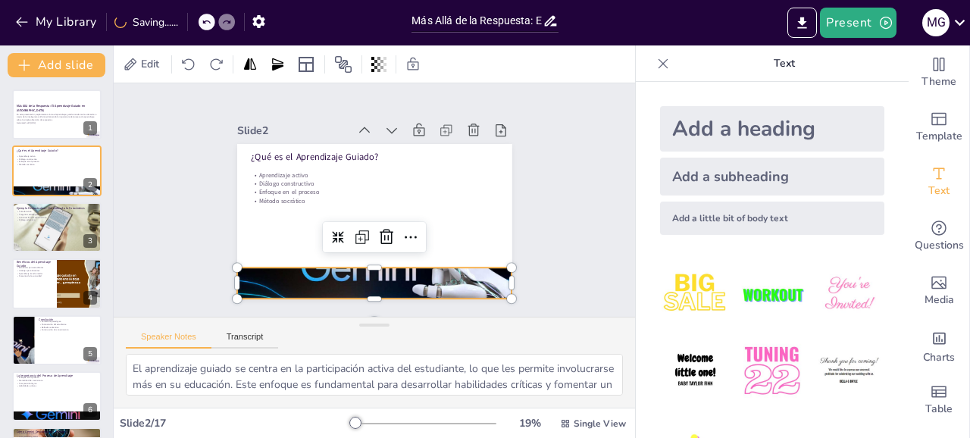
checkbox input "true"
click at [291, 275] on div "¿Qué es el Aprendizaje Guiado? Aprendizaje activo Diálogo constructivo Enfoque …" at bounding box center [395, 204] width 208 height 301
checkbox input "true"
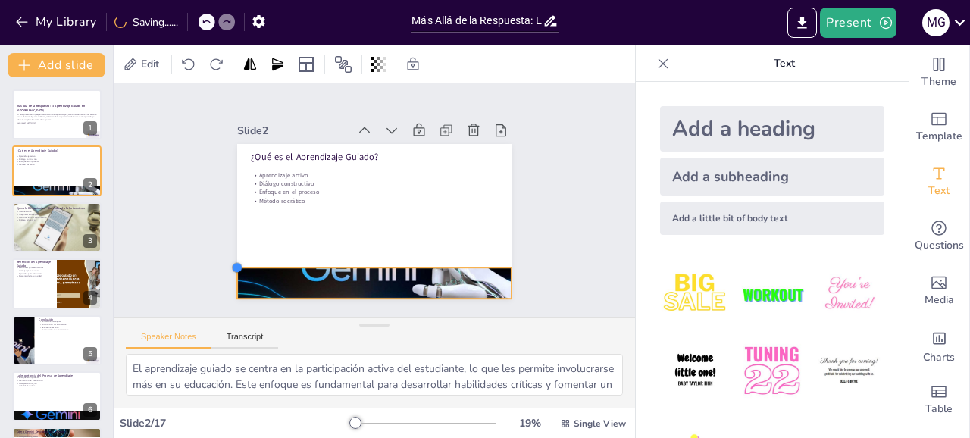
checkbox input "true"
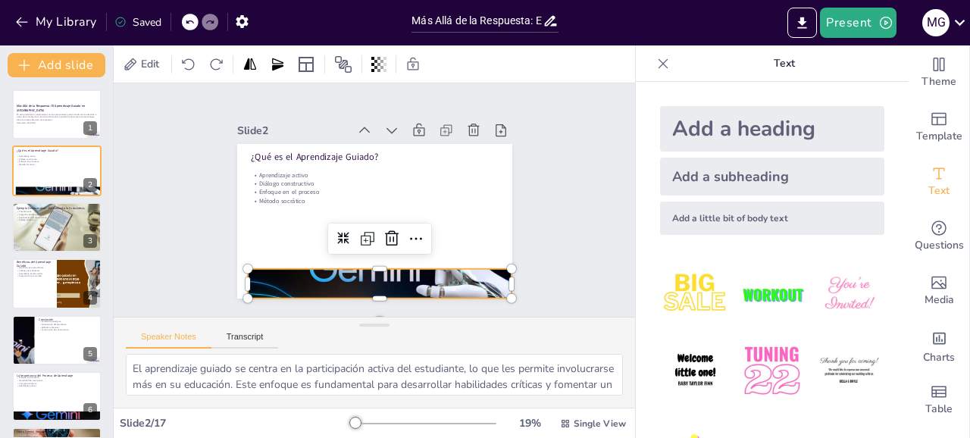
checkbox input "true"
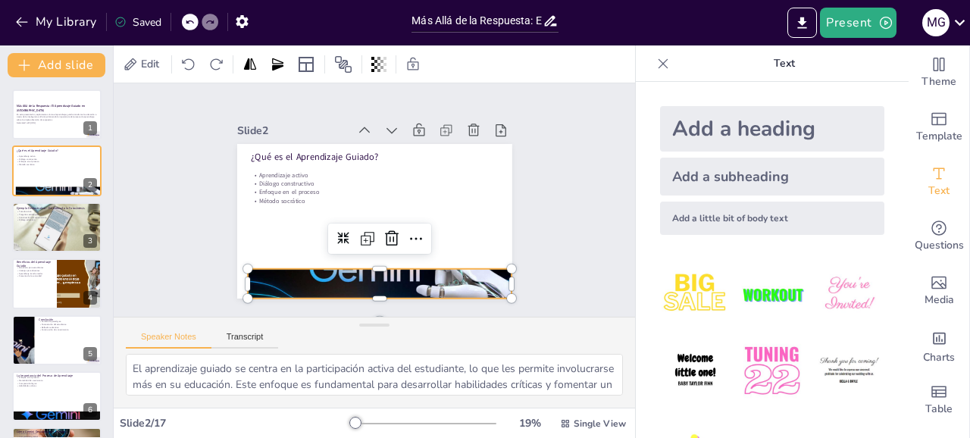
checkbox input "true"
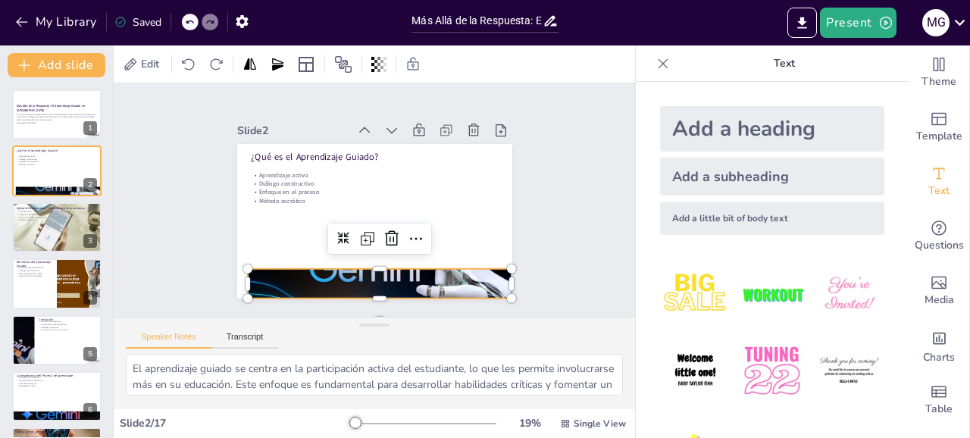
checkbox input "true"
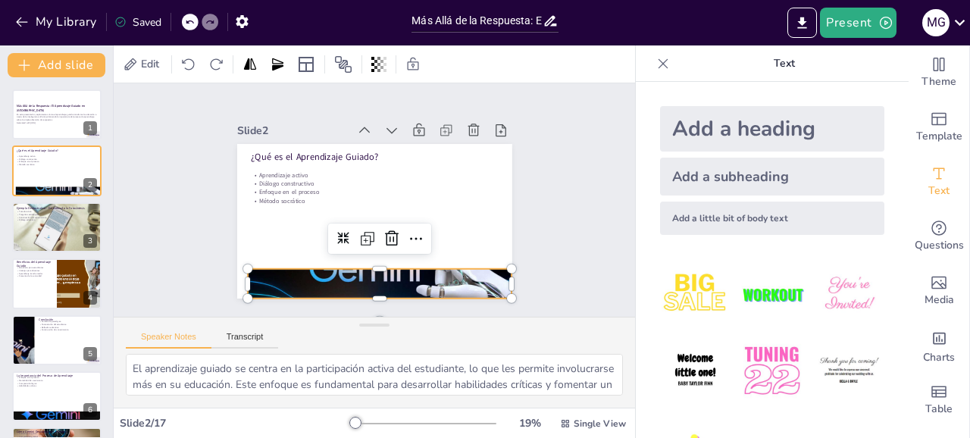
checkbox input "true"
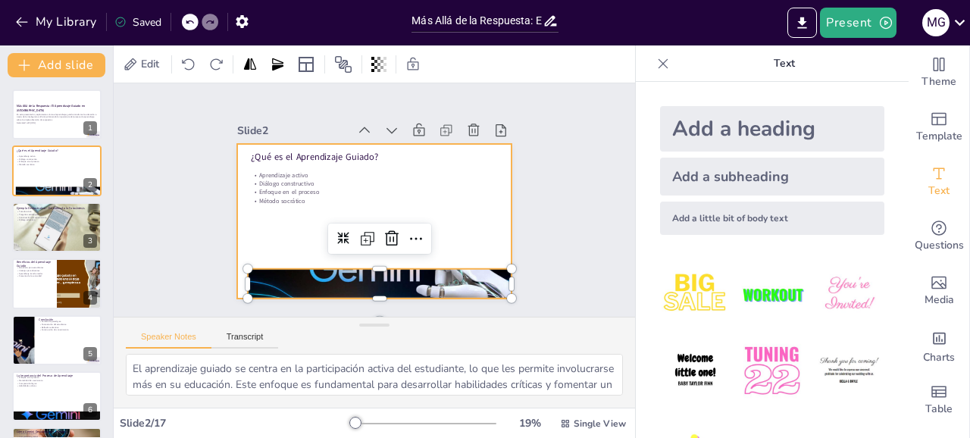
checkbox input "true"
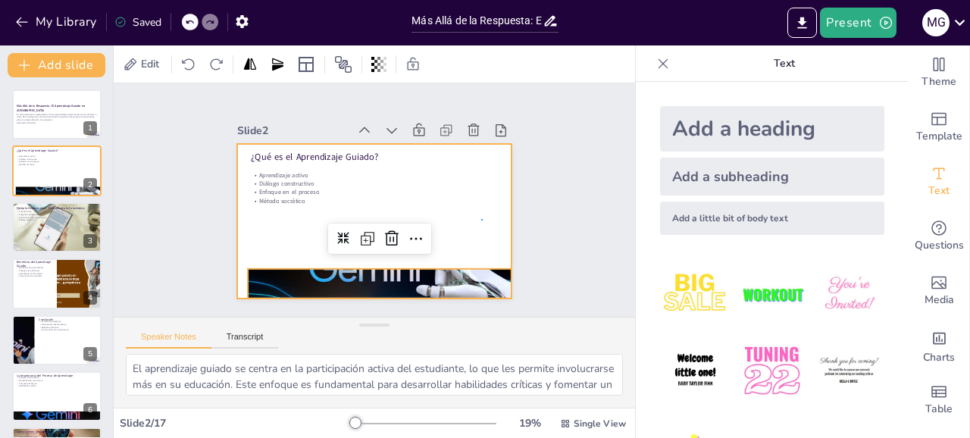
checkbox input "true"
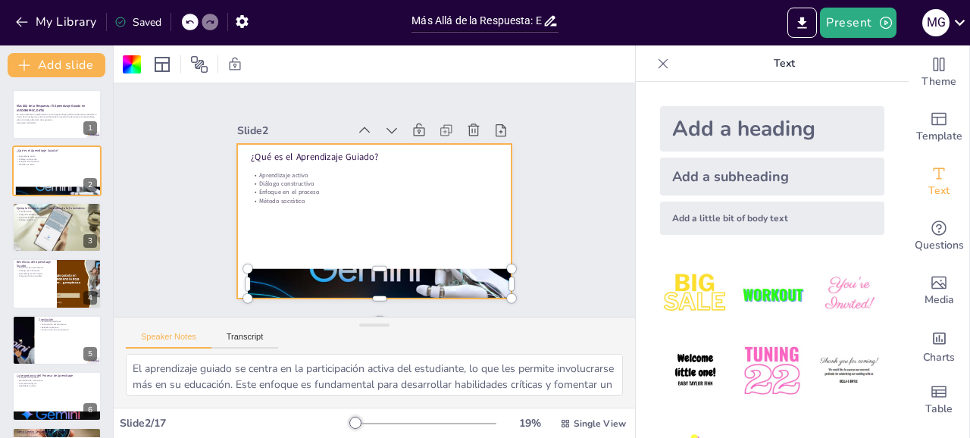
checkbox input "true"
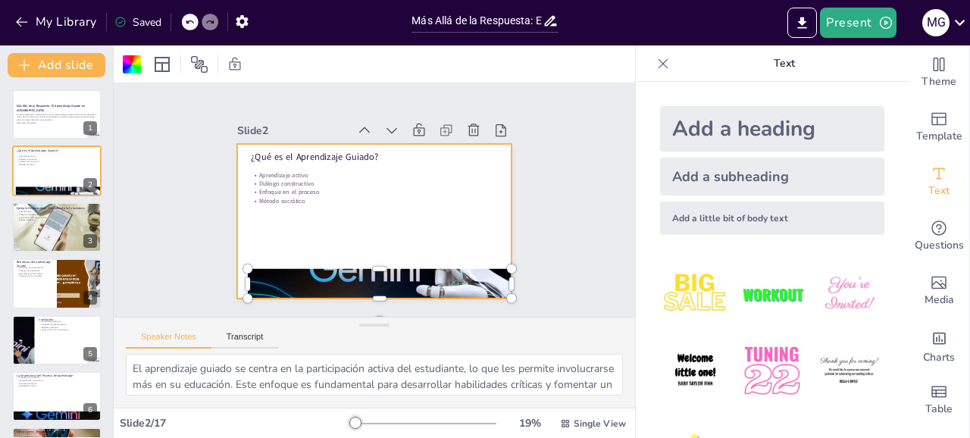
click at [491, 235] on div "Slide 1 Más Allá de la Respuesta: El Aprendizaje Guiado en Gemini En esta prese…" at bounding box center [374, 199] width 233 height 521
click at [557, 235] on div "Slide 1 Más Allá de la Respuesta: El Aprendizaje Guiado en Gemini En esta prese…" at bounding box center [373, 200] width 543 height 522
checkbox input "true"
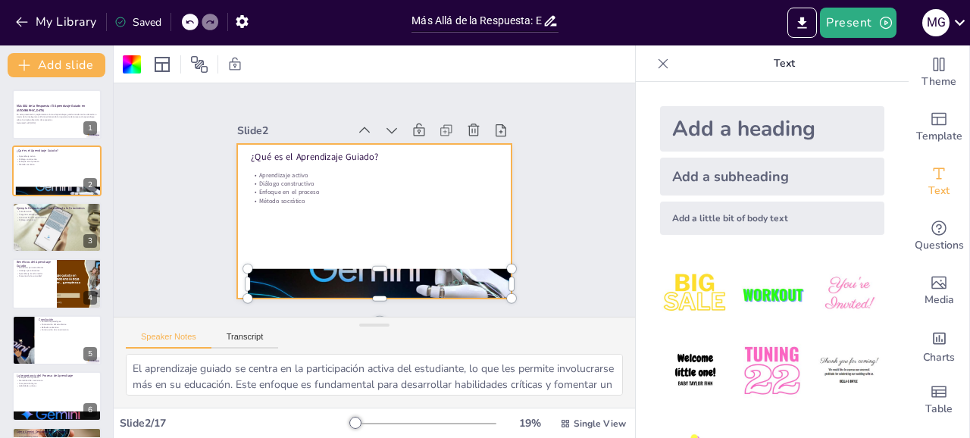
checkbox input "true"
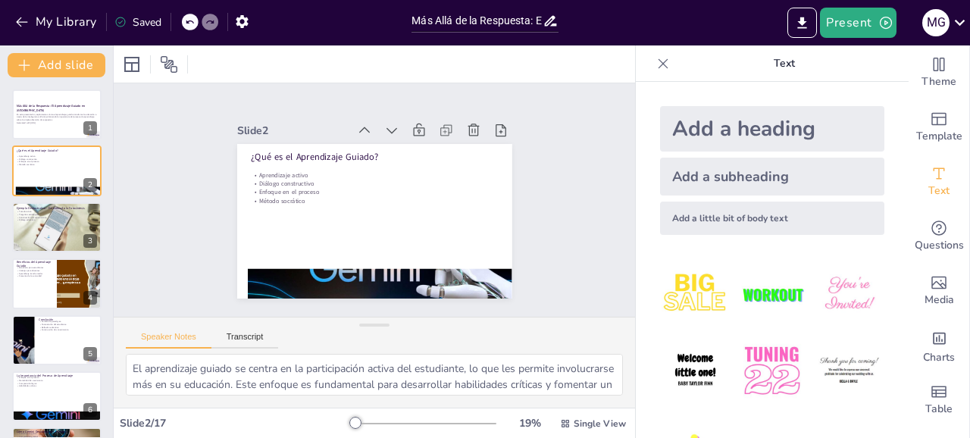
click at [664, 62] on icon at bounding box center [663, 63] width 10 height 10
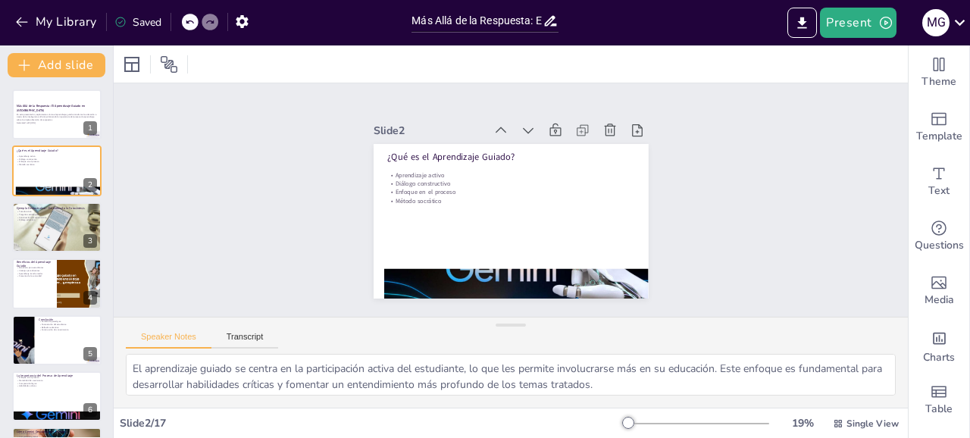
checkbox input "true"
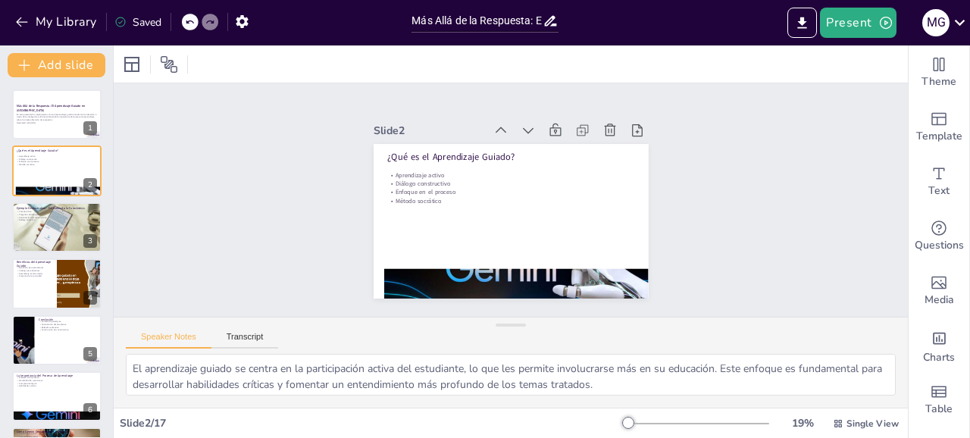
checkbox input "true"
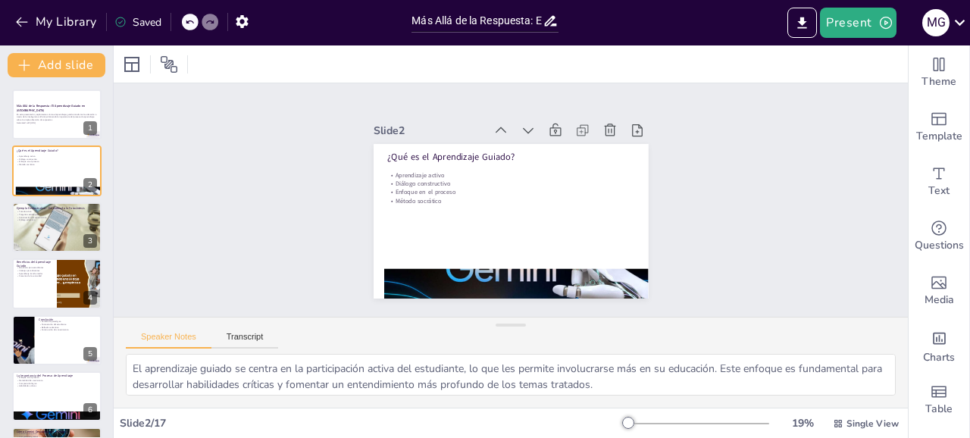
checkbox input "true"
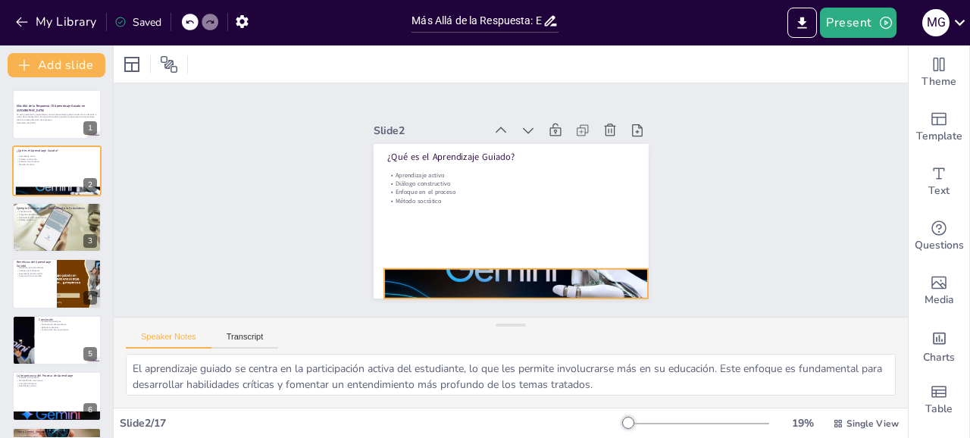
checkbox input "true"
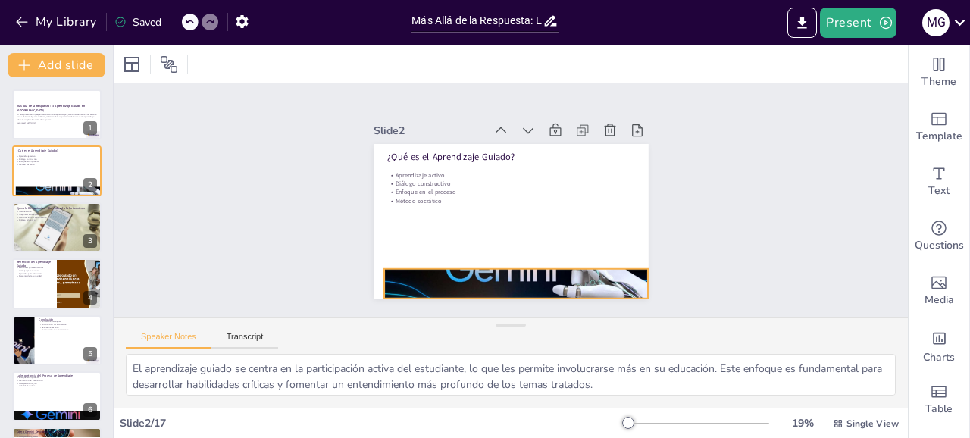
checkbox input "true"
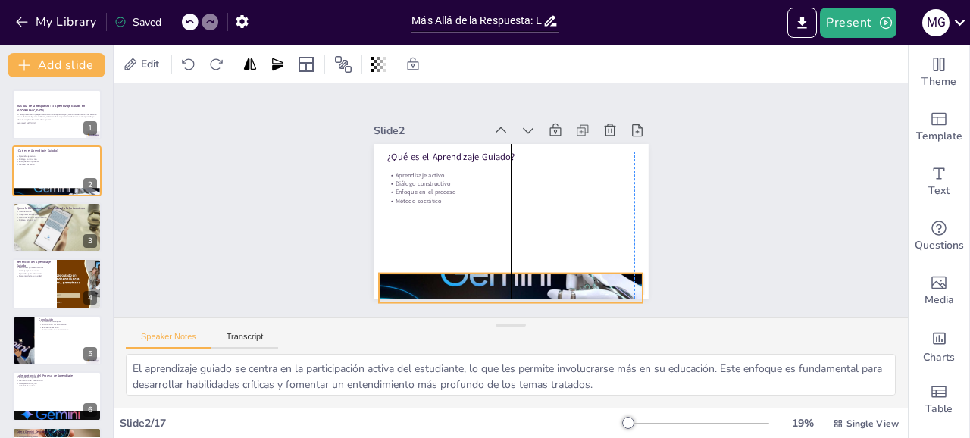
checkbox input "true"
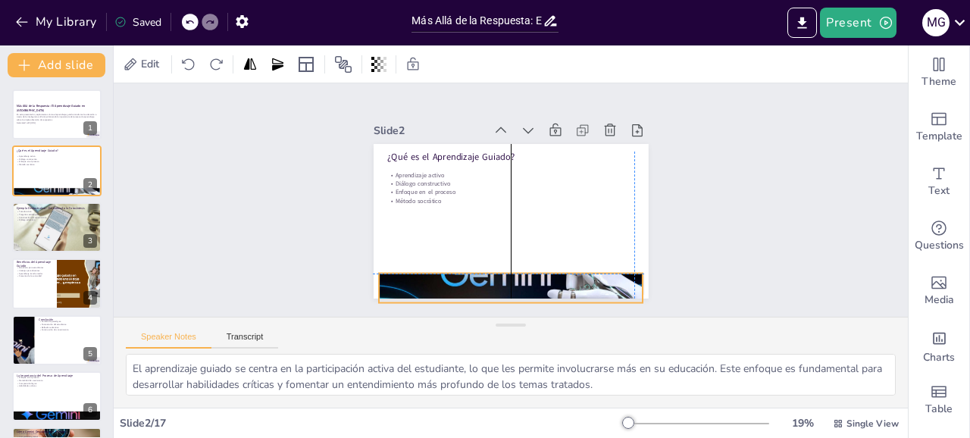
drag, startPoint x: 554, startPoint y: 281, endPoint x: 526, endPoint y: 281, distance: 28.0
click at [526, 281] on div at bounding box center [483, 284] width 297 height 223
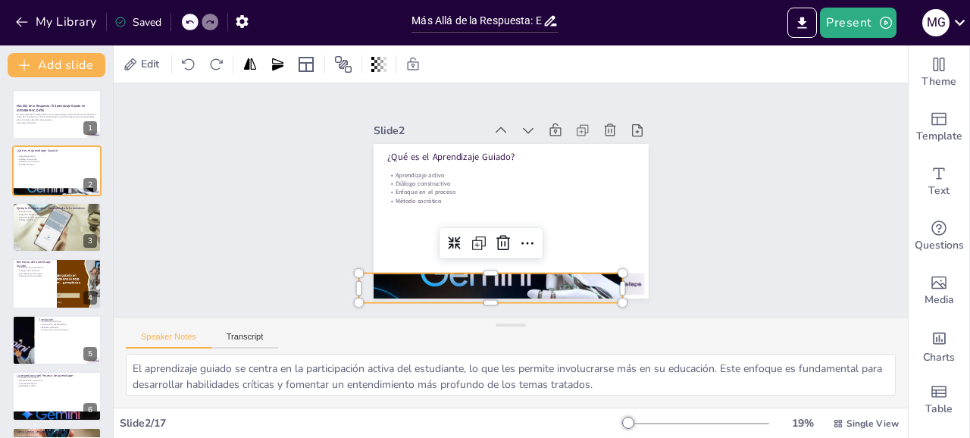
checkbox input "true"
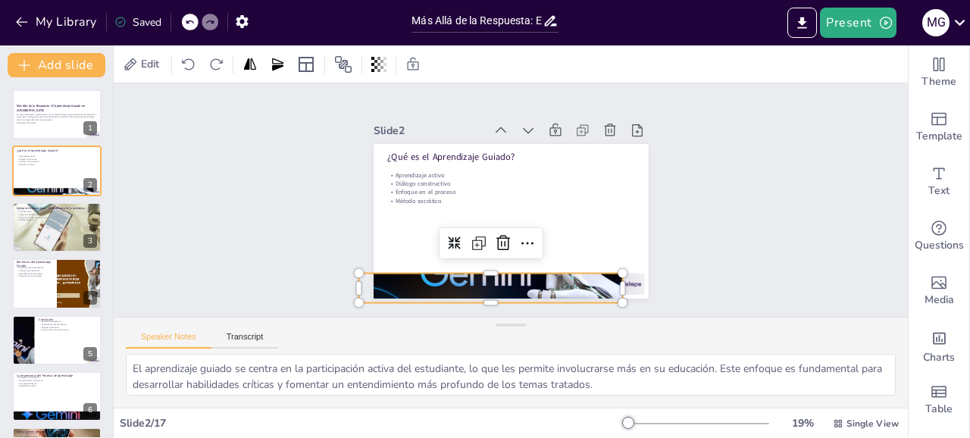
checkbox input "true"
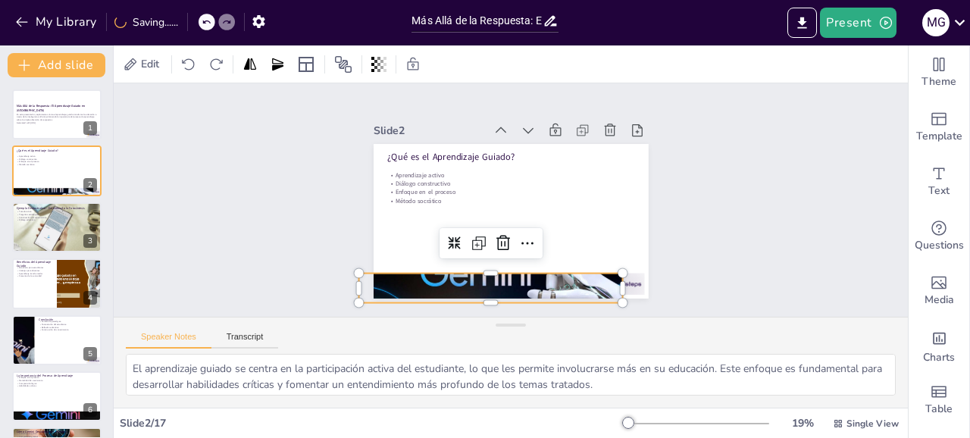
checkbox input "true"
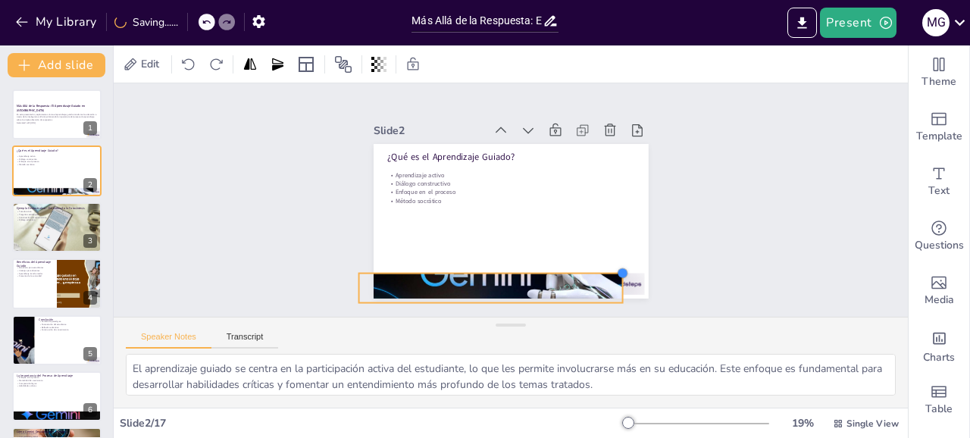
checkbox input "true"
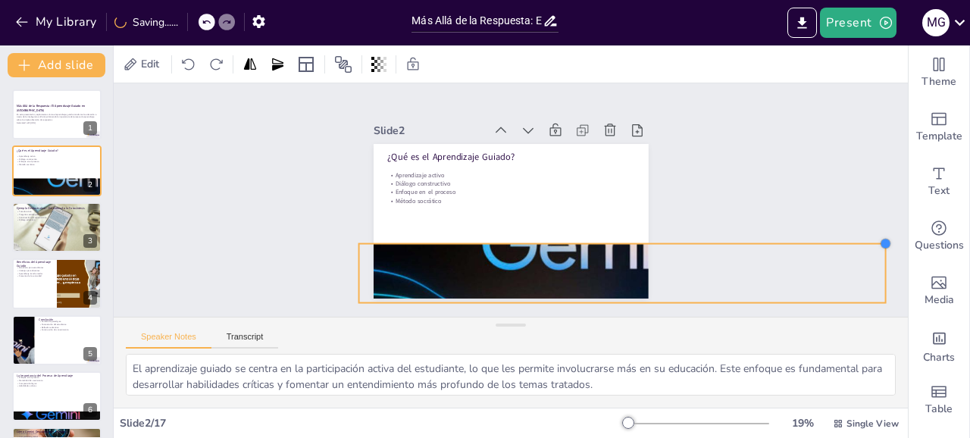
drag, startPoint x: 620, startPoint y: 274, endPoint x: 627, endPoint y: 272, distance: 7.9
click at [651, 246] on div "Slide 1 Más Allá de la Respuesta: El Aprendizaje Guiado en Gemini En esta prese…" at bounding box center [511, 200] width 387 height 399
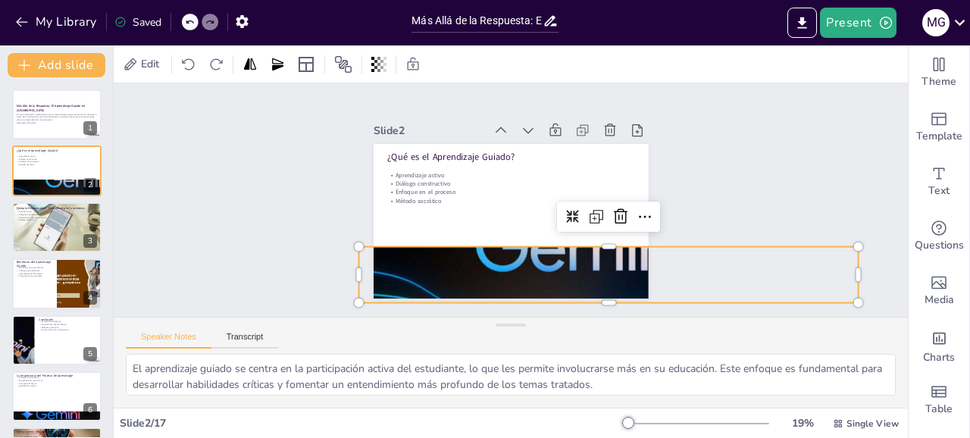
checkbox input "true"
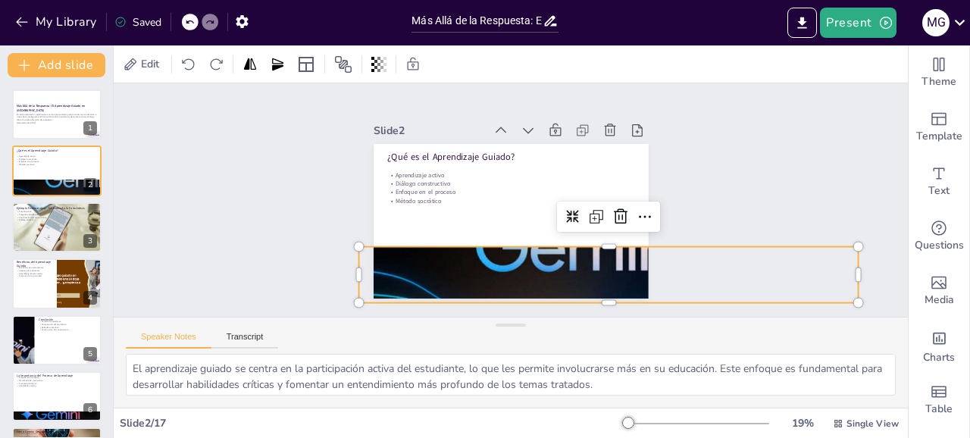
checkbox input "true"
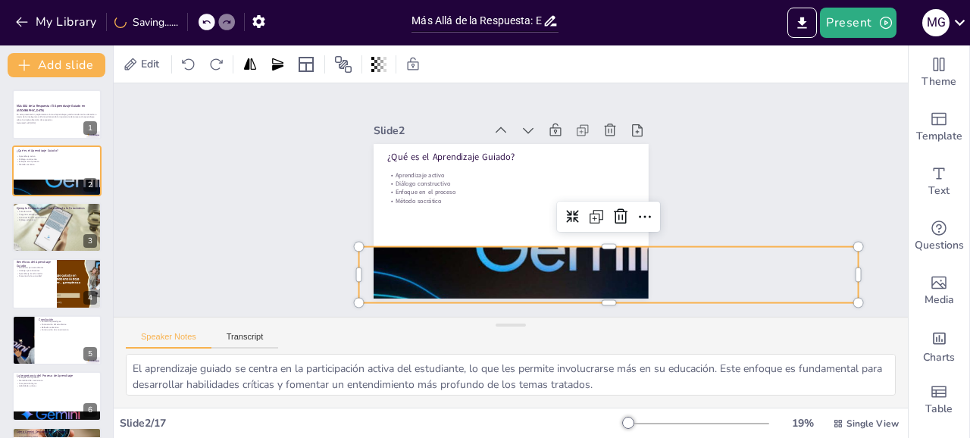
checkbox input "true"
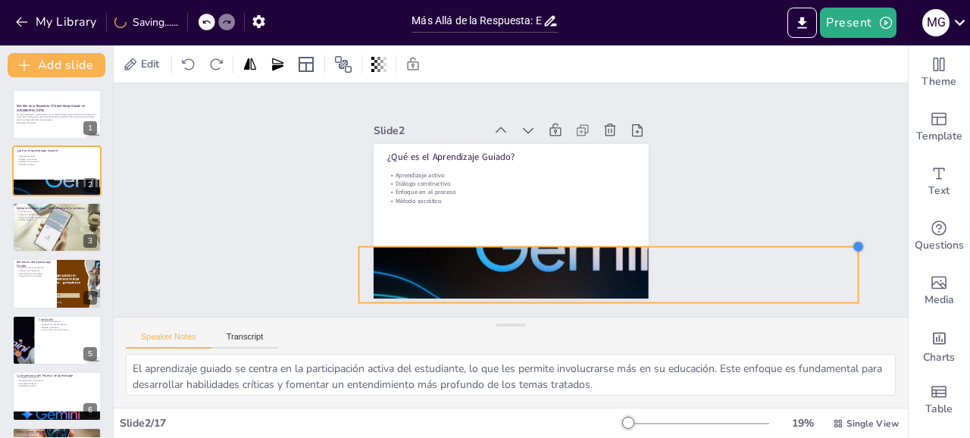
checkbox input "true"
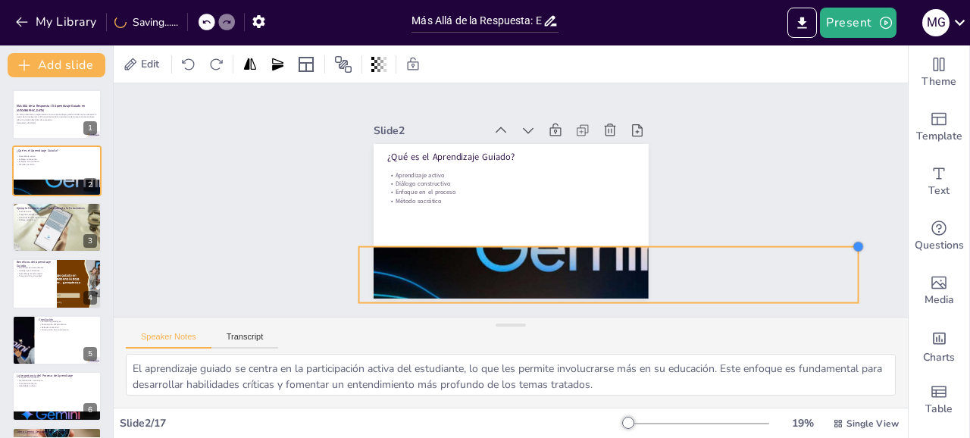
checkbox input "true"
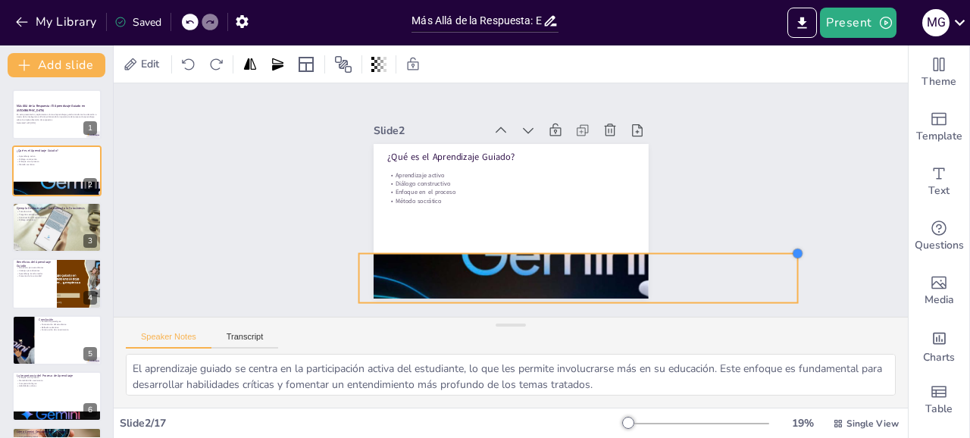
drag, startPoint x: 859, startPoint y: 249, endPoint x: 620, endPoint y: 267, distance: 239.4
click at [620, 267] on div "¿Qué es el Aprendizaje Guiado? Aprendizaje activo Diálogo constructivo Enfoque …" at bounding box center [526, 186] width 299 height 308
checkbox input "true"
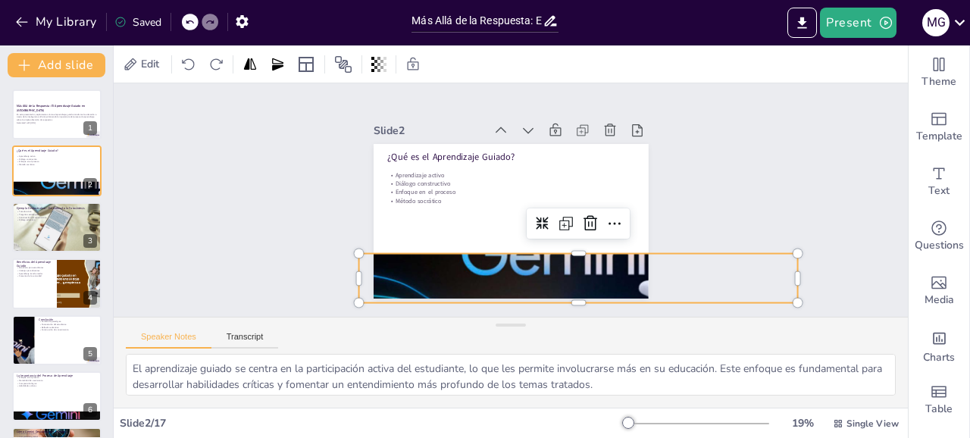
checkbox input "true"
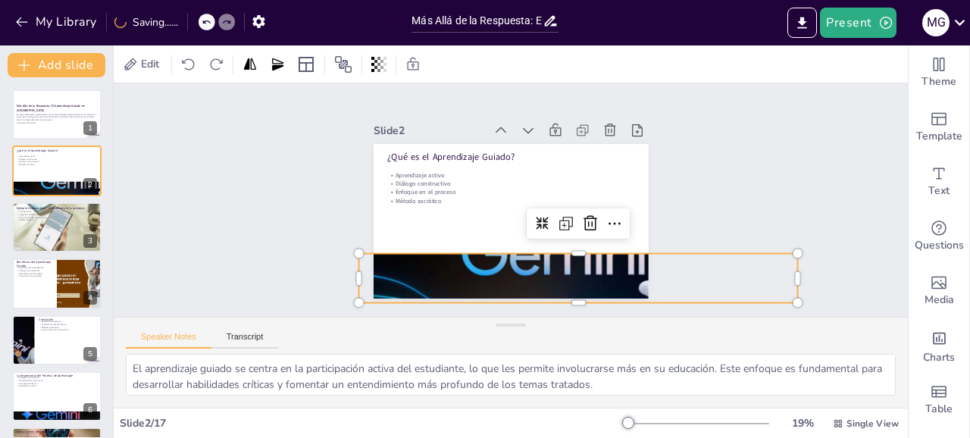
checkbox input "true"
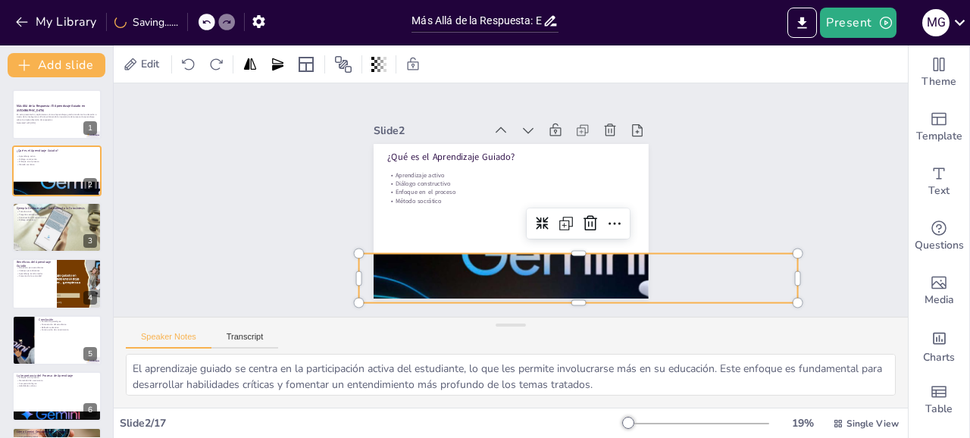
checkbox input "true"
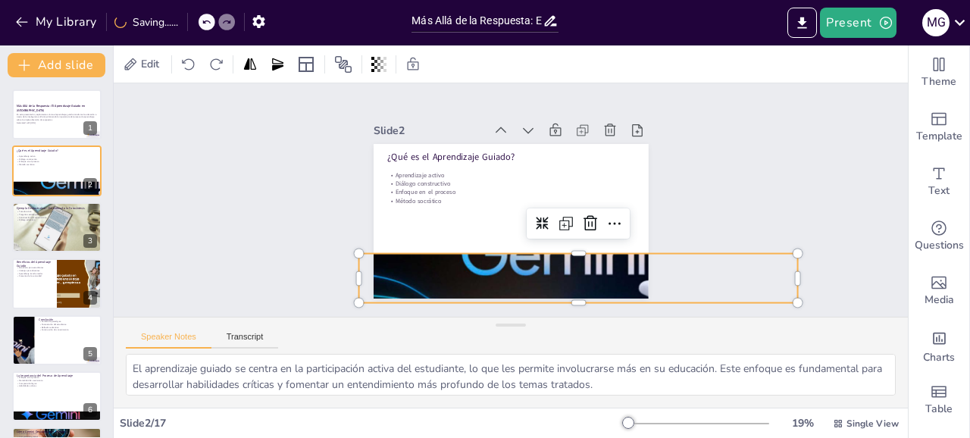
checkbox input "true"
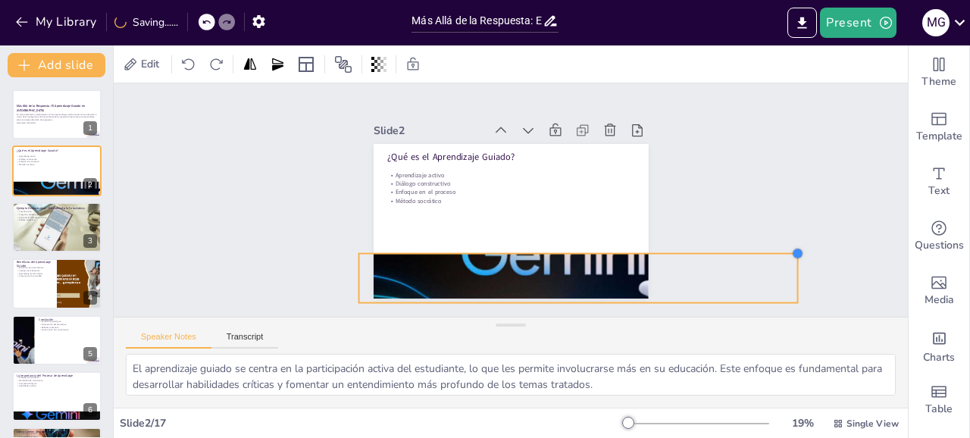
checkbox input "true"
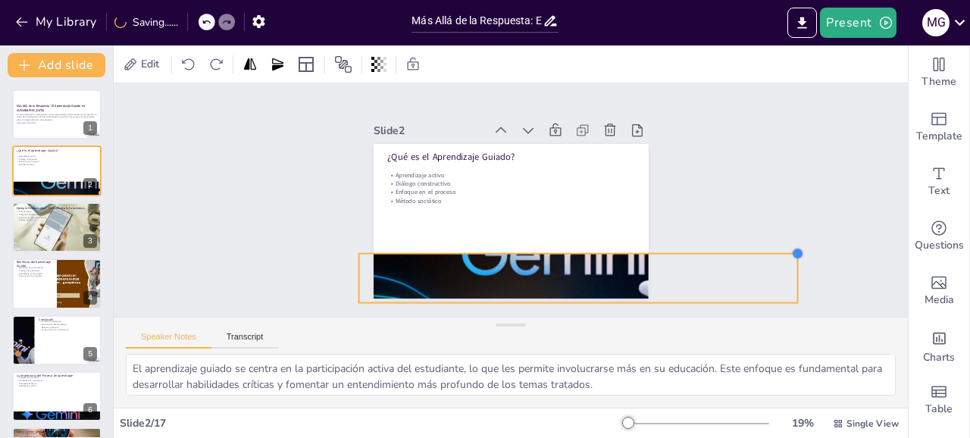
checkbox input "true"
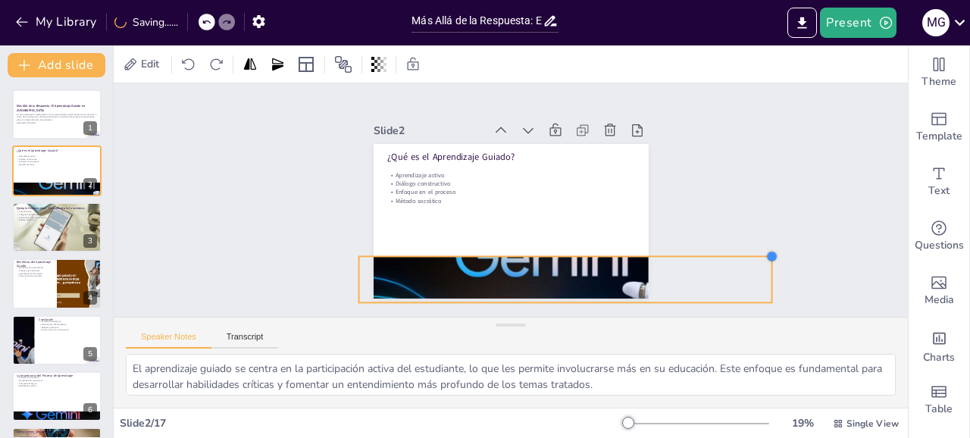
drag, startPoint x: 796, startPoint y: 252, endPoint x: 629, endPoint y: 267, distance: 168.2
click at [629, 267] on div "¿Qué es el Aprendizaje Guiado? Aprendizaje activo Diálogo constructivo Enfoque …" at bounding box center [506, 221] width 301 height 208
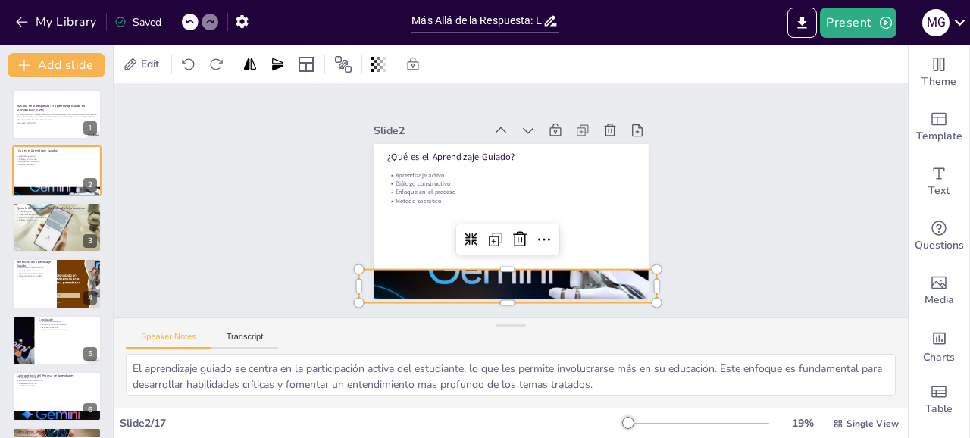
checkbox input "true"
click at [207, 22] on icon at bounding box center [206, 21] width 9 height 9
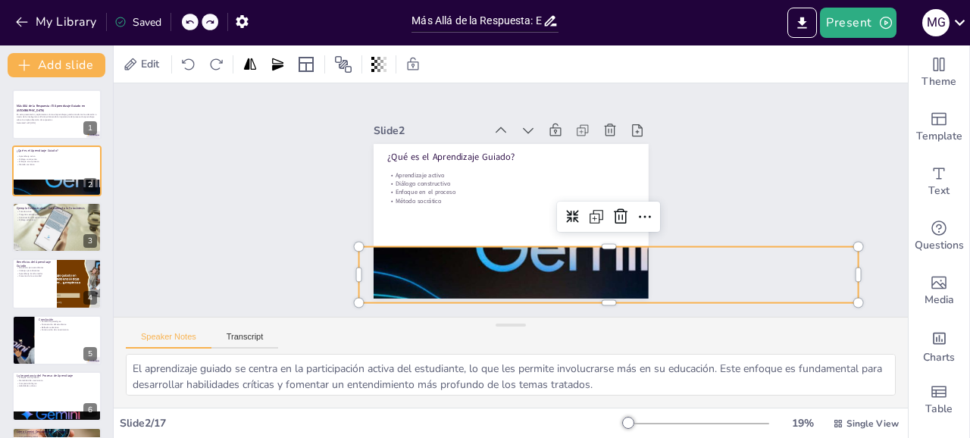
click at [207, 22] on div at bounding box center [200, 22] width 36 height 17
click at [194, 22] on icon at bounding box center [189, 21] width 9 height 9
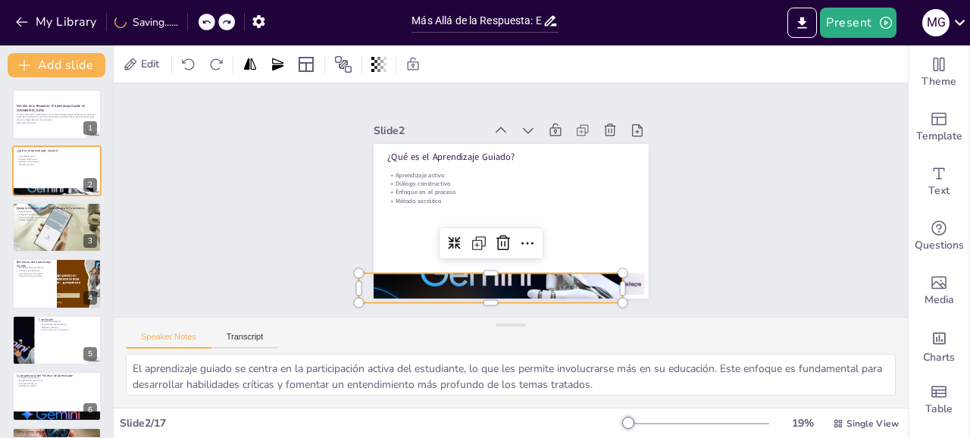
click at [207, 22] on icon at bounding box center [206, 21] width 9 height 9
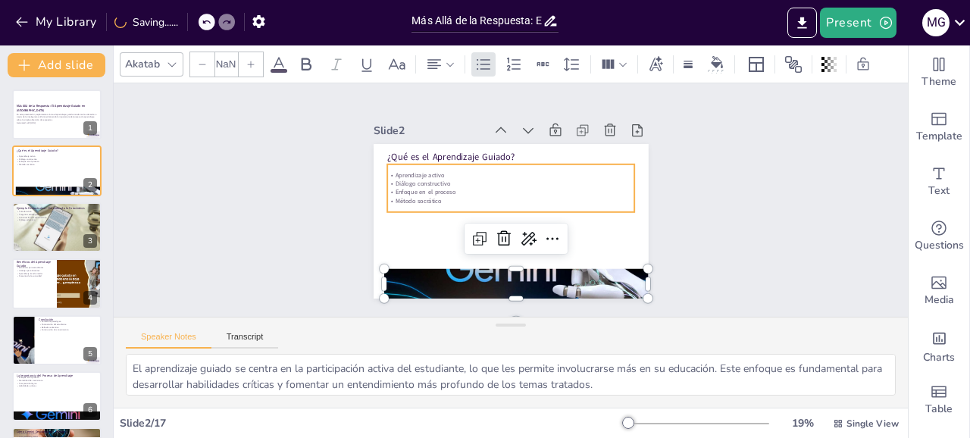
click at [579, 174] on p "Aprendizaje activo" at bounding box center [527, 181] width 189 height 172
click at [728, 207] on div "Slide 1 Más Allá de la Respuesta: El Aprendizaje Guiado en Gemini En esta prese…" at bounding box center [510, 200] width 780 height 655
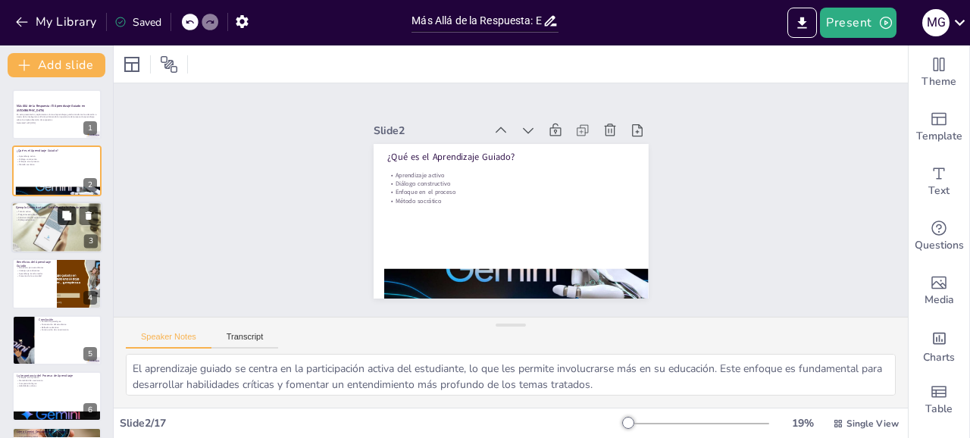
click at [66, 221] on icon at bounding box center [66, 215] width 11 height 11
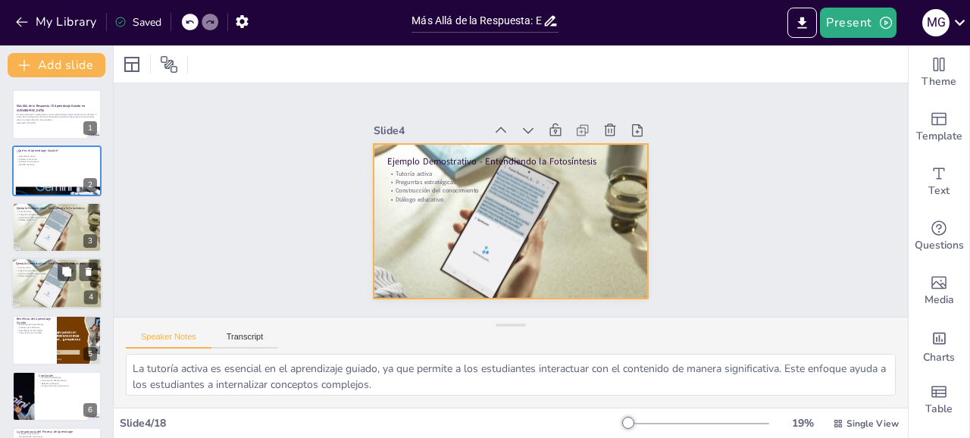
scroll to position [26, 0]
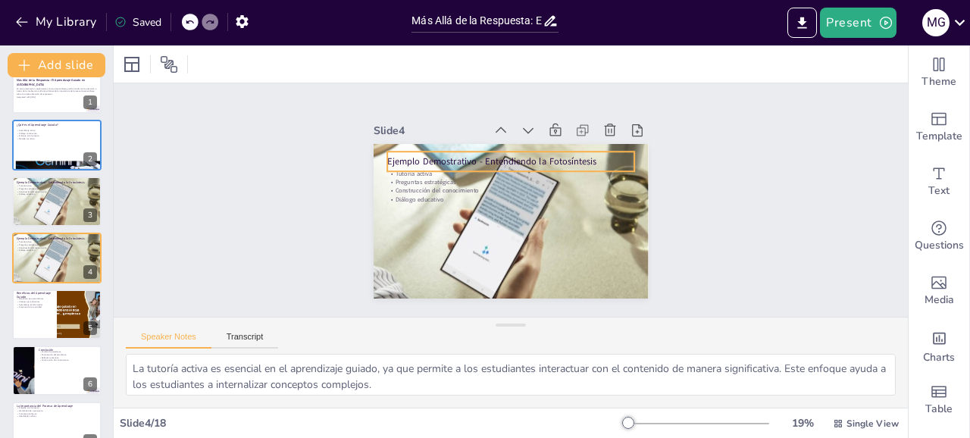
drag, startPoint x: 88, startPoint y: 246, endPoint x: 671, endPoint y: 204, distance: 584.2
click at [88, 246] on icon at bounding box center [88, 246] width 6 height 8
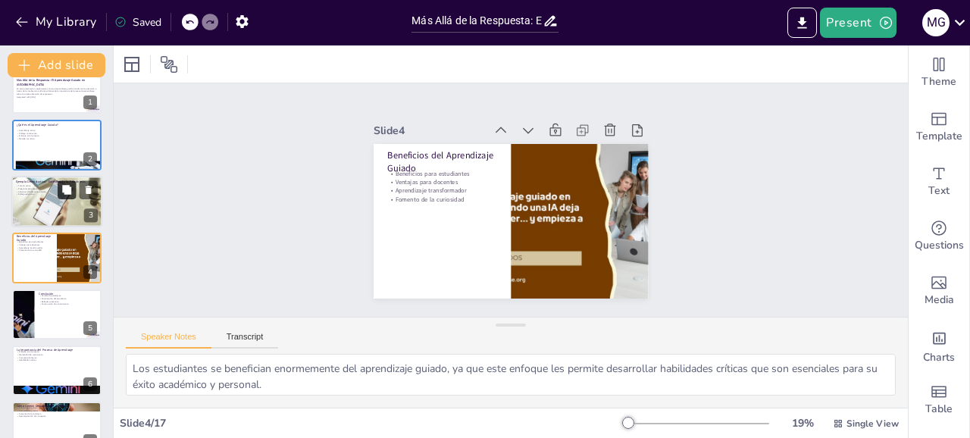
click at [74, 198] on button at bounding box center [67, 189] width 18 height 18
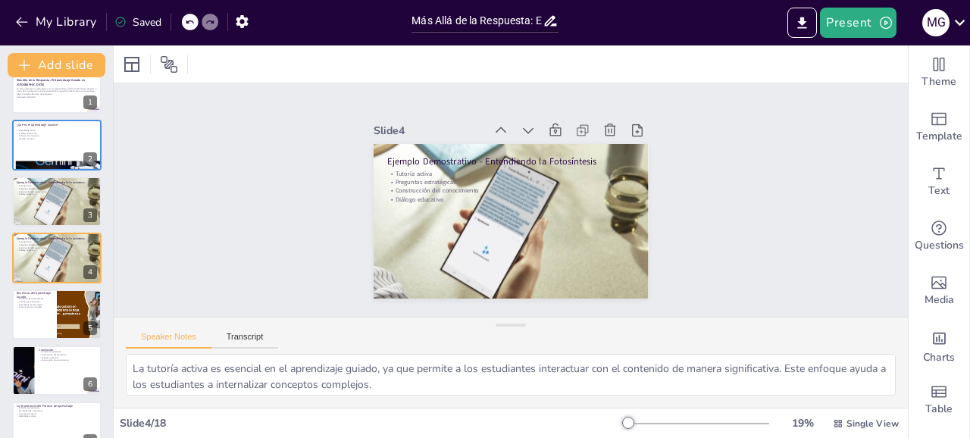
click at [428, 193] on p "Construcción del conocimiento" at bounding box center [504, 205] width 172 height 189
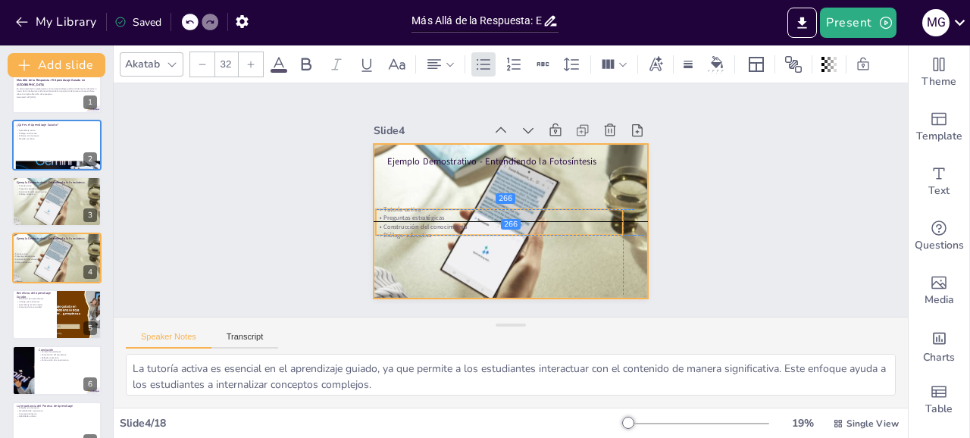
drag, startPoint x: 458, startPoint y: 199, endPoint x: 447, endPoint y: 236, distance: 37.9
click at [447, 236] on p "Diálogo educativo" at bounding box center [477, 214] width 172 height 189
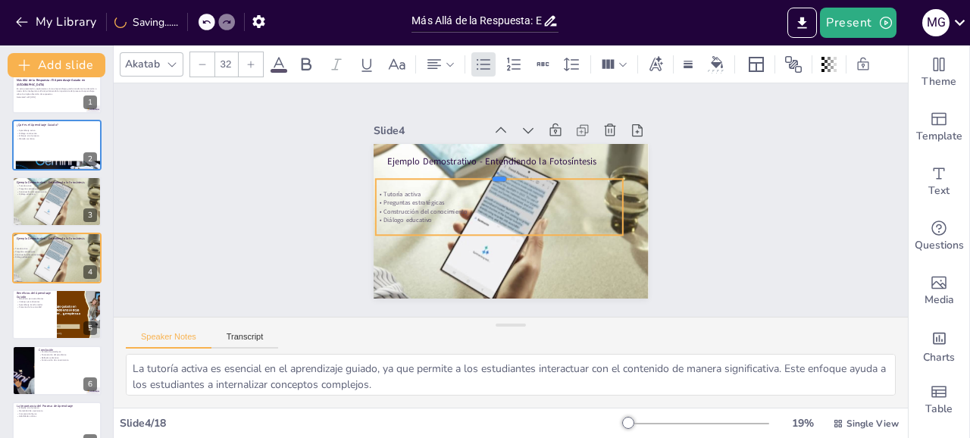
drag, startPoint x: 454, startPoint y: 207, endPoint x: 463, endPoint y: 177, distance: 31.6
click at [463, 177] on div at bounding box center [501, 172] width 247 height 38
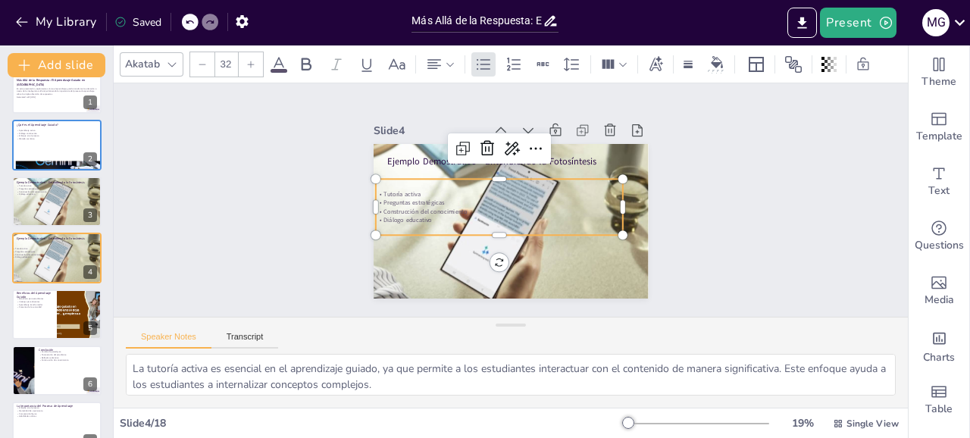
drag, startPoint x: 497, startPoint y: 214, endPoint x: 498, endPoint y: 175, distance: 38.7
click at [498, 175] on p "Construcción del conocimiento" at bounding box center [495, 195] width 131 height 218
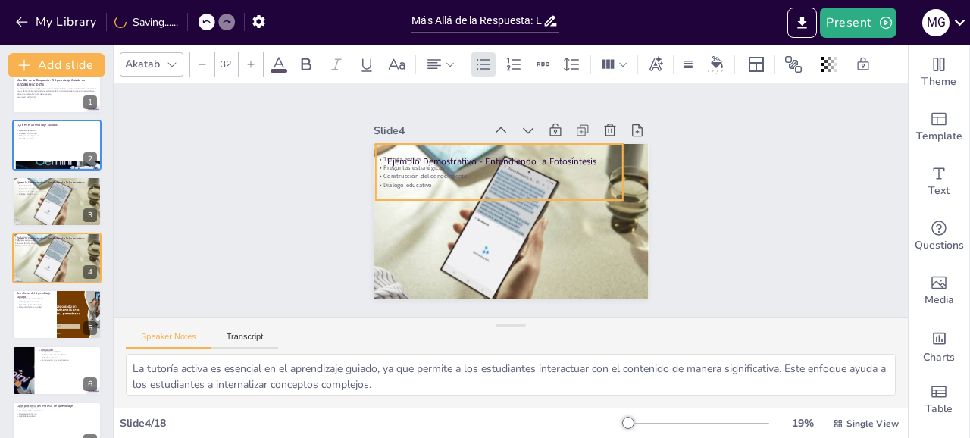
drag, startPoint x: 500, startPoint y: 227, endPoint x: 500, endPoint y: 237, distance: 10.6
click at [500, 237] on div "Ejemplo Demostrativo - Entendiendo la Fotosíntesis Tutoría activa Preguntas est…" at bounding box center [497, 216] width 308 height 299
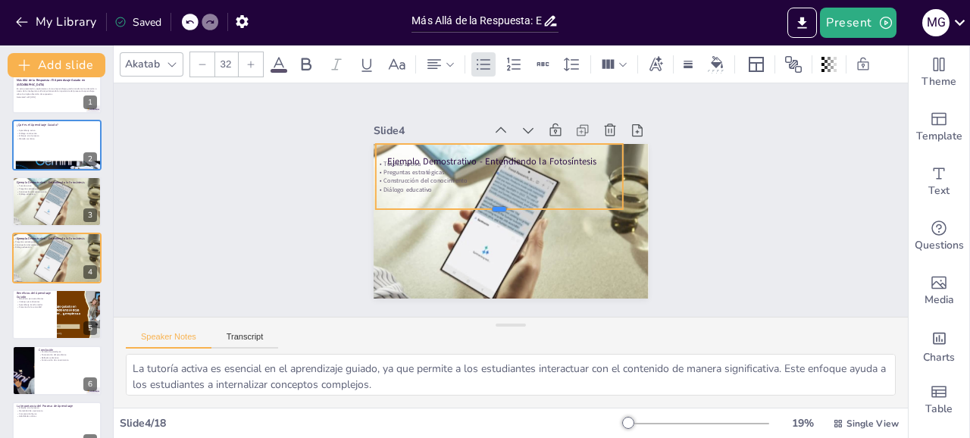
drag, startPoint x: 532, startPoint y: 202, endPoint x: 534, endPoint y: 239, distance: 36.4
click at [534, 239] on div "Ejemplo Demostrativo - Entendiendo la Fotosíntesis Tutoría activa Preguntas est…" at bounding box center [493, 187] width 286 height 313
drag, startPoint x: 534, startPoint y: 239, endPoint x: 578, endPoint y: 230, distance: 44.7
click at [578, 230] on div "Ejemplo Demostrativo - Entendiendo la Fotosíntesis Tutoría activa Preguntas est…" at bounding box center [497, 216] width 308 height 299
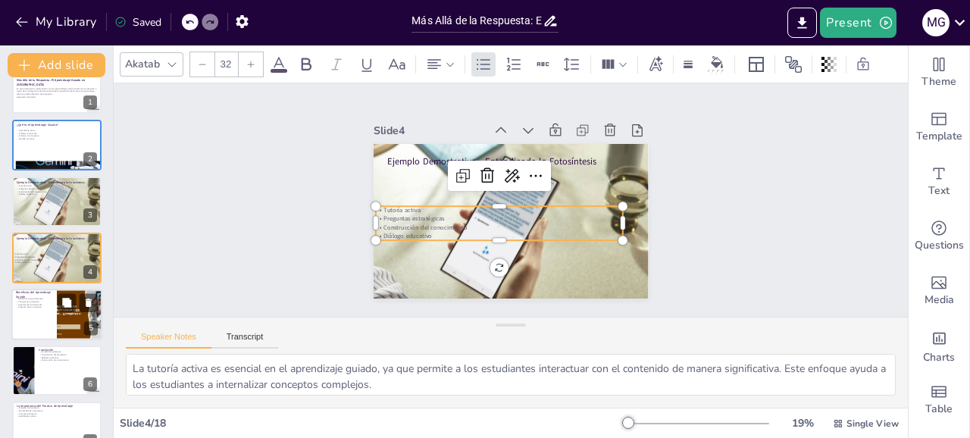
click at [37, 302] on p "Ventajas para docentes" at bounding box center [34, 301] width 36 height 3
